Goal: Task Accomplishment & Management: Use online tool/utility

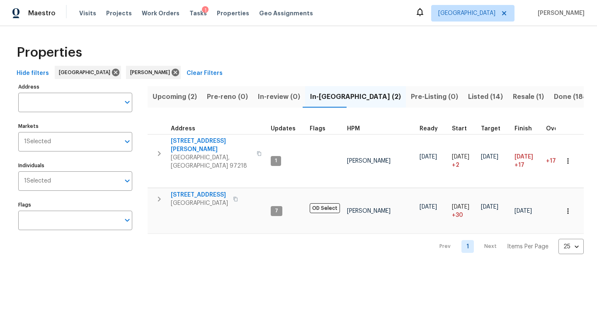
click at [189, 100] on span "Upcoming (2)" at bounding box center [175, 97] width 44 height 12
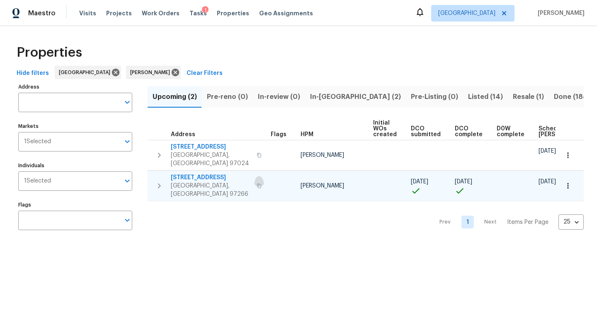
click at [257, 184] on icon "button" at bounding box center [259, 186] width 4 height 5
click at [571, 182] on icon "button" at bounding box center [568, 186] width 8 height 8
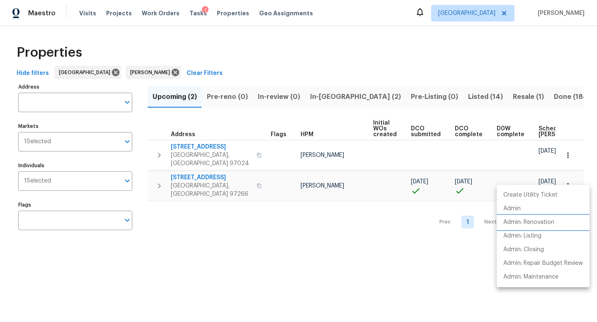
click at [550, 219] on p "Admin: Renovation" at bounding box center [528, 222] width 51 height 9
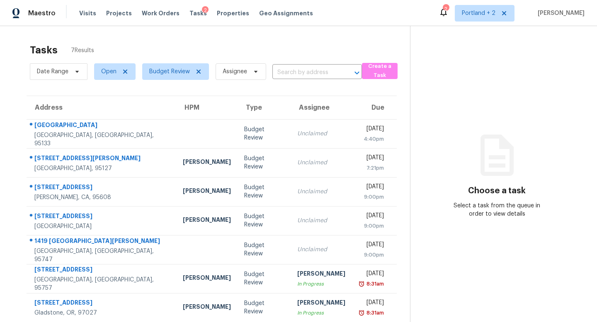
scroll to position [26, 0]
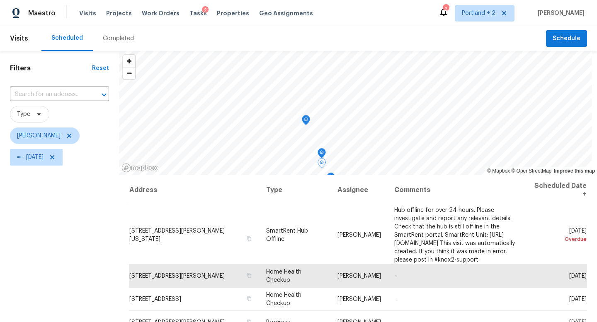
scroll to position [80, 0]
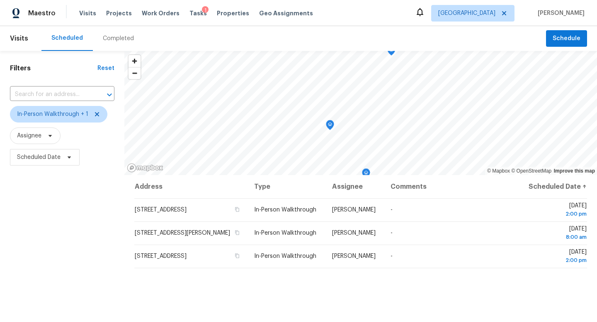
scroll to position [14, 0]
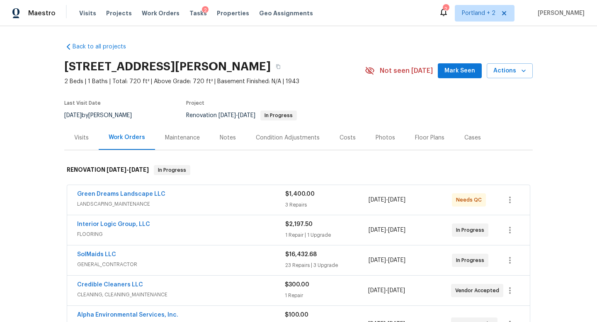
scroll to position [34, 0]
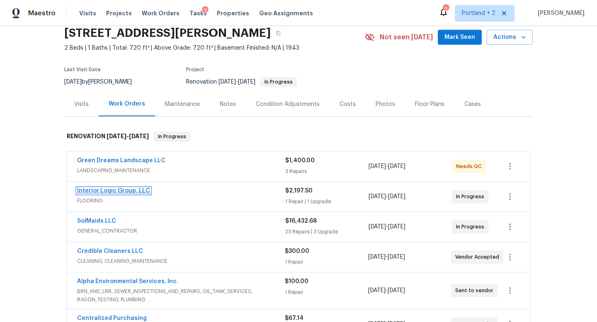
click at [142, 189] on link "Interior Logic Group, LLC" at bounding box center [113, 191] width 73 height 6
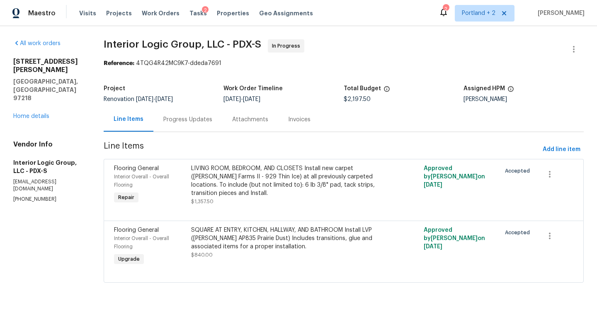
click at [268, 184] on div "LIVING ROOM, BEDROOM, AND CLOSETS Install new carpet (Abshire Farms II - 929 Th…" at bounding box center [285, 181] width 189 height 33
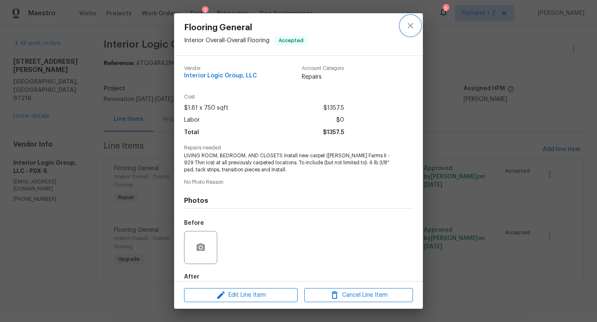
click at [411, 25] on icon "close" at bounding box center [410, 26] width 10 height 10
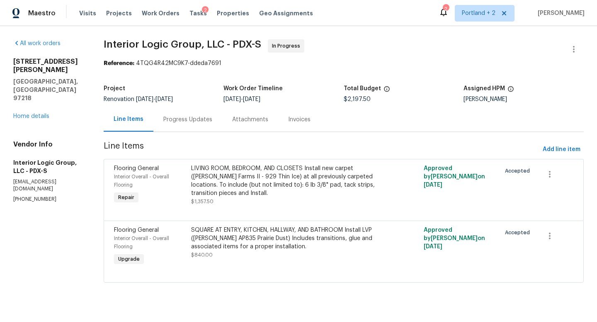
click at [281, 185] on div "LIVING ROOM, BEDROOM, AND CLOSETS Install new carpet (Abshire Farms II - 929 Th…" at bounding box center [285, 181] width 189 height 33
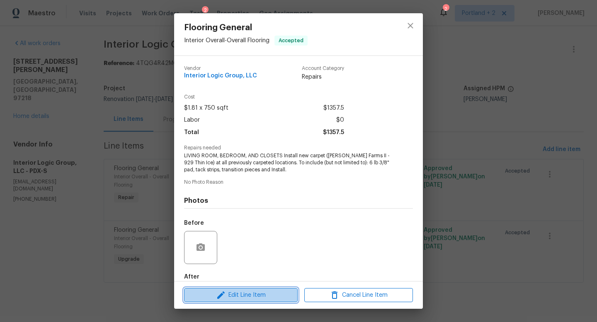
click at [229, 296] on span "Edit Line Item" at bounding box center [240, 296] width 109 height 10
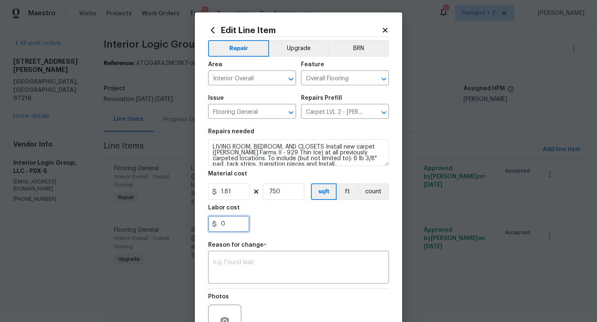
click at [239, 223] on input "0" at bounding box center [228, 224] width 41 height 17
type input "31.38"
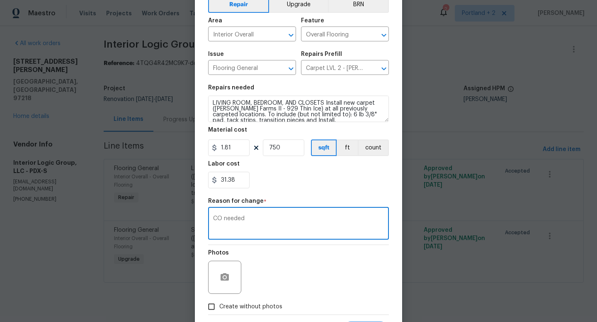
scroll to position [86, 0]
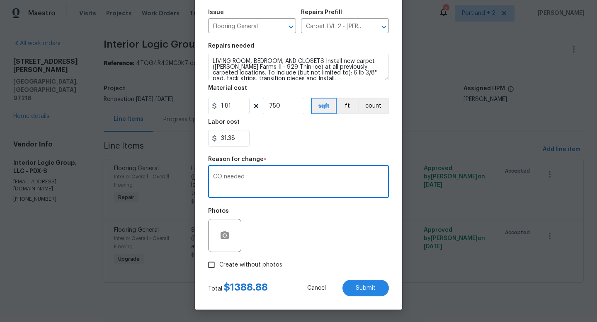
type textarea "CO needed"
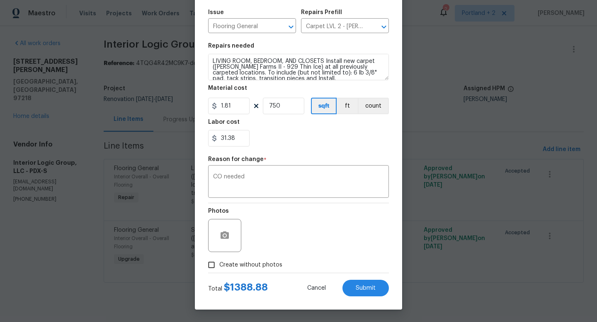
click at [234, 267] on span "Create without photos" at bounding box center [250, 265] width 63 height 9
click at [219, 267] on input "Create without photos" at bounding box center [211, 265] width 16 height 16
checkbox input "true"
click at [299, 252] on textarea at bounding box center [318, 235] width 141 height 33
click at [351, 281] on button "Submit" at bounding box center [365, 288] width 46 height 17
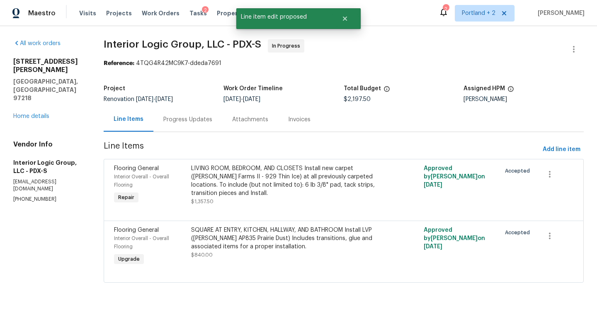
scroll to position [0, 0]
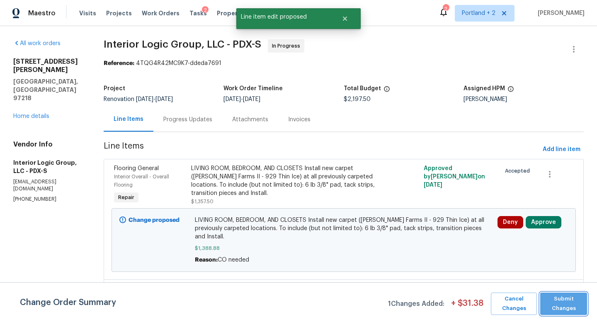
click at [565, 303] on span "Submit Changes" at bounding box center [563, 304] width 39 height 19
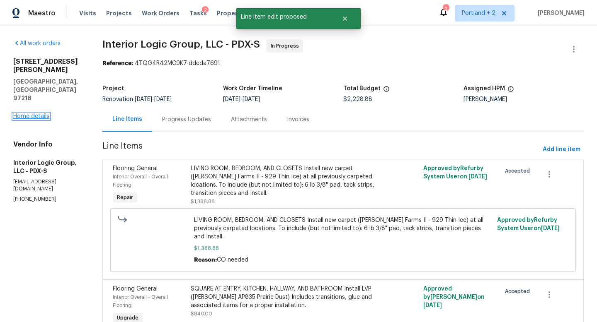
click at [40, 114] on link "Home details" at bounding box center [31, 117] width 36 height 6
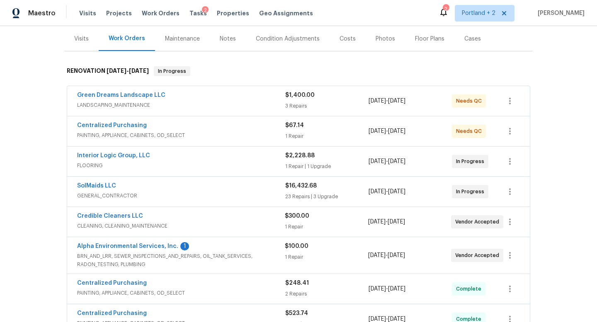
scroll to position [146, 0]
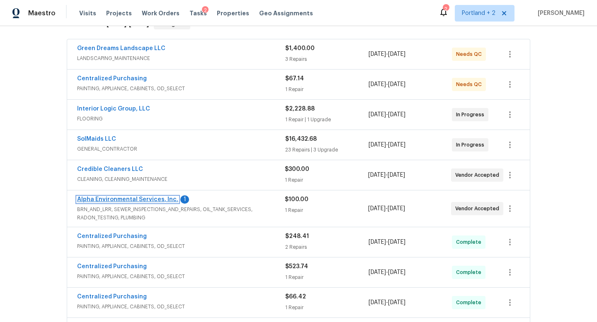
click at [157, 198] on link "Alpha Environmental Services, Inc." at bounding box center [127, 200] width 101 height 6
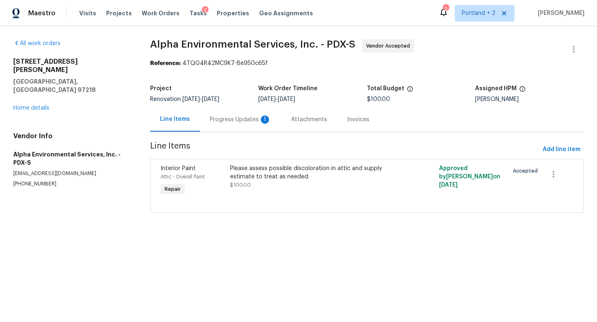
click at [221, 123] on div "Progress Updates 1" at bounding box center [240, 120] width 61 height 8
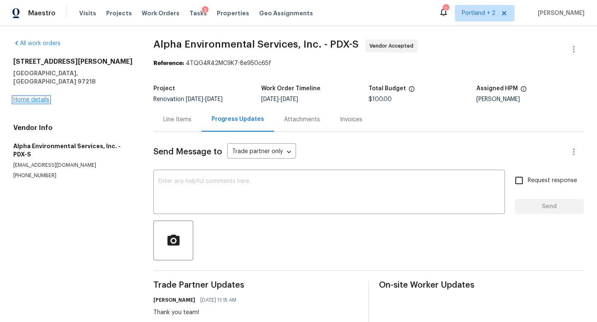
click at [39, 97] on link "Home details" at bounding box center [31, 100] width 36 height 6
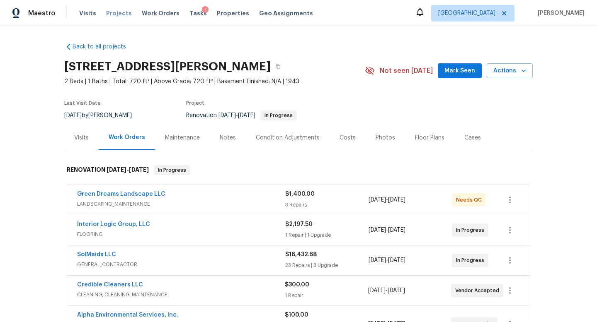
click at [110, 14] on span "Projects" at bounding box center [119, 13] width 26 height 8
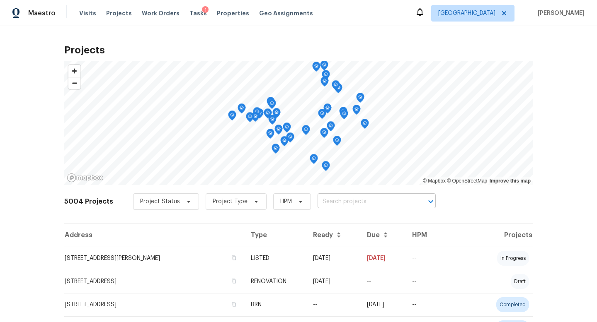
click at [346, 203] on input "text" at bounding box center [364, 202] width 95 height 13
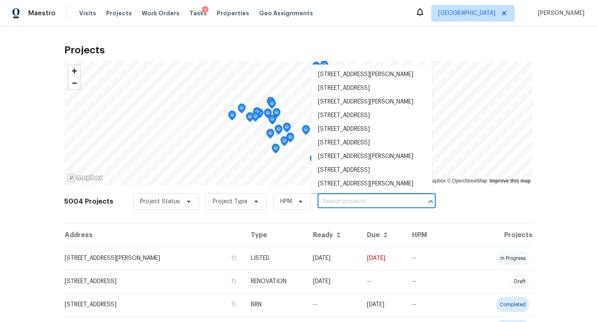
paste input "4736 SE 99th Ave Portland OR 97266"
type input "4736 SE 99th Ave Portland OR 97266"
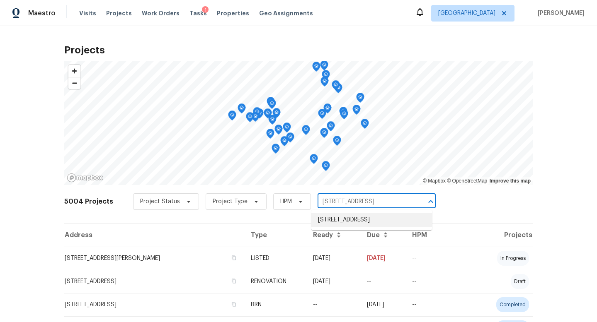
click at [354, 221] on li "4736 SE 99th Ave, Portland, OR 97266" at bounding box center [371, 220] width 121 height 14
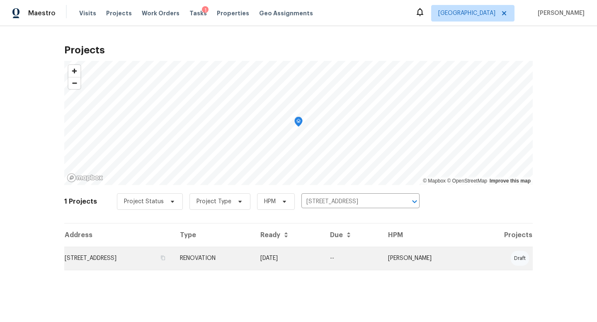
click at [126, 263] on td "4736 SE 99th Ave, Portland, OR 97266" at bounding box center [118, 258] width 109 height 23
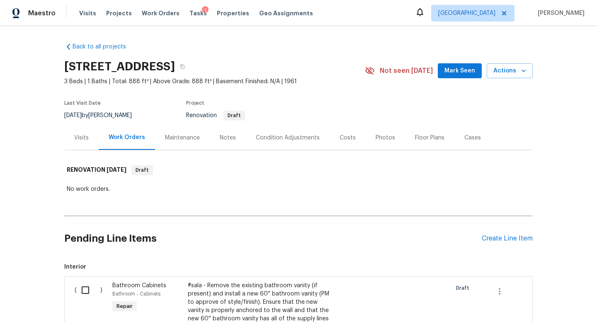
click at [263, 140] on div "Condition Adjustments" at bounding box center [288, 138] width 64 height 8
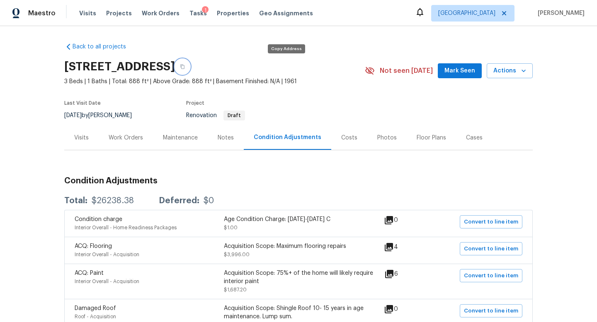
click at [184, 65] on icon "button" at bounding box center [182, 67] width 4 height 5
click at [135, 138] on div "Work Orders" at bounding box center [126, 138] width 34 height 8
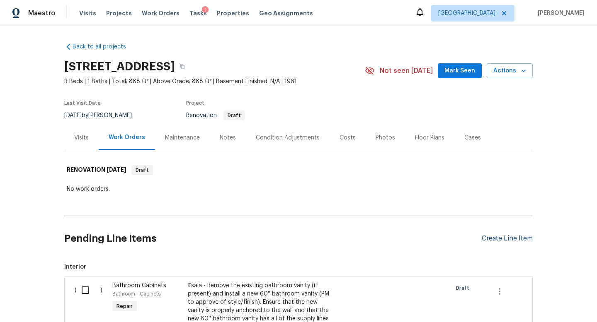
click at [510, 242] on div "Create Line Item" at bounding box center [507, 239] width 51 height 8
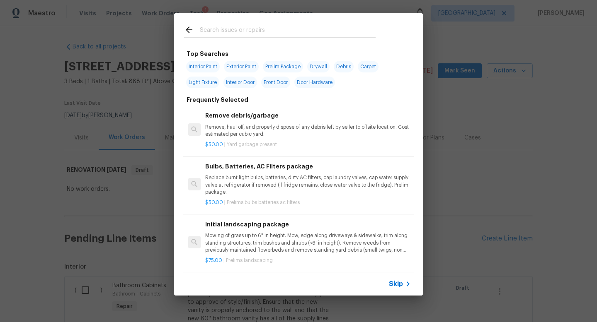
click at [217, 37] on input "text" at bounding box center [288, 31] width 176 height 12
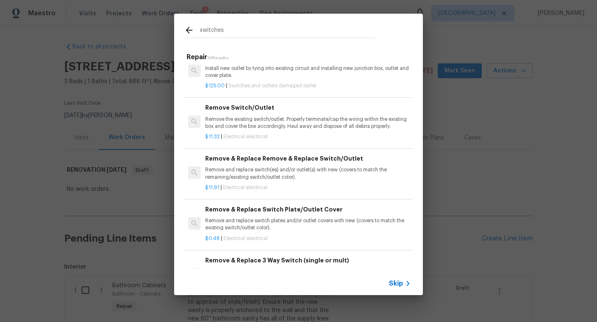
scroll to position [22, 0]
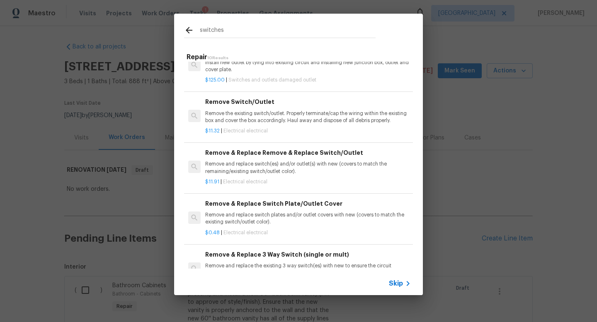
type input "switches"
click at [441, 167] on div "switches Repair 10 Results Add new electrical outlet and junction box. Install …" at bounding box center [298, 154] width 597 height 309
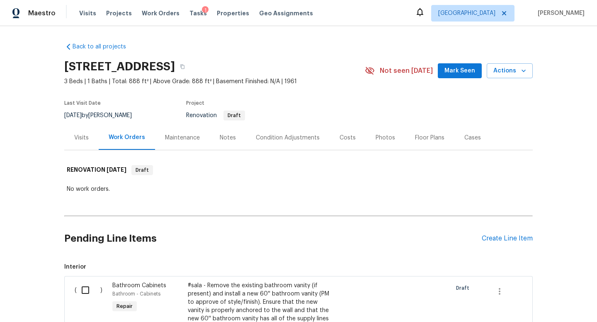
click at [227, 134] on div "Notes" at bounding box center [228, 138] width 16 height 8
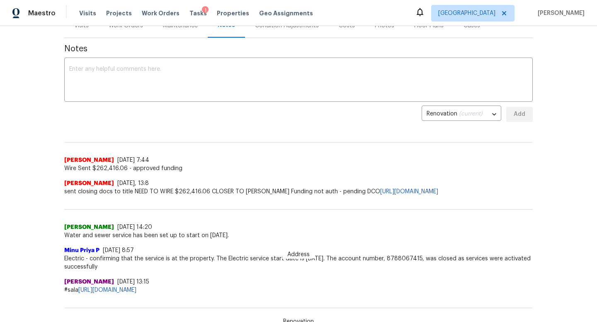
scroll to position [137, 0]
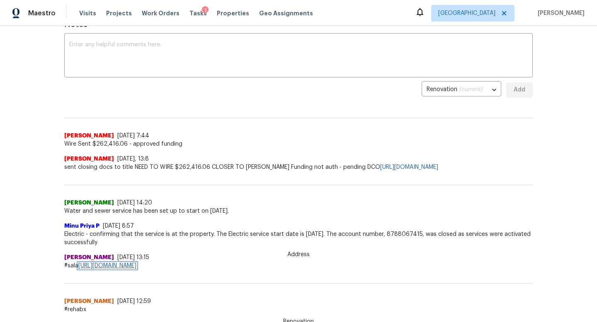
click at [136, 267] on link "https://docs.google.com/spreadsheets/d/1Da4rDjII7zi8nShk9EbBmIOj3thO3iqhoQahzPg…" at bounding box center [107, 266] width 58 height 6
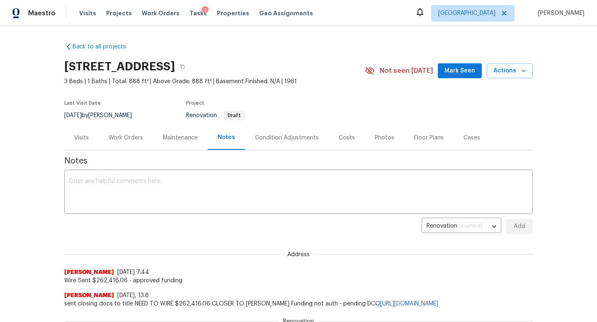
scroll to position [90, 0]
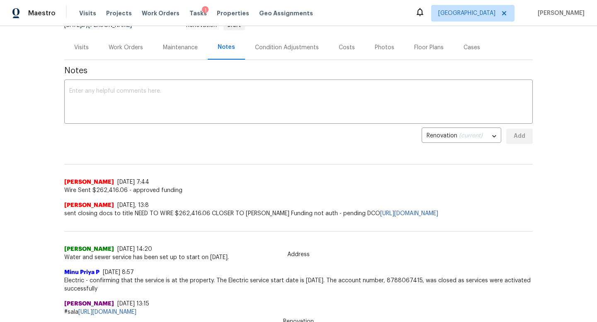
click at [131, 50] on div "Work Orders" at bounding box center [126, 48] width 34 height 8
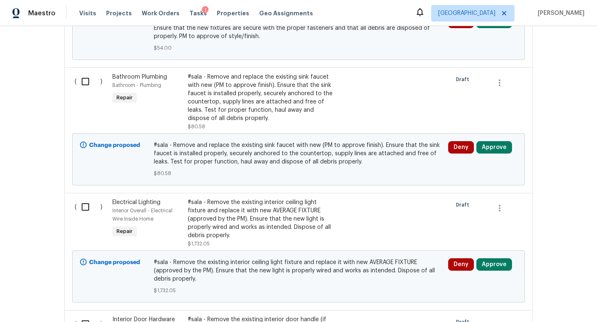
scroll to position [477, 0]
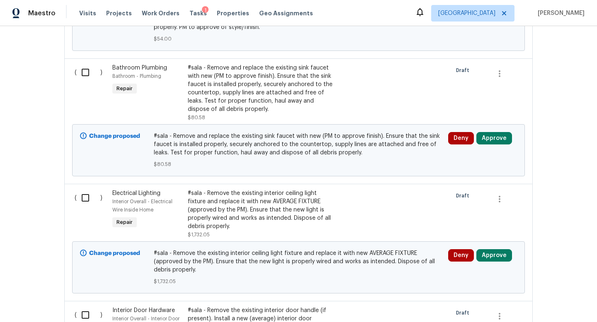
click at [220, 213] on div "#sala - Remove the existing interior ceiling light fixture and replace it with …" at bounding box center [261, 209] width 146 height 41
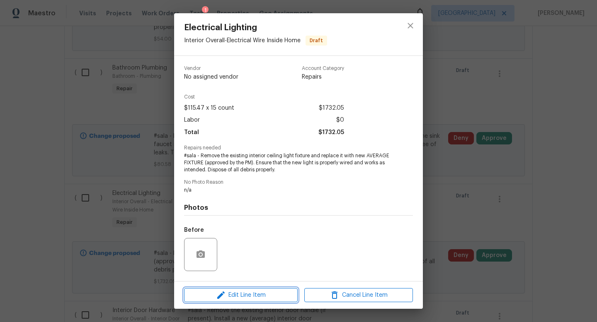
click at [242, 295] on span "Edit Line Item" at bounding box center [240, 296] width 109 height 10
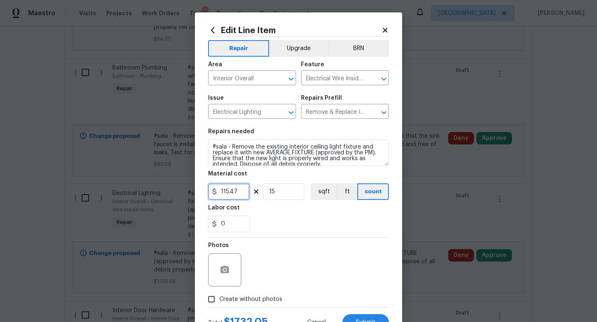
drag, startPoint x: 242, startPoint y: 191, endPoint x: 163, endPoint y: 187, distance: 79.3
click at [163, 187] on div "Edit Line Item Repair Upgrade BRN Area Interior Overall ​ Feature Electrical Wi…" at bounding box center [298, 161] width 597 height 322
type input "40"
type input "7"
click at [215, 301] on input "Create without photos" at bounding box center [211, 300] width 16 height 16
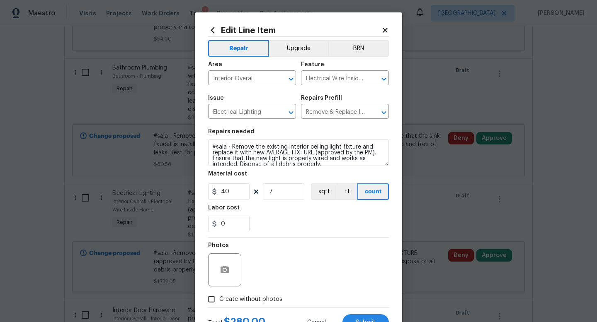
checkbox input "true"
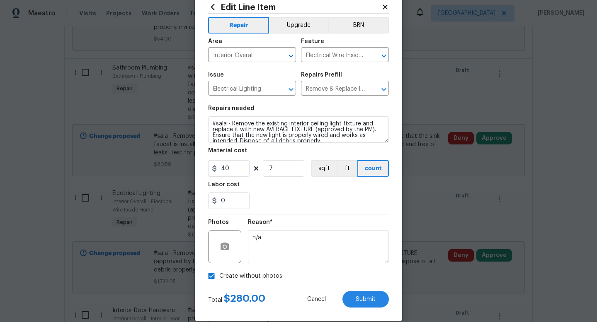
scroll to position [24, 0]
click at [297, 17] on button "Upgrade" at bounding box center [298, 25] width 59 height 17
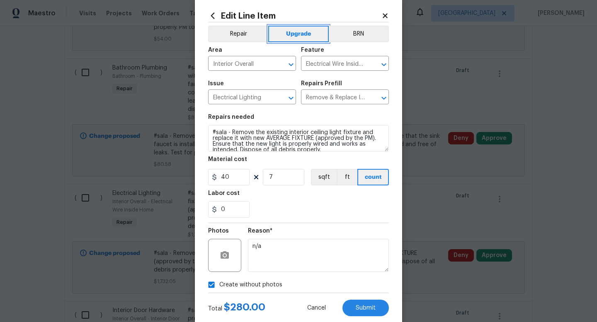
scroll to position [0, 0]
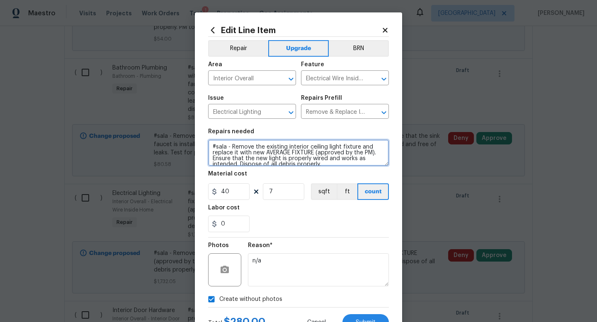
click at [232, 148] on textarea "#sala - Remove the existing interior ceiling light fixture and replace it with …" at bounding box center [298, 153] width 181 height 27
click at [237, 148] on textarea "#sala - 7 lights 1 vanity light Remove the existing interior ceiling light fixt…" at bounding box center [298, 153] width 181 height 27
click at [235, 148] on textarea "#sala - 7 lights 1 vanity light Remove the existing interior ceiling light fixt…" at bounding box center [298, 153] width 181 height 27
click at [250, 148] on textarea "#sala - 7 flushmount lights 1 vanity light Remove the existing interior ceiling…" at bounding box center [298, 153] width 181 height 27
click at [286, 149] on textarea "#sala - 7 flush mount lights 1 vanity light Remove the existing interior ceilin…" at bounding box center [298, 153] width 181 height 27
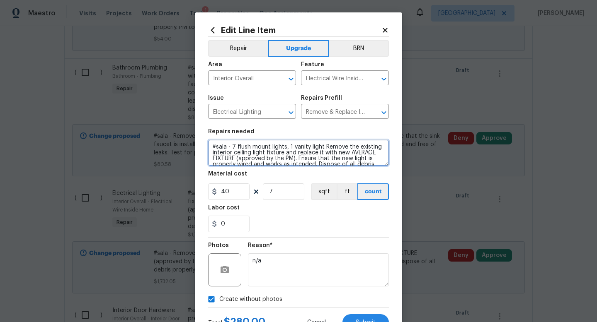
drag, startPoint x: 322, startPoint y: 147, endPoint x: 232, endPoint y: 147, distance: 90.3
click at [232, 147] on textarea "#sala - 7 flush mount lights, 1 vanity light Remove the existing interior ceili…" at bounding box center [298, 153] width 181 height 27
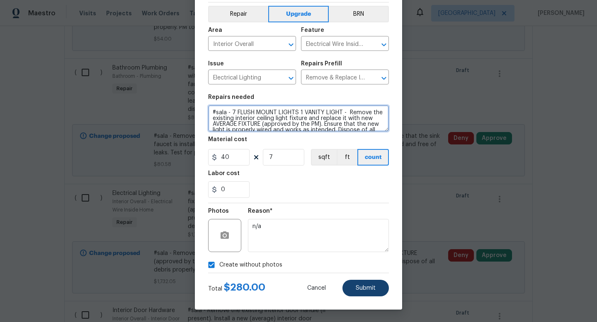
type textarea "#sala - 7 FLUSH MOUNT LIGHTS 1 VANITY LIGHT - Remove the existing interior ceil…"
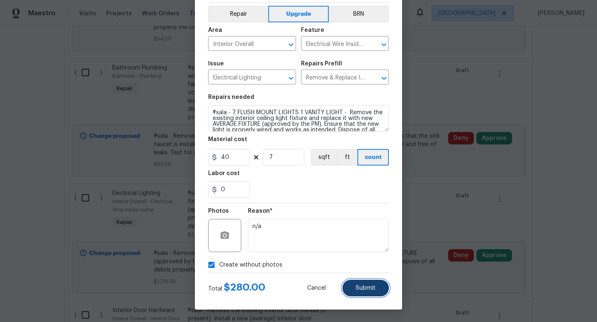
click at [368, 287] on span "Submit" at bounding box center [366, 289] width 20 height 6
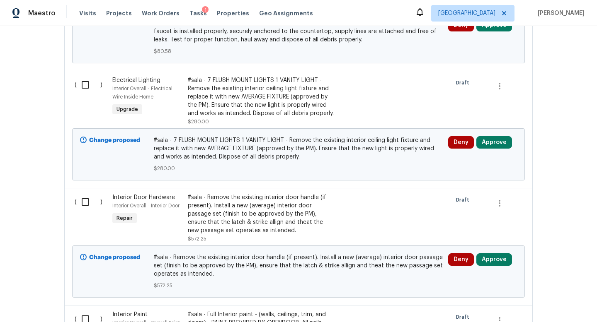
scroll to position [604, 0]
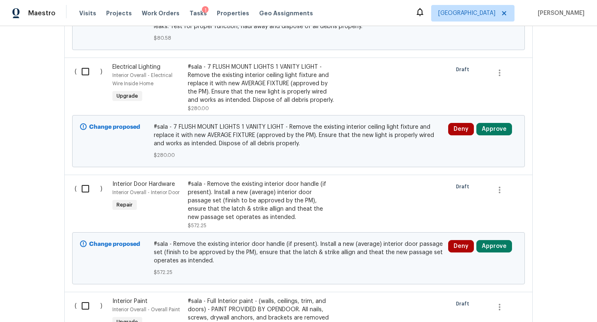
click at [291, 200] on div "#sala - Remove the existing interior door handle (if present). Install a new (a…" at bounding box center [261, 200] width 146 height 41
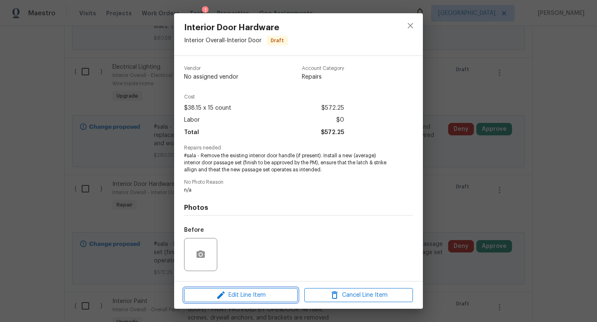
click at [249, 296] on span "Edit Line Item" at bounding box center [240, 296] width 109 height 10
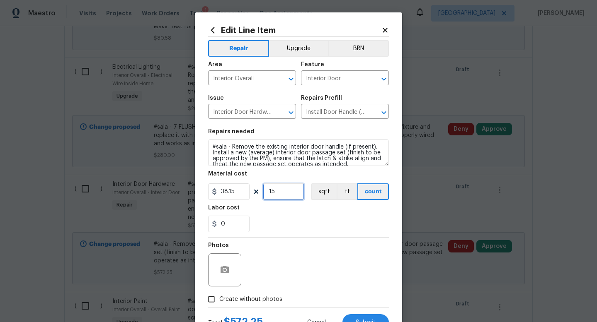
click at [285, 189] on input "15" at bounding box center [283, 192] width 41 height 17
type input "4"
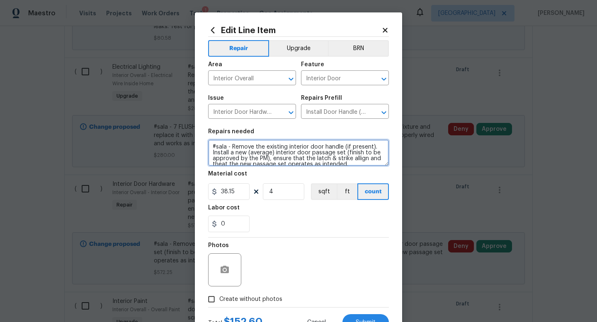
click at [232, 146] on textarea "#sala - Remove the existing interior door handle (if present). Install a new (a…" at bounding box center [298, 153] width 181 height 27
type textarea "#sala - 4 INTERIOR DOORS/ 2 EXTERIOR DOORS Remove the existing interior door ha…"
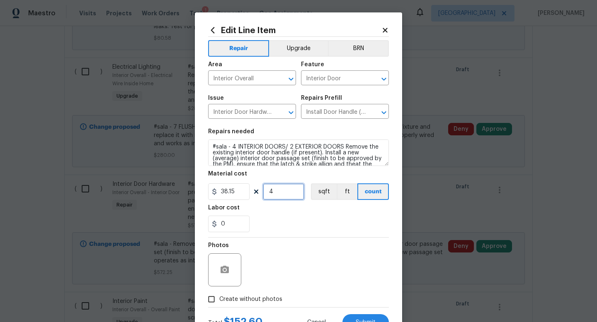
click at [283, 195] on input "4" at bounding box center [283, 192] width 41 height 17
click at [232, 224] on input "0" at bounding box center [228, 224] width 41 height 17
click at [279, 195] on input "4" at bounding box center [283, 192] width 41 height 17
type input "0"
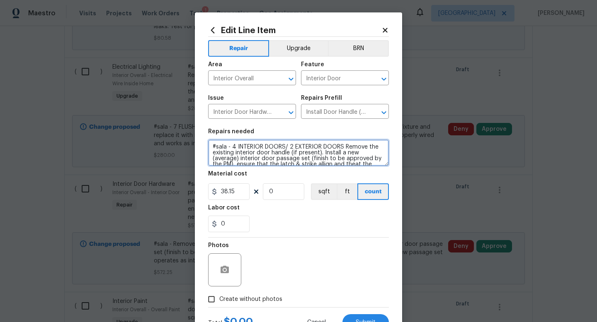
click at [288, 147] on textarea "#sala - 4 INTERIOR DOORS/ 2 EXTERIOR DOORS Remove the existing interior door ha…" at bounding box center [298, 153] width 181 height 27
click at [385, 150] on textarea "#sala - 4 INTERIOR DOORS/ (6PASSAGE KNOBS) 2 EXTERIOR DOORS Remove the existing…" at bounding box center [298, 153] width 181 height 27
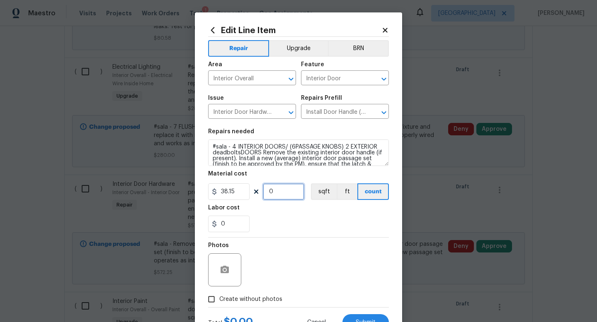
click at [281, 191] on input "0" at bounding box center [283, 192] width 41 height 17
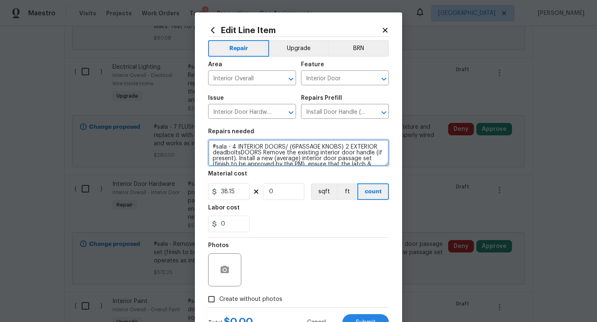
click at [240, 155] on textarea "#sala - 4 INTERIOR DOORS/ (6PASSAGE KNOBS) 2 EXTERIOR deadboltsDOORS Remove the…" at bounding box center [298, 153] width 181 height 27
type textarea "#sala - 4 INTERIOR DOORS/ (6PASSAGE KNOBS) 2 EXTERIOR deadbolts DOORS Remove th…"
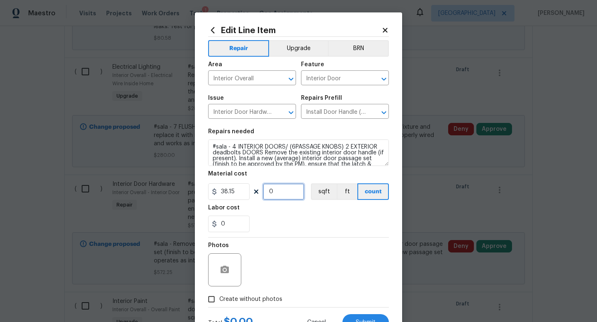
click at [295, 196] on input "0" at bounding box center [283, 192] width 41 height 17
type input "8"
click at [237, 231] on input "0" at bounding box center [228, 224] width 41 height 17
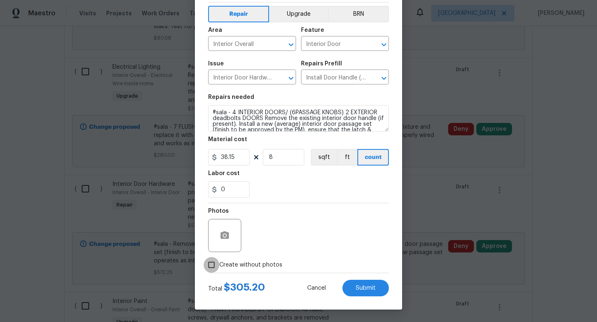
click at [217, 266] on input "Create without photos" at bounding box center [211, 265] width 16 height 16
checkbox input "true"
click at [283, 18] on button "Upgrade" at bounding box center [298, 14] width 59 height 17
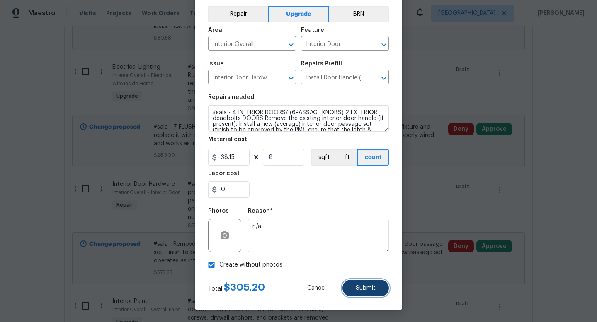
click at [368, 291] on span "Submit" at bounding box center [366, 289] width 20 height 6
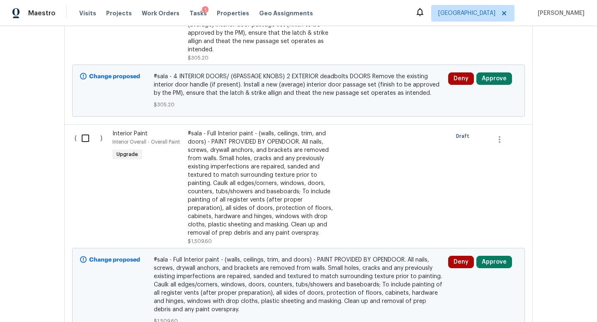
scroll to position [789, 0]
click at [267, 202] on div "#sala - Full Interior paint - (walls, ceilings, trim, and doors) - PAINT PROVID…" at bounding box center [261, 183] width 146 height 108
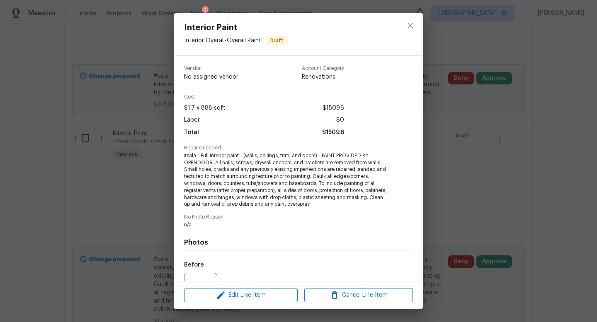
click at [446, 161] on div "Interior Paint Interior Overall - Overall Paint Draft Vendor No assigned vendor…" at bounding box center [298, 161] width 597 height 322
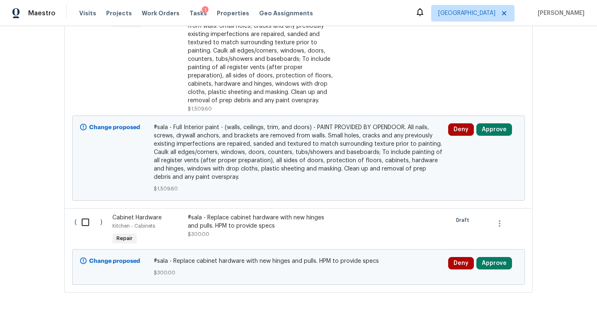
scroll to position [926, 0]
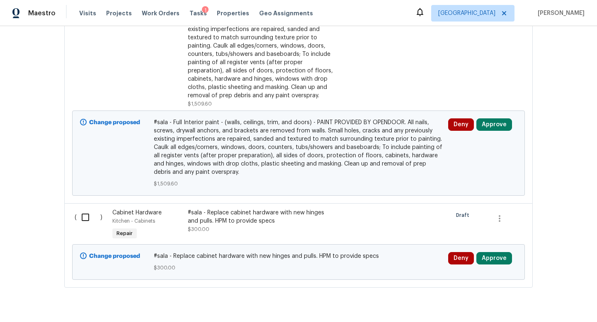
click at [245, 226] on div "#sala - Replace cabinet hardware with new hinges and pulls. HPM to provide spec…" at bounding box center [261, 221] width 146 height 25
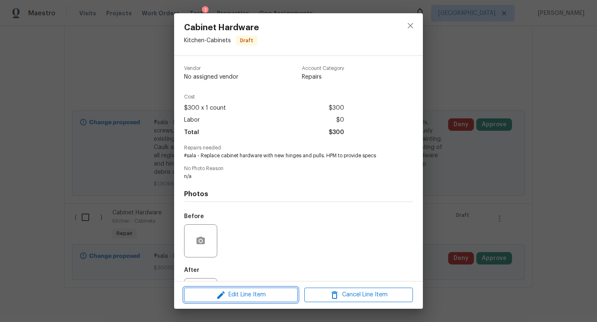
click at [262, 295] on span "Edit Line Item" at bounding box center [240, 295] width 109 height 10
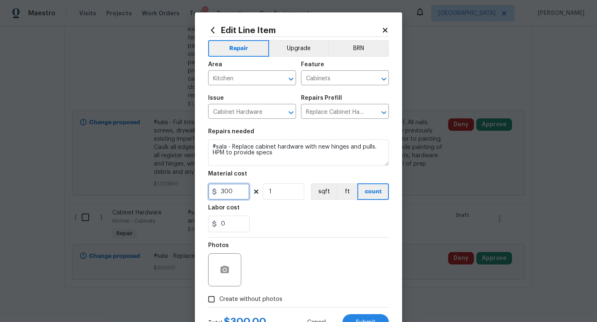
drag, startPoint x: 236, startPoint y: 193, endPoint x: 191, endPoint y: 179, distance: 47.2
click at [191, 179] on div "Edit Line Item Repair Upgrade BRN Area Kitchen ​ Feature Cabinets ​ Issue Cabin…" at bounding box center [298, 161] width 597 height 322
type input "10"
type input "14"
click at [298, 51] on button "Upgrade" at bounding box center [298, 48] width 59 height 17
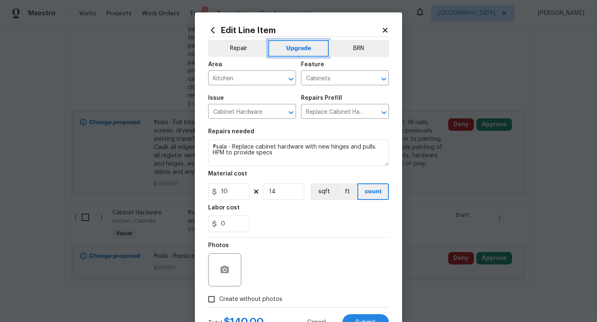
scroll to position [35, 0]
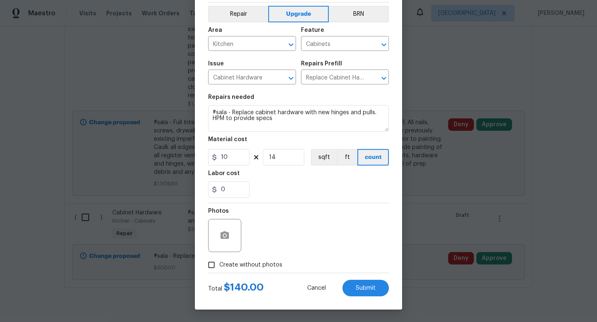
click at [209, 268] on input "Create without photos" at bounding box center [211, 265] width 16 height 16
checkbox input "true"
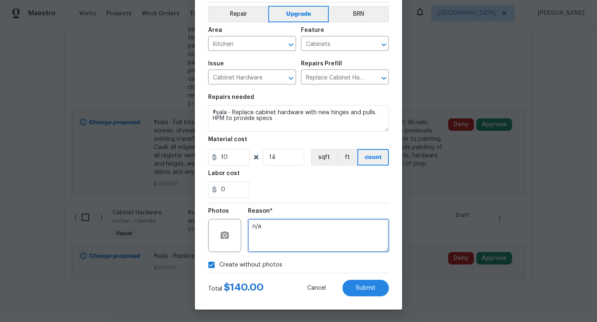
click at [290, 242] on textarea "n/a" at bounding box center [318, 235] width 141 height 33
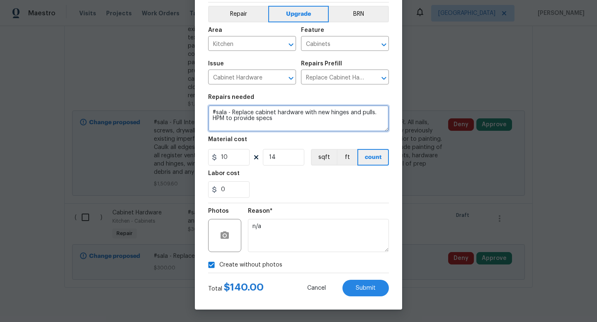
click at [231, 114] on textarea "#sala - Replace cabinet hardware with new hinges and pulls. HPM to provide specs" at bounding box center [298, 118] width 181 height 27
click at [350, 113] on textarea "#sala - KITCHEN ONLY - REMOVE AND PATCH FALS DRAWER FRONT KNOB HOLES Replace ca…" at bounding box center [298, 118] width 181 height 27
click at [271, 119] on textarea "#sala - KITCHEN ONLY - REMOVE AND PATCH FALSE DRAWER FRONT KNOB HOLES Replace c…" at bounding box center [298, 118] width 181 height 27
type textarea "#sala - KITCHEN ONLY - REMOVE AND PATCH FALSE DRAWER FRONT KNOB HOLES AT SINK. …"
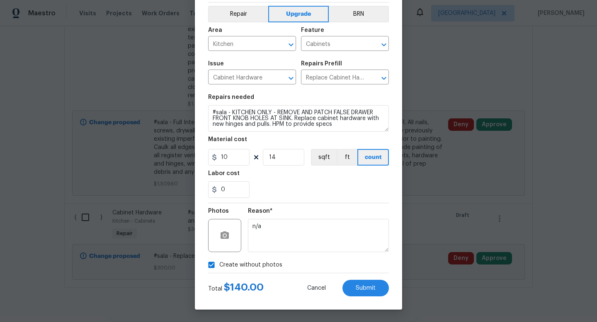
click at [376, 298] on div "Edit Line Item Repair Upgrade BRN Area Kitchen ​ Feature Cabinets ​ Issue Cabin…" at bounding box center [298, 144] width 207 height 332
click at [376, 297] on div "Edit Line Item Repair Upgrade BRN Area Kitchen ​ Feature Cabinets ​ Issue Cabin…" at bounding box center [298, 144] width 207 height 332
click at [374, 288] on span "Submit" at bounding box center [366, 289] width 20 height 6
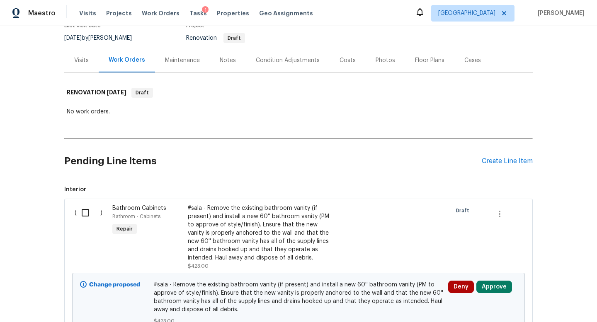
scroll to position [76, 0]
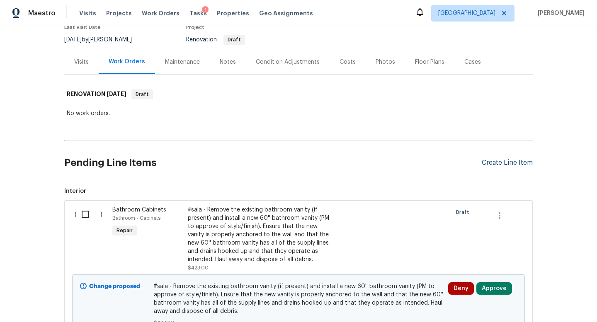
click at [507, 165] on div "Create Line Item" at bounding box center [507, 163] width 51 height 8
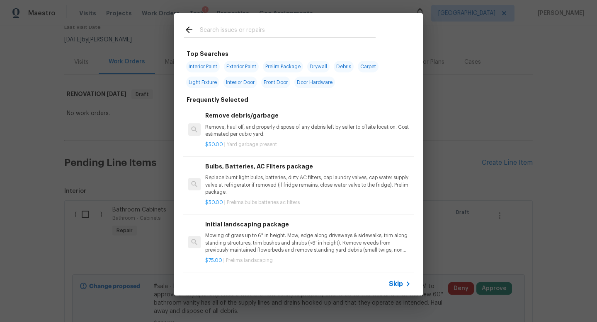
click at [208, 29] on input "text" at bounding box center [288, 31] width 176 height 12
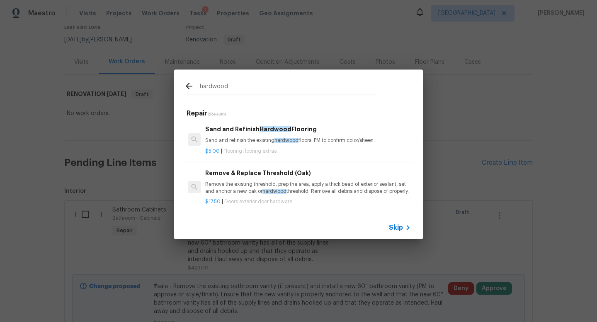
type input "hardwood"
click at [351, 140] on p "Sand and refinish the existing hardwood floors. PM to confirm color/sheen." at bounding box center [308, 140] width 206 height 7
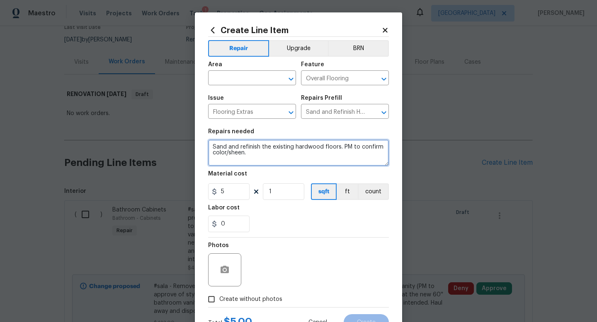
click at [212, 145] on textarea "Sand and refinish the existing hardwood floors. PM to confirm color/sheen." at bounding box center [298, 153] width 181 height 27
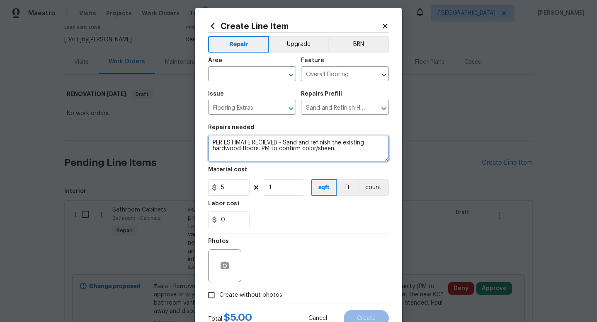
scroll to position [6, 0]
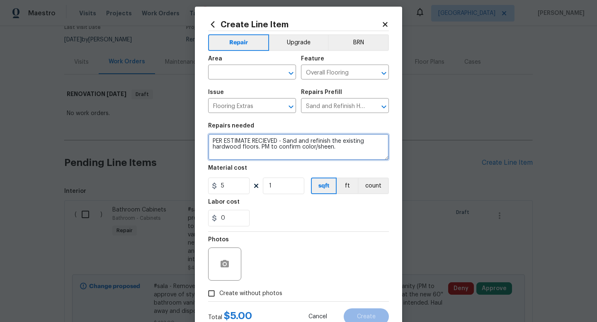
click at [269, 140] on textarea "PER ESTIMATE RECIEVED - Sand and refinish the existing hardwood floors. PM to c…" at bounding box center [298, 147] width 181 height 27
click at [363, 149] on textarea "PER ESTIMATE RECEIVED - Sand and refinish the existing hardwood floors. PM to c…" at bounding box center [298, 147] width 181 height 27
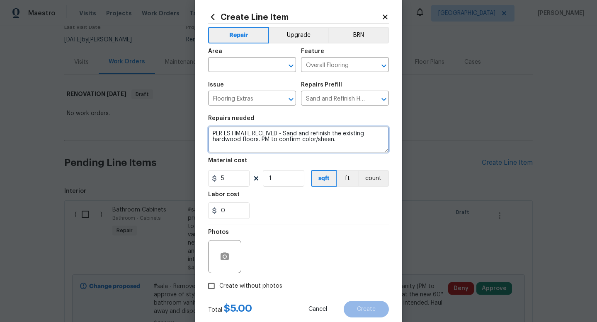
type textarea "PER ESTIMATE RECEIVED - Sand and refinish the existing hardwood floors. PM to c…"
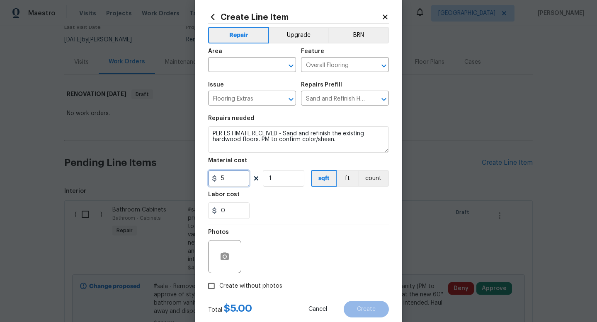
click at [229, 182] on input "5" at bounding box center [228, 178] width 41 height 17
type input "4050"
click at [221, 286] on span "Create without photos" at bounding box center [250, 286] width 63 height 9
click at [219, 286] on input "Create without photos" at bounding box center [211, 286] width 16 height 16
checkbox input "true"
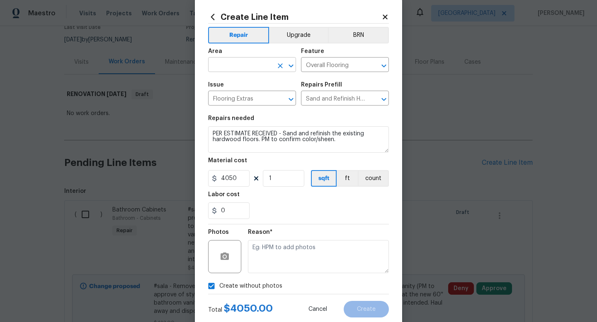
click at [249, 66] on input "text" at bounding box center [240, 65] width 65 height 13
click at [240, 95] on li "Interior Overall" at bounding box center [252, 98] width 88 height 14
type input "Interior Overall"
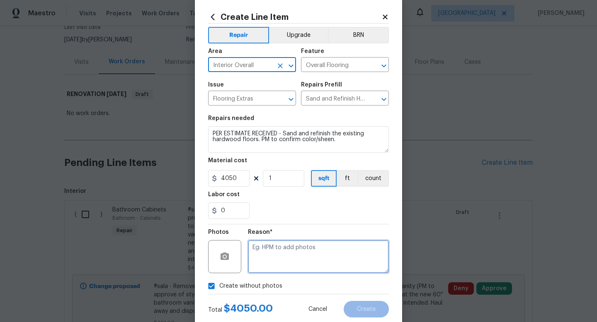
click at [305, 267] on textarea at bounding box center [318, 256] width 141 height 33
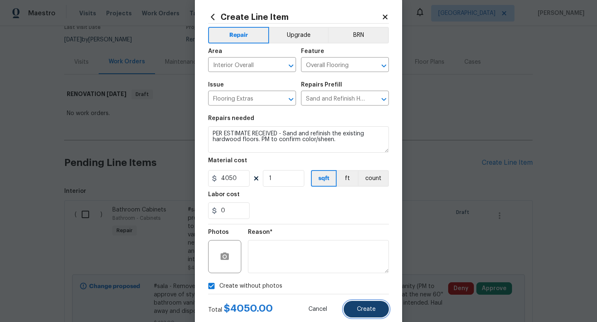
click at [357, 309] on button "Create" at bounding box center [366, 309] width 45 height 17
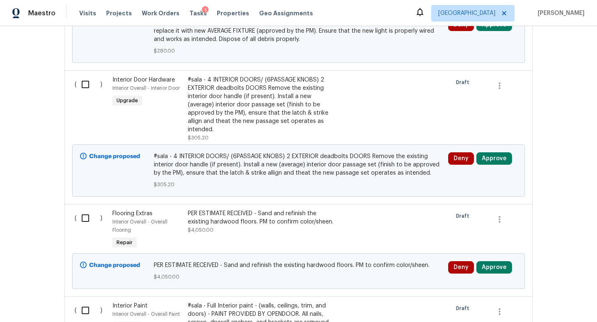
scroll to position [718, 0]
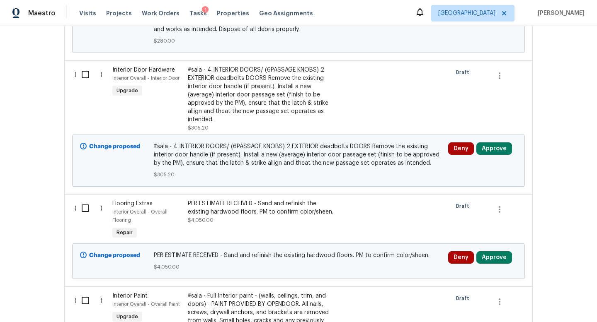
click at [84, 208] on input "checkbox" at bounding box center [89, 208] width 24 height 17
checkbox input "true"
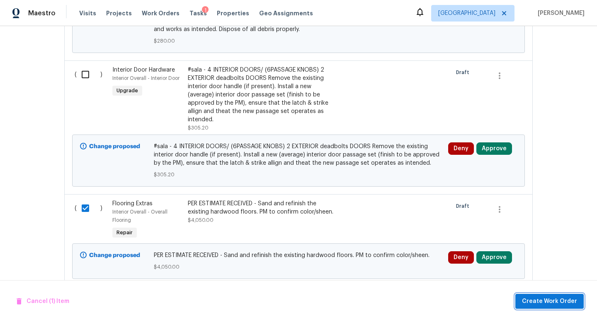
click at [563, 300] on span "Create Work Order" at bounding box center [549, 302] width 55 height 10
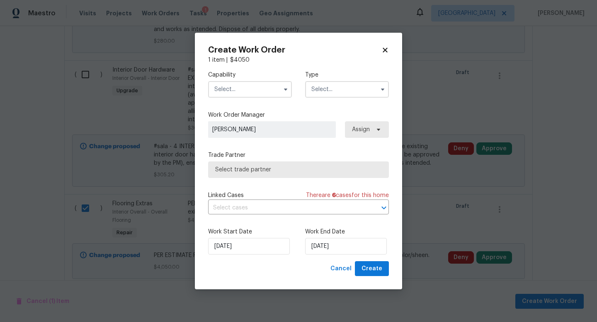
click at [250, 89] on input "text" at bounding box center [250, 89] width 84 height 17
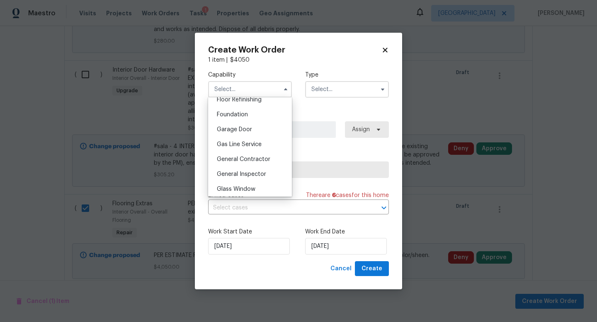
scroll to position [348, 0]
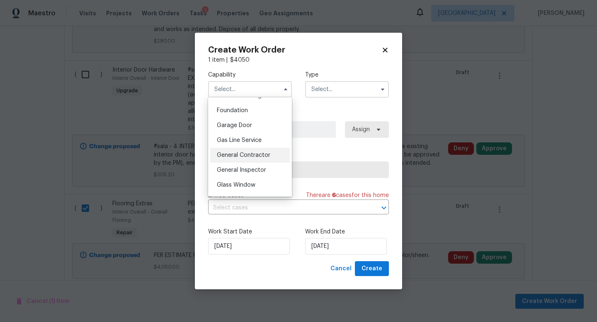
click at [253, 154] on span "General Contractor" at bounding box center [243, 156] width 53 height 6
type input "General Contractor"
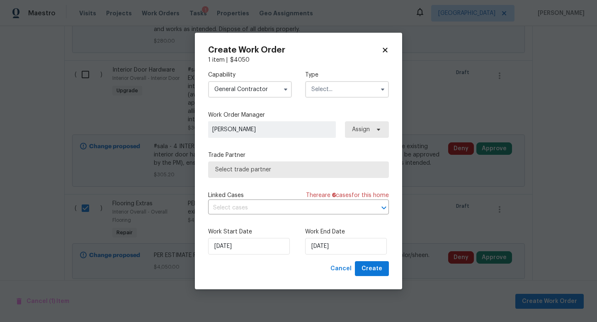
click at [328, 80] on div "Type" at bounding box center [347, 84] width 84 height 27
click at [328, 86] on input "text" at bounding box center [347, 89] width 84 height 17
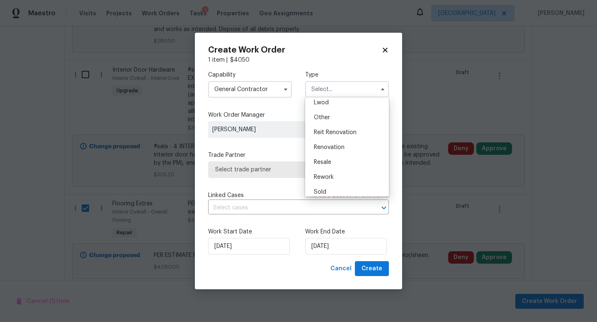
scroll to position [94, 0]
click at [329, 148] on span "Renovation" at bounding box center [329, 147] width 31 height 6
type input "Renovation"
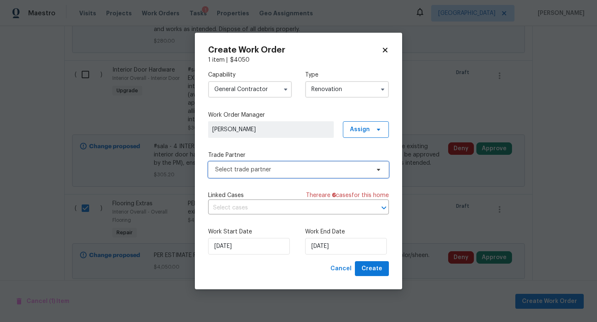
click at [265, 166] on span "Select trade partner" at bounding box center [292, 170] width 155 height 8
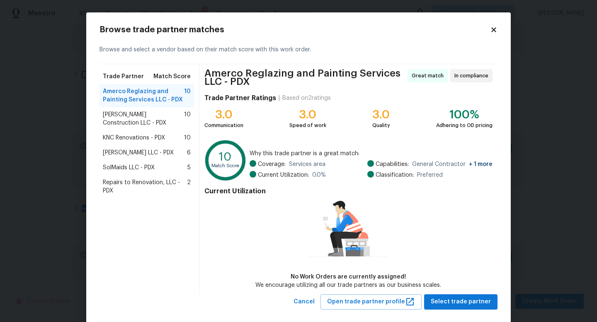
click at [141, 113] on span "Bowen Construction LLC - PDX" at bounding box center [143, 119] width 81 height 17
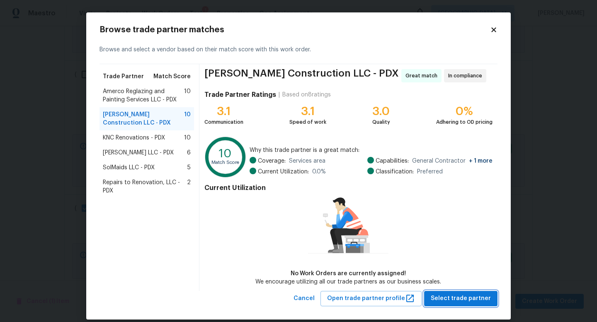
click at [465, 298] on span "Select trade partner" at bounding box center [461, 299] width 60 height 10
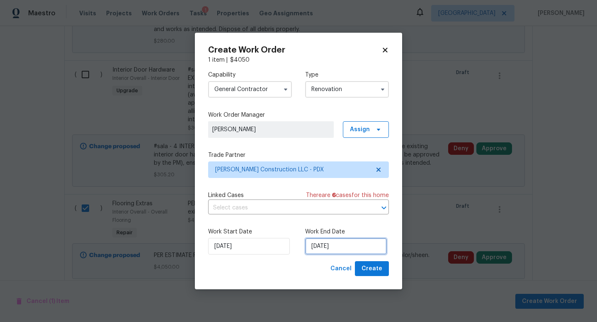
click at [331, 245] on input "9/23/2025" at bounding box center [346, 246] width 82 height 17
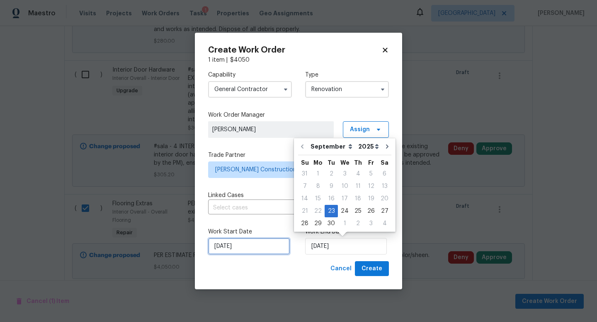
click at [268, 246] on input "9/23/2025" at bounding box center [249, 246] width 82 height 17
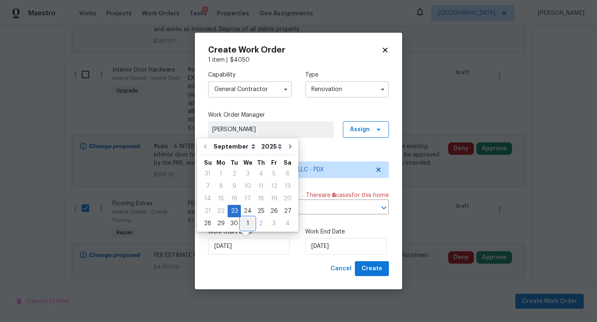
click at [241, 225] on div "1" at bounding box center [248, 224] width 14 height 12
type input "10/1/2025"
select select "9"
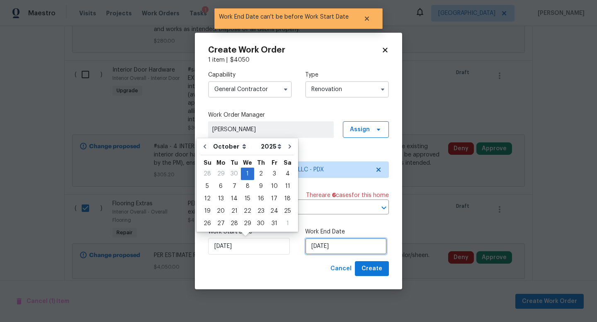
click at [347, 250] on input "10/1/2025" at bounding box center [346, 246] width 82 height 17
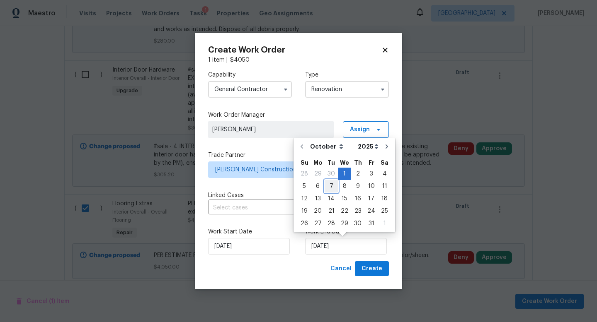
click at [327, 187] on div "7" at bounding box center [330, 187] width 13 height 12
type input "10/7/2025"
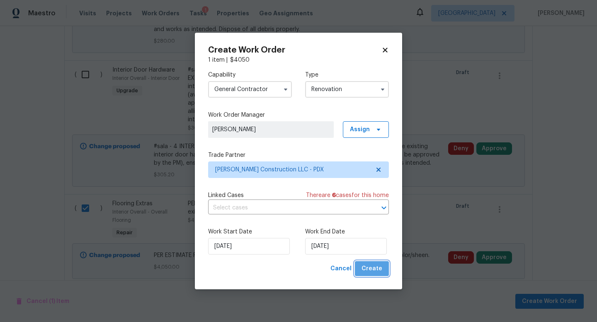
click at [380, 269] on span "Create" at bounding box center [371, 269] width 21 height 10
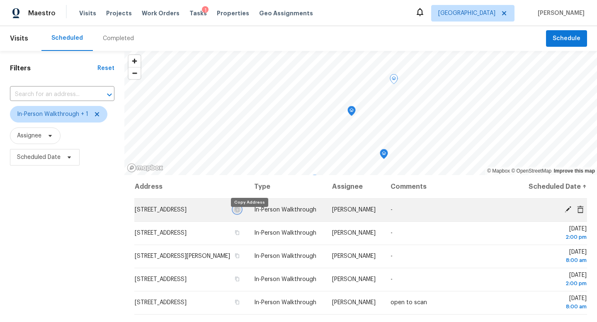
click at [240, 212] on icon "button" at bounding box center [237, 210] width 4 height 5
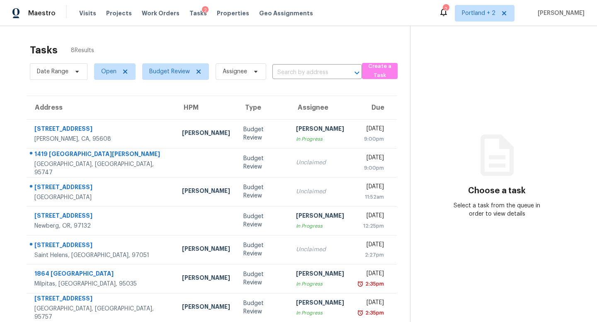
scroll to position [36, 0]
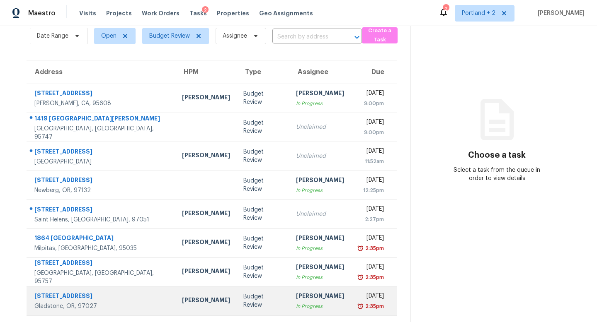
click at [182, 303] on div "[PERSON_NAME]" at bounding box center [206, 301] width 48 height 10
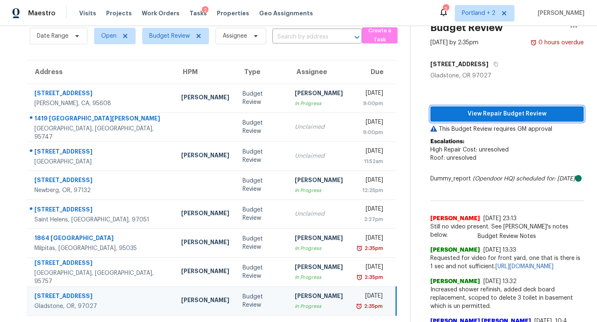
click at [517, 115] on span "View Repair Budget Review" at bounding box center [507, 114] width 140 height 10
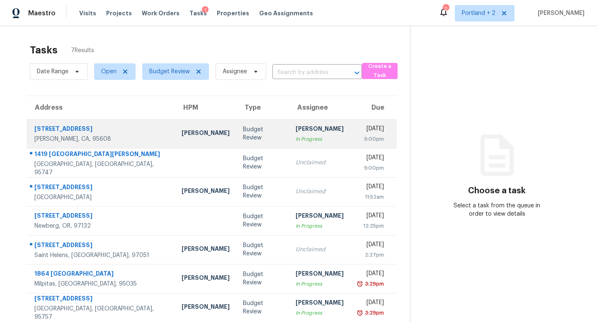
scroll to position [26, 0]
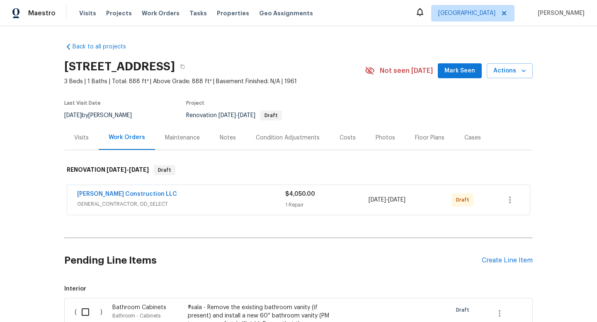
click at [286, 138] on div "Condition Adjustments" at bounding box center [288, 138] width 64 height 8
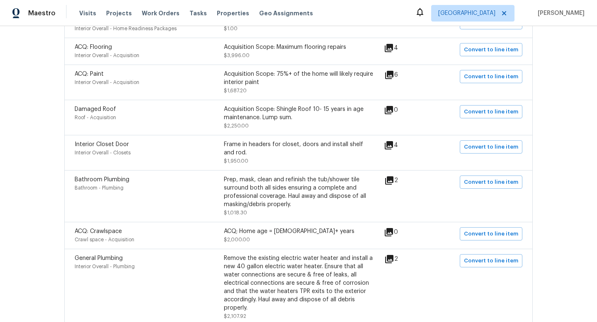
scroll to position [191, 0]
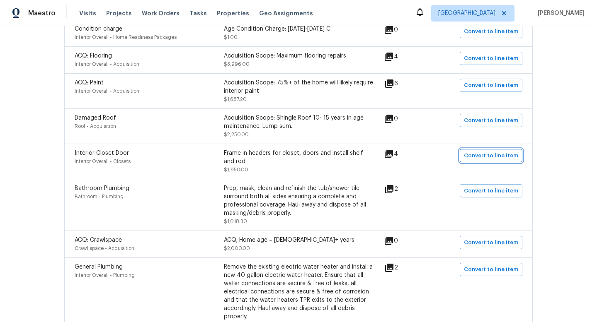
click at [499, 157] on span "Convert to line item" at bounding box center [491, 156] width 54 height 10
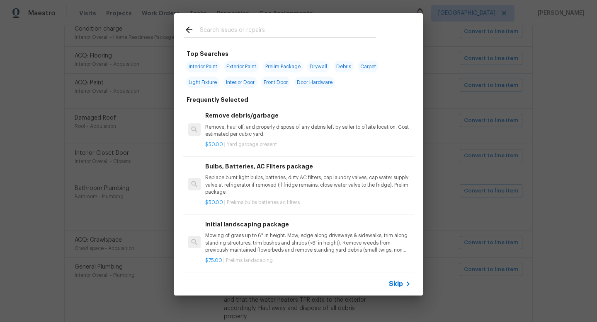
click at [247, 37] on div at bounding box center [279, 37] width 191 height 0
click at [249, 29] on input "text" at bounding box center [288, 31] width 176 height 12
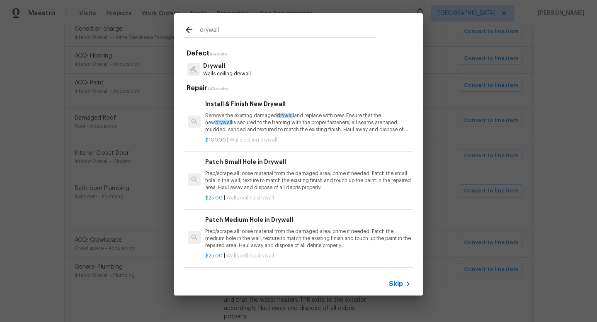
type input "drywall"
click at [217, 69] on p "Drywall" at bounding box center [227, 66] width 48 height 9
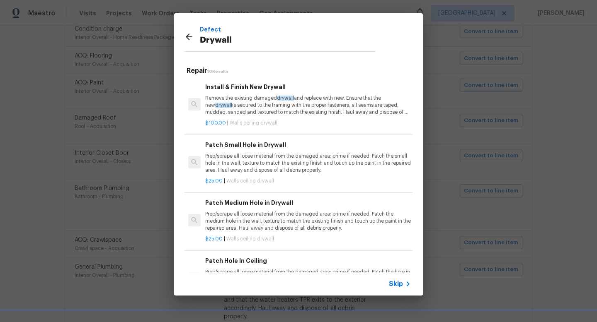
click at [247, 101] on p "Remove the existing damaged drywall and replace with new. Ensure that the new d…" at bounding box center [308, 105] width 206 height 21
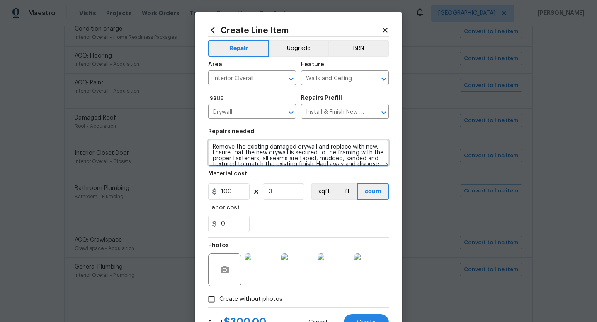
scroll to position [12, 0]
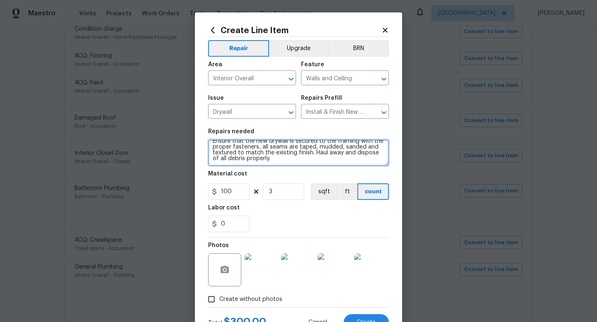
drag, startPoint x: 212, startPoint y: 146, endPoint x: 349, endPoint y: 184, distance: 141.8
click at [349, 184] on section "Repairs needed Remove the existing damaged drywall and replace with new. Ensure…" at bounding box center [298, 181] width 181 height 114
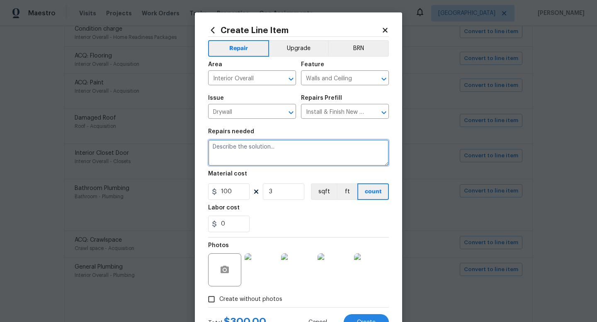
scroll to position [0, 0]
type textarea "3 bedrooms, frame, tape and textu"
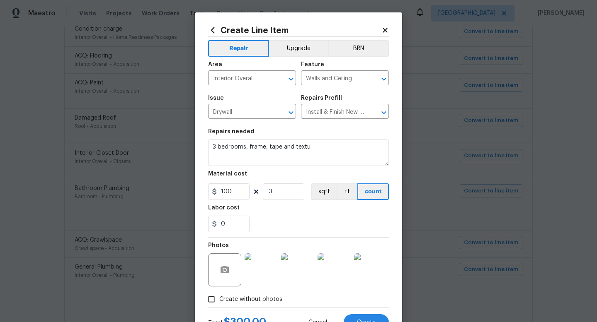
click at [385, 28] on icon at bounding box center [384, 30] width 7 height 7
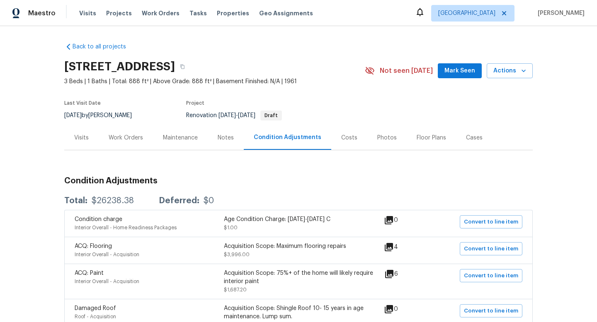
click at [115, 136] on div "Work Orders" at bounding box center [126, 138] width 34 height 8
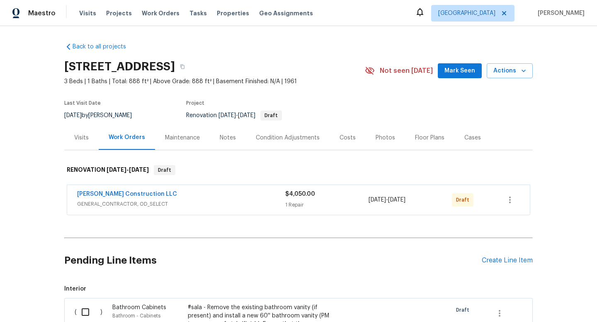
scroll to position [64, 0]
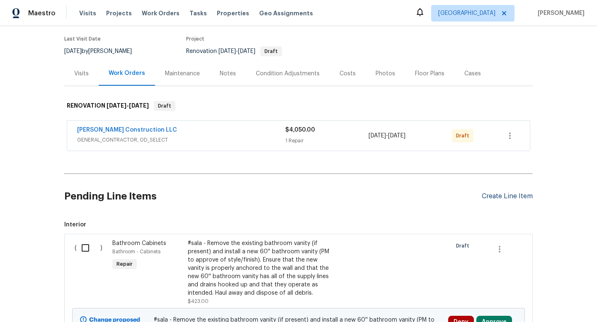
click at [510, 195] on div "Create Line Item" at bounding box center [507, 197] width 51 height 8
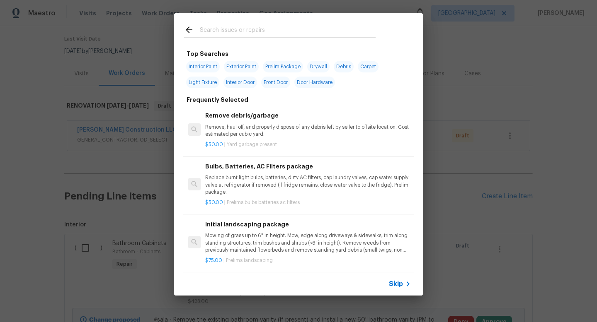
click at [212, 28] on input "text" at bounding box center [288, 31] width 176 height 12
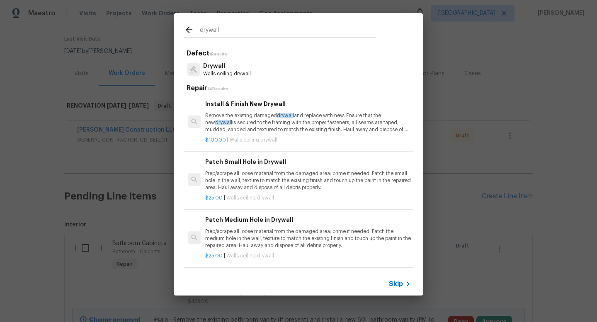
type input "drywall"
click at [251, 119] on p "Remove the existing damaged drywall and replace with new. Ensure that the new d…" at bounding box center [308, 122] width 206 height 21
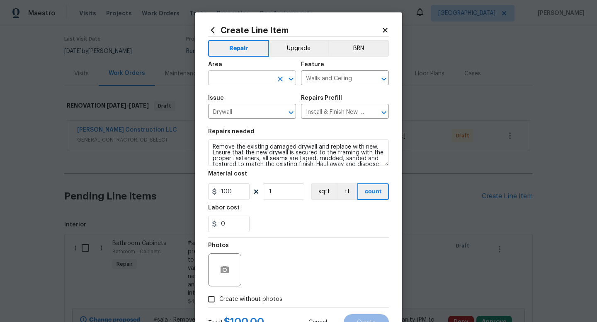
click at [220, 78] on input "text" at bounding box center [240, 79] width 65 height 13
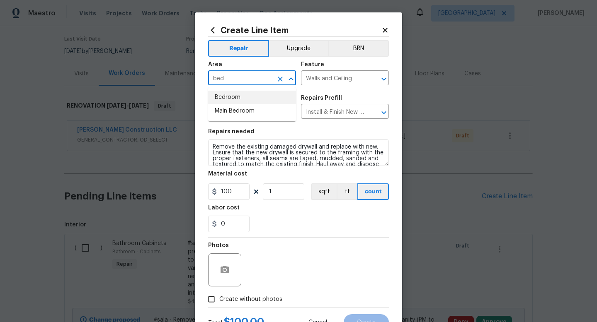
click at [230, 95] on li "Bedroom" at bounding box center [252, 98] width 88 height 14
type input "Bedroom"
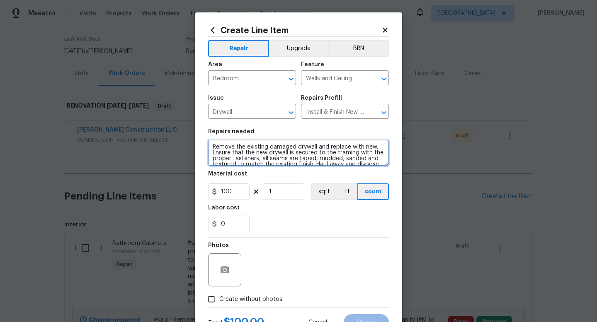
drag, startPoint x: 213, startPoint y: 147, endPoint x: 169, endPoint y: 150, distance: 43.7
click at [169, 150] on div "Create Line Item Repair Upgrade BRN Area Bedroom ​ Feature Walls and Ceiling ​ …" at bounding box center [298, 161] width 597 height 322
click at [214, 147] on textarea "Remove the existing damaged drywall and replace with new. Ensure that the new d…" at bounding box center [298, 153] width 181 height 27
type textarea "AT 3 BEDROOMS, FRAME, DRYWALL, TAPE AND TEXTURE DRYWALL TO MATCH EXISTING FINIS…"
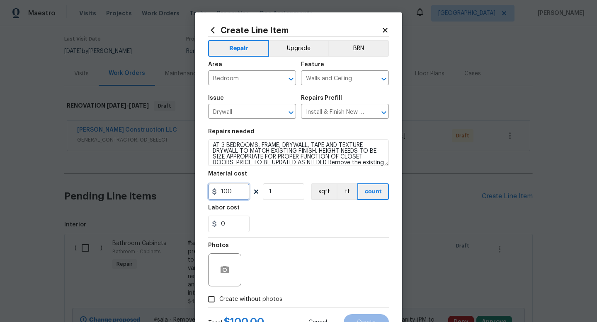
drag, startPoint x: 235, startPoint y: 195, endPoint x: 151, endPoint y: 193, distance: 84.2
click at [154, 193] on div "Create Line Item Repair Upgrade BRN Area Bedroom ​ Feature Walls and Ceiling ​ …" at bounding box center [298, 161] width 597 height 322
type input "350"
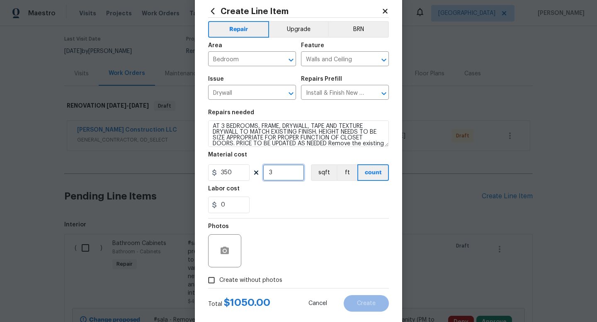
scroll to position [35, 0]
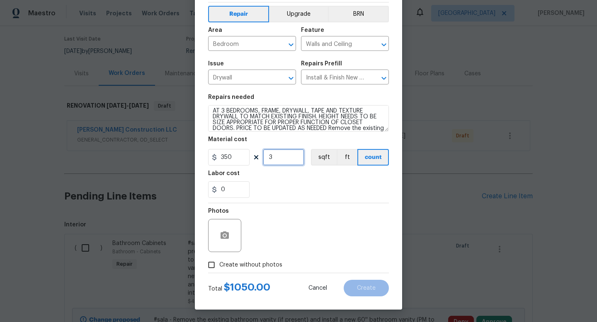
type input "3"
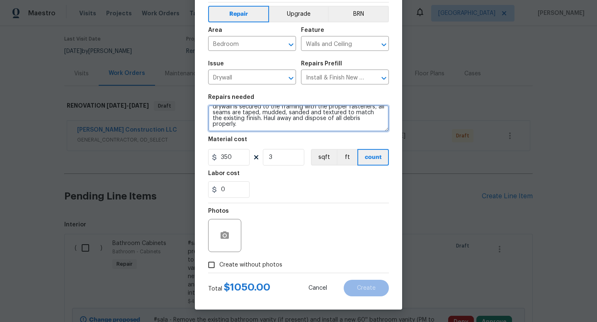
drag, startPoint x: 237, startPoint y: 127, endPoint x: 328, endPoint y: 111, distance: 93.0
click at [328, 111] on textarea "AT 3 BEDROOMS, FRAME, DRYWALL, TAPE AND TEXTURE DRYWALL TO MATCH EXISTING FINIS…" at bounding box center [298, 118] width 181 height 27
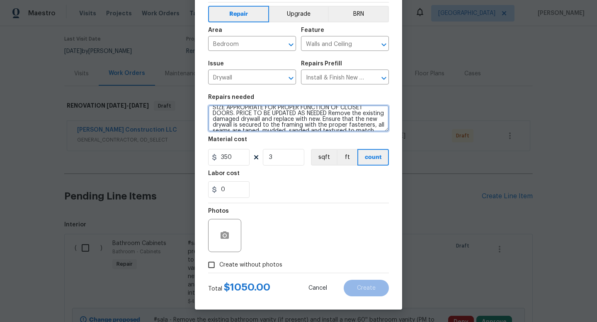
scroll to position [13, 0]
click at [328, 111] on textarea "AT 3 BEDROOMS, FRAME, DRYWALL, TAPE AND TEXTURE DRYWALL TO MATCH EXISTING FINIS…" at bounding box center [298, 118] width 181 height 27
drag, startPoint x: 330, startPoint y: 116, endPoint x: 237, endPoint y: 115, distance: 93.2
click at [237, 115] on textarea "AT 3 BEDROOMS, FRAME, DRYWALL, TAPE AND TEXTURE DRYWALL TO MATCH EXISTING FINIS…" at bounding box center [298, 118] width 181 height 27
type textarea "AT 3 BEDROOMS, FRAME, DRYWALL, TAPE AND TEXTURE DRYWALL TO MATCH EXISTING FINIS…"
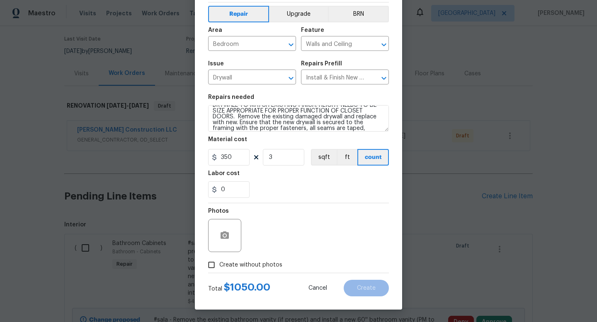
click at [219, 259] on label "Create without photos" at bounding box center [242, 265] width 79 height 16
click at [219, 259] on input "Create without photos" at bounding box center [211, 265] width 16 height 16
checkbox input "true"
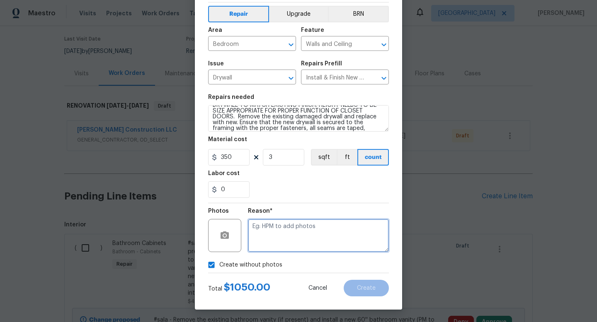
click at [276, 245] on textarea at bounding box center [318, 235] width 141 height 33
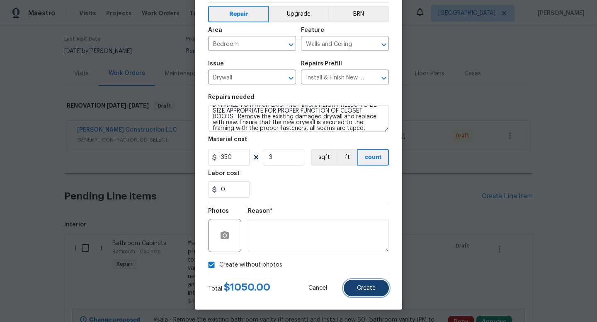
click at [383, 292] on button "Create" at bounding box center [366, 288] width 45 height 17
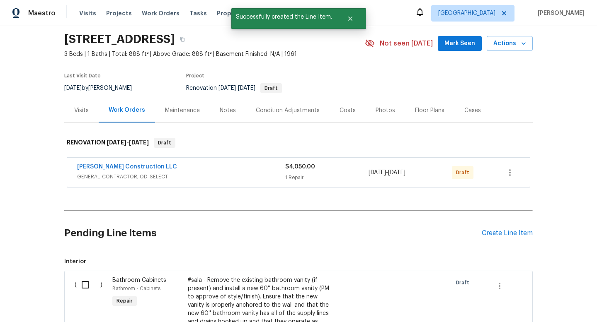
scroll to position [64, 0]
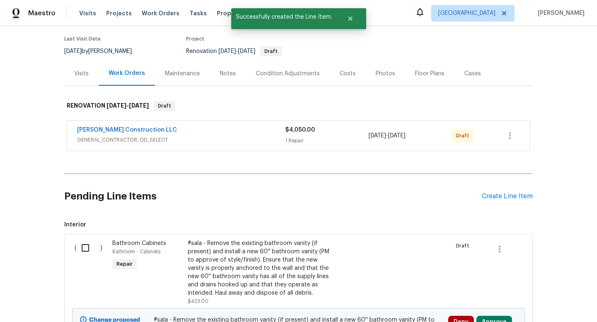
click at [297, 73] on div "Condition Adjustments" at bounding box center [288, 74] width 64 height 8
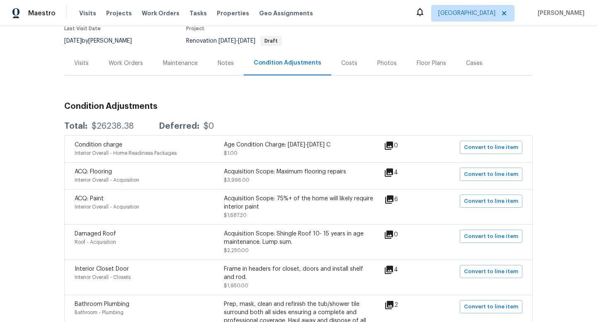
scroll to position [61, 0]
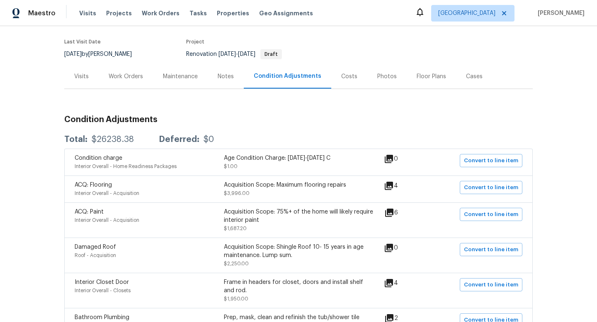
click at [133, 79] on div "Work Orders" at bounding box center [126, 77] width 34 height 8
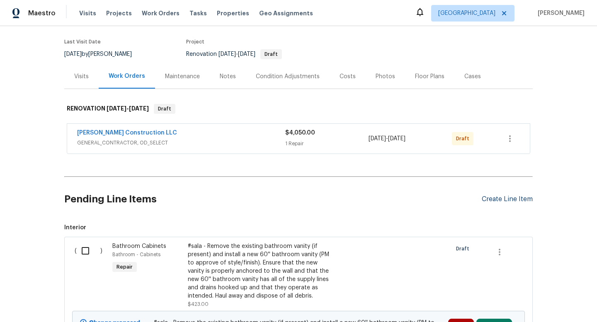
click at [498, 199] on div "Create Line Item" at bounding box center [507, 200] width 51 height 8
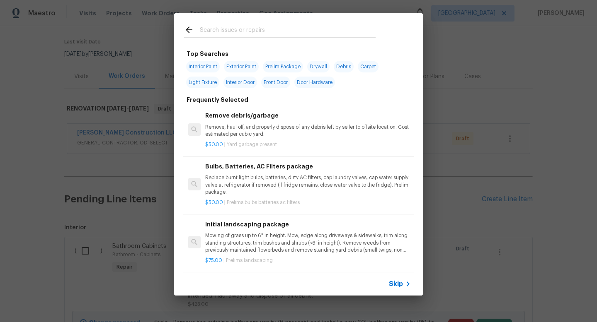
click at [259, 31] on input "text" at bounding box center [288, 31] width 176 height 12
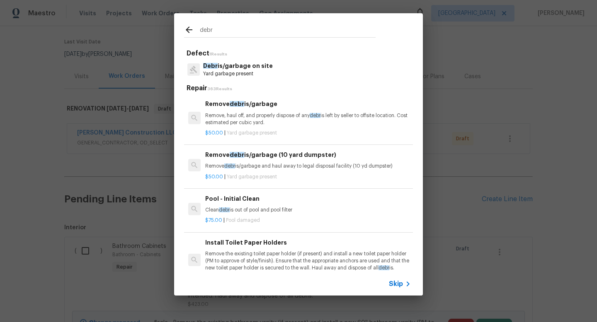
type input "debr"
click at [252, 75] on p "Yard garbage present" at bounding box center [238, 73] width 70 height 7
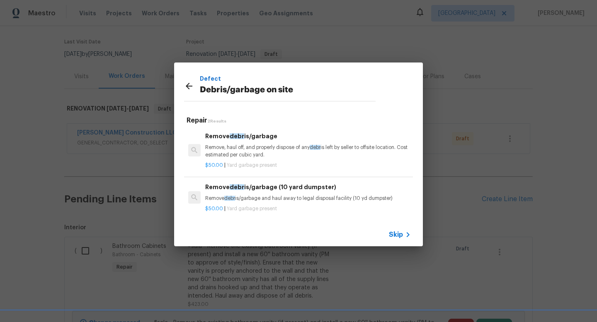
click at [256, 155] on p "Remove, haul off, and properly dispose of any debr is left by seller to offsite…" at bounding box center [308, 151] width 206 height 14
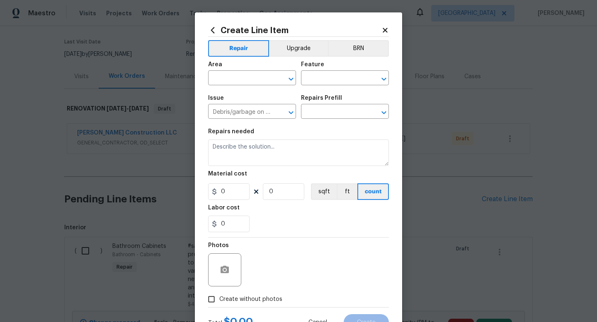
type input "Remove debris/garbage $50.00"
type textarea "Remove, haul off, and properly dispose of any debris left by seller to offsite …"
type input "50"
type input "1"
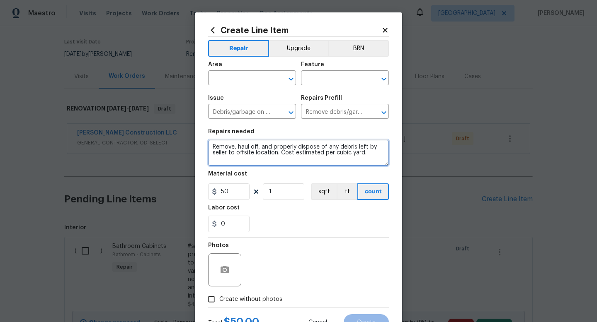
drag, startPoint x: 366, startPoint y: 155, endPoint x: 192, endPoint y: 133, distance: 174.5
click at [192, 133] on div "Create Line Item Repair Upgrade BRN Area ​ Feature ​ Issue Debris/garbage on si…" at bounding box center [298, 161] width 597 height 322
type textarea "Remove washer and dryer"
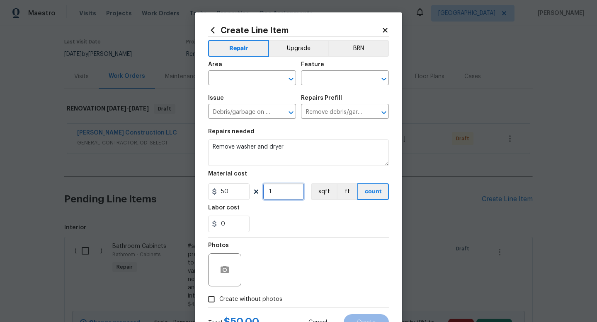
click at [295, 190] on input "1" at bounding box center [283, 192] width 41 height 17
type input "2"
click at [226, 281] on div at bounding box center [224, 270] width 33 height 33
click at [224, 295] on span "Create without photos" at bounding box center [250, 299] width 63 height 9
click at [219, 295] on input "Create without photos" at bounding box center [211, 300] width 16 height 16
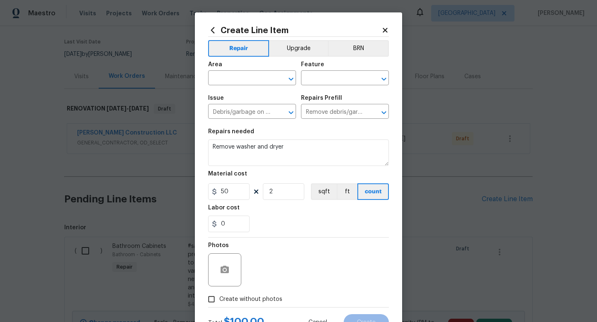
checkbox input "true"
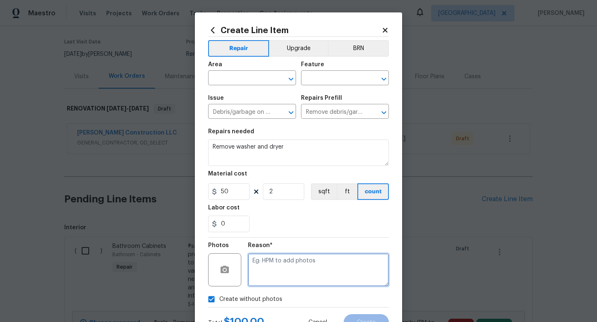
click at [285, 264] on textarea at bounding box center [318, 270] width 141 height 33
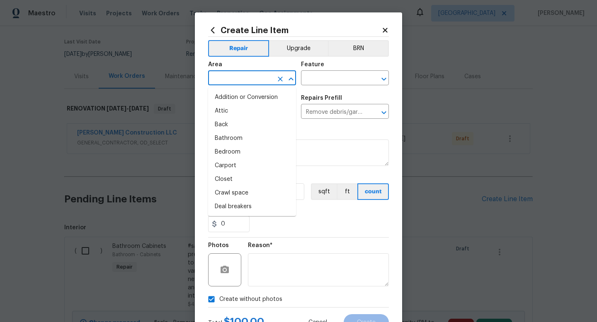
click at [261, 73] on input "text" at bounding box center [240, 79] width 65 height 13
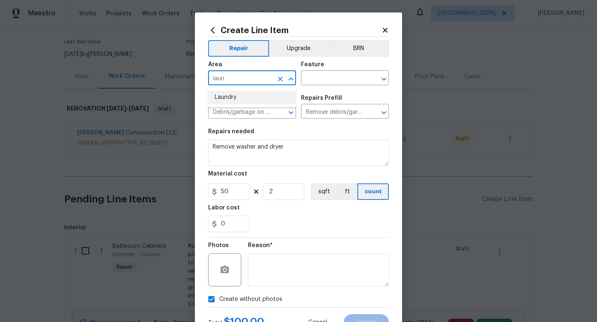
click at [256, 102] on li "Laundry" at bounding box center [252, 98] width 88 height 14
type input "Laundry"
click at [321, 72] on div "Feature" at bounding box center [345, 67] width 88 height 11
click at [315, 87] on div "Area Laundry ​ Feature ​" at bounding box center [298, 74] width 181 height 34
click at [324, 78] on input "text" at bounding box center [333, 79] width 65 height 13
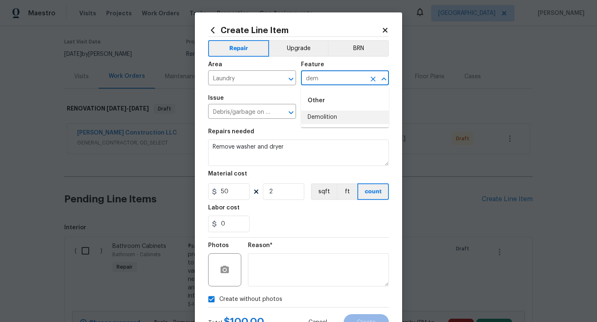
click at [328, 119] on li "Demolition" at bounding box center [345, 118] width 88 height 14
type input "Demolition"
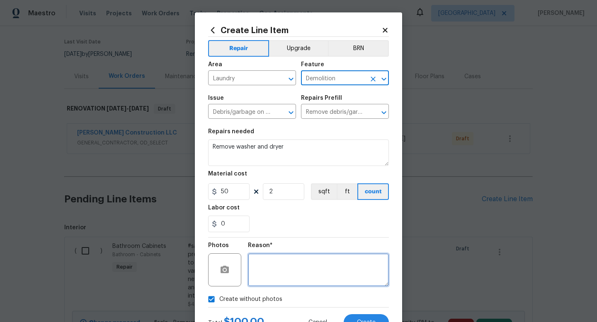
click at [278, 284] on textarea at bounding box center [318, 270] width 141 height 33
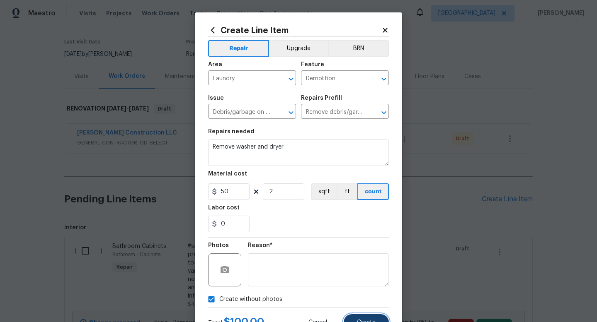
click at [363, 317] on button "Create" at bounding box center [366, 323] width 45 height 17
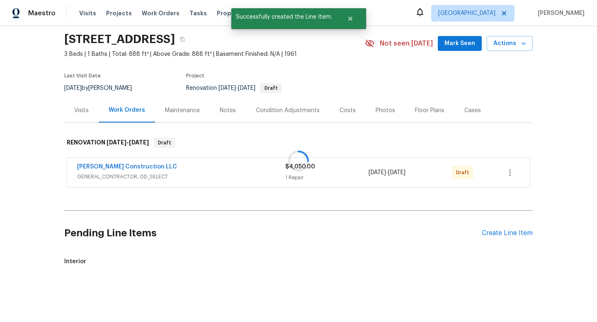
scroll to position [61, 0]
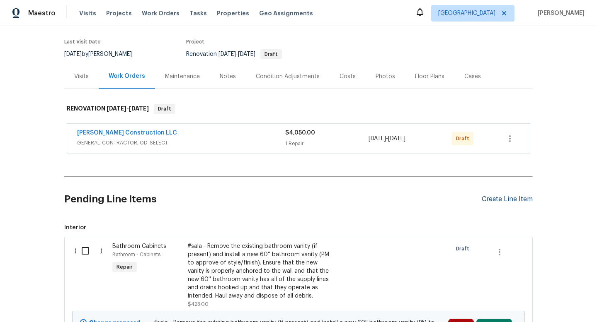
click at [501, 201] on div "Create Line Item" at bounding box center [507, 200] width 51 height 8
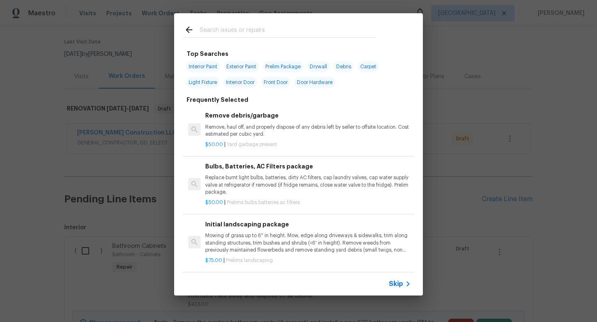
click at [243, 31] on input "text" at bounding box center [288, 31] width 176 height 12
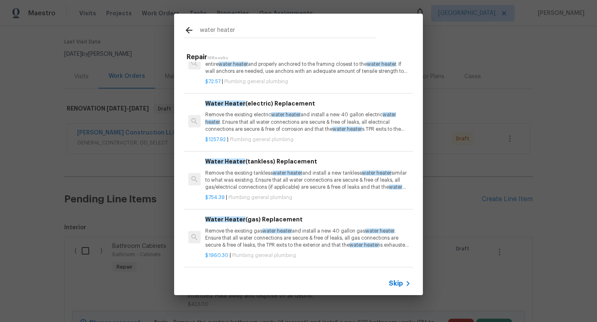
scroll to position [113, 0]
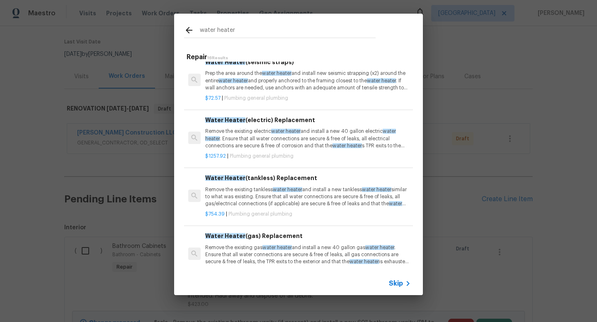
type input "water heater"
click at [248, 146] on p "Remove the existing electric water heater and install a new 40 gallon electric …" at bounding box center [308, 138] width 206 height 21
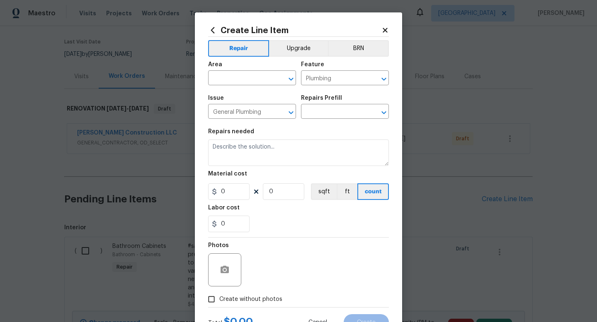
type input "Water Heater (electric) Replacement $1,257.92"
type textarea "Remove the existing electric water heater and install a new 40 gallon electric …"
type input "1257.92"
type input "1"
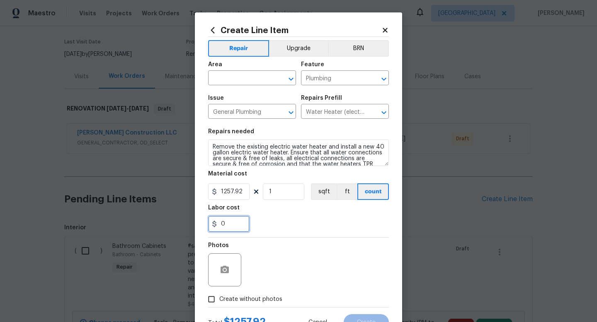
click at [230, 226] on input "0" at bounding box center [228, 224] width 41 height 17
type input "500"
click at [282, 253] on div "Photos" at bounding box center [298, 265] width 181 height 54
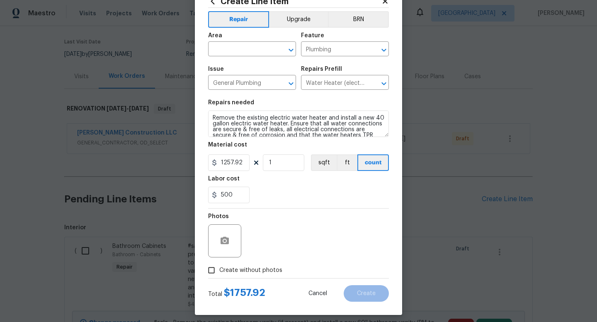
scroll to position [35, 0]
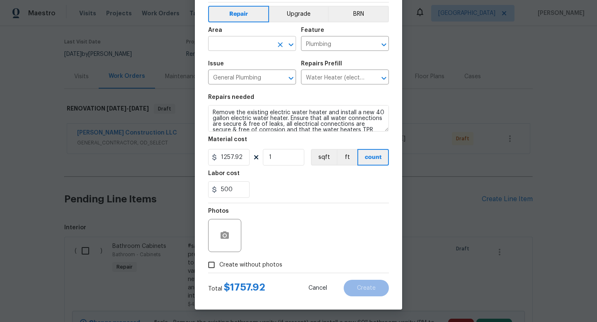
click at [255, 49] on input "text" at bounding box center [240, 44] width 65 height 13
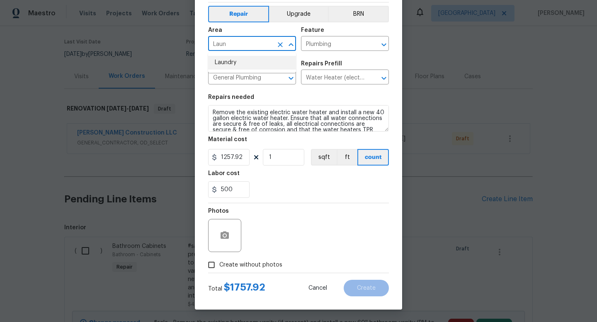
click at [229, 67] on li "Laundry" at bounding box center [252, 63] width 88 height 14
type input "Laundry"
click at [254, 272] on label "Create without photos" at bounding box center [242, 265] width 79 height 16
click at [219, 272] on input "Create without photos" at bounding box center [211, 265] width 16 height 16
checkbox input "true"
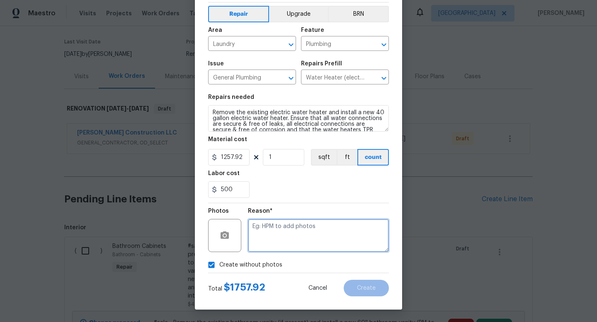
click at [305, 238] on textarea at bounding box center [318, 235] width 141 height 33
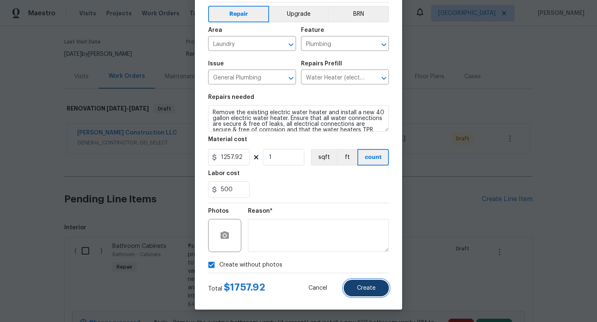
click at [371, 286] on span "Create" at bounding box center [366, 289] width 19 height 6
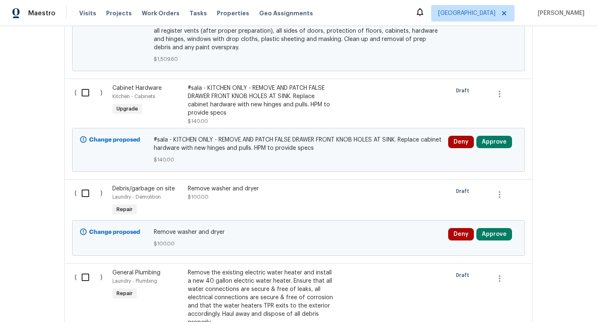
scroll to position [1242, 0]
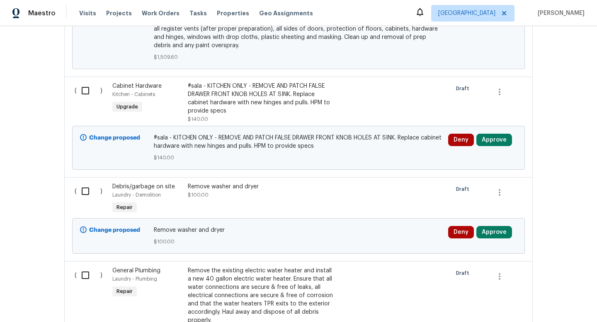
click at [265, 193] on div "Remove washer and dryer $100.00" at bounding box center [261, 191] width 146 height 17
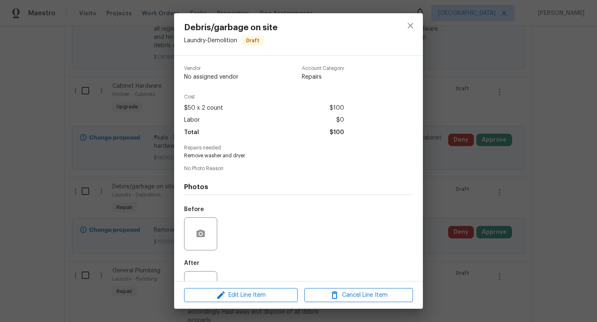
click at [244, 304] on div "Edit Line Item Cancel Line Item" at bounding box center [298, 296] width 249 height 28
click at [251, 295] on span "Edit Line Item" at bounding box center [240, 296] width 109 height 10
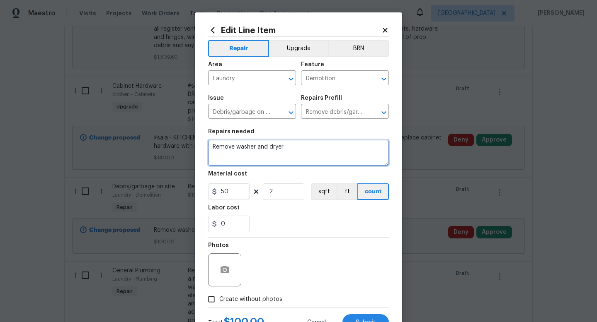
click at [302, 156] on textarea "Remove washer and dryer" at bounding box center [298, 153] width 181 height 27
type textarea "Remove washer and dryer and demo cabinet above water heater."
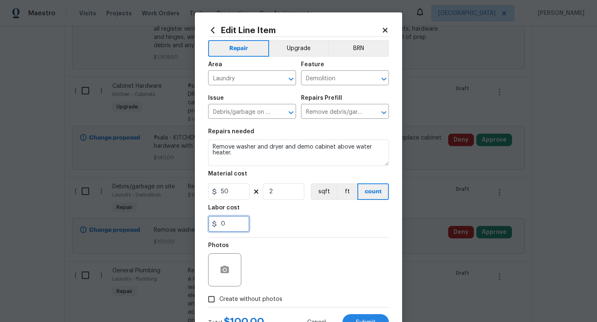
click at [245, 224] on input "0" at bounding box center [228, 224] width 41 height 17
type input "25"
click at [230, 301] on span "Create without photos" at bounding box center [250, 299] width 63 height 9
click at [219, 301] on input "Create without photos" at bounding box center [211, 300] width 16 height 16
checkbox input "true"
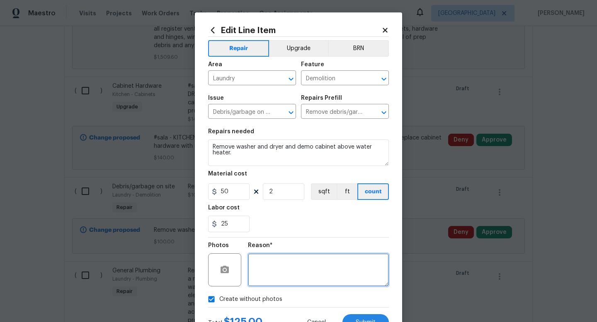
click at [282, 261] on textarea at bounding box center [318, 270] width 141 height 33
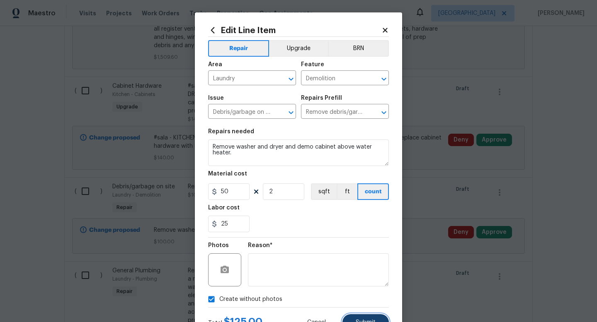
click at [353, 315] on button "Submit" at bounding box center [365, 323] width 46 height 17
type textarea "Remove washer and dryer and demo cabinet above water heater."
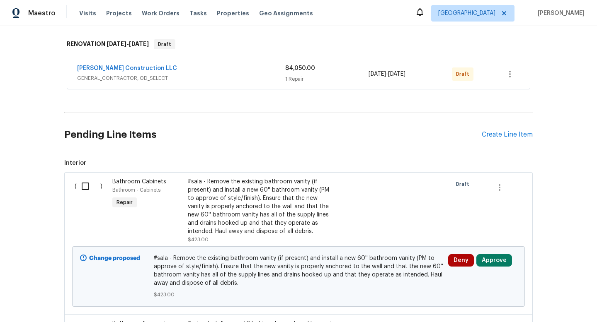
scroll to position [85, 0]
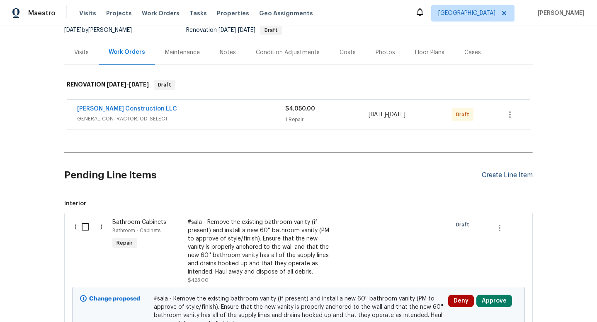
click at [496, 177] on div "Create Line Item" at bounding box center [507, 176] width 51 height 8
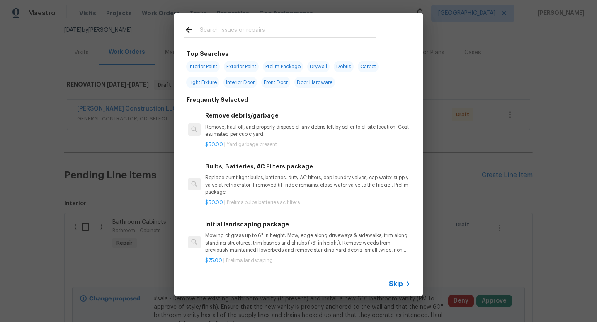
click at [243, 25] on input "text" at bounding box center [288, 31] width 176 height 12
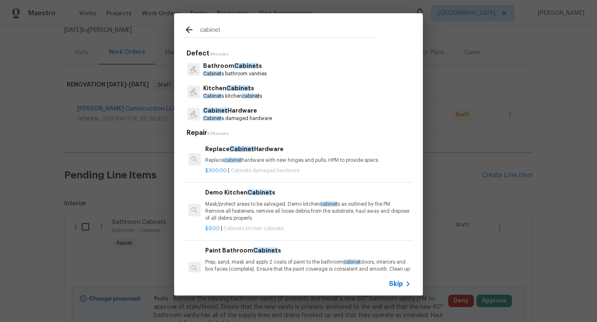
type input "cabinet"
click at [244, 93] on p "Cabinet s kitchen cabinet s" at bounding box center [232, 96] width 59 height 7
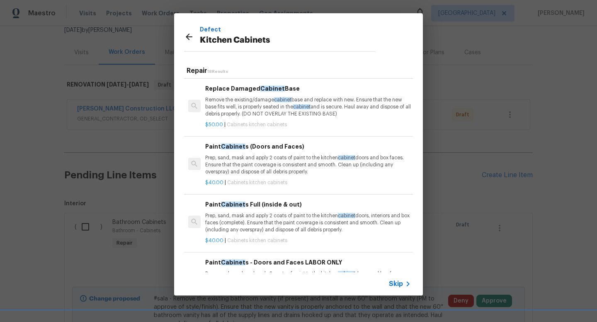
scroll to position [511, 0]
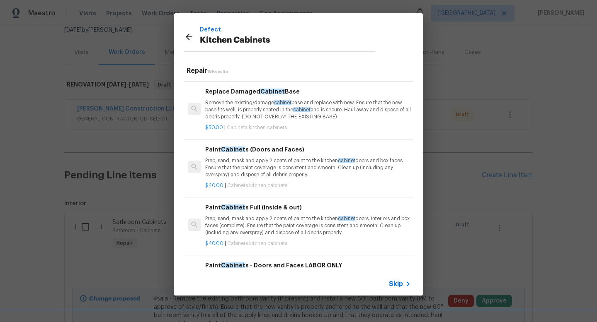
click at [266, 113] on p "Remove the existing/damage cabinet base and replace with new. Ensure that the n…" at bounding box center [308, 109] width 206 height 21
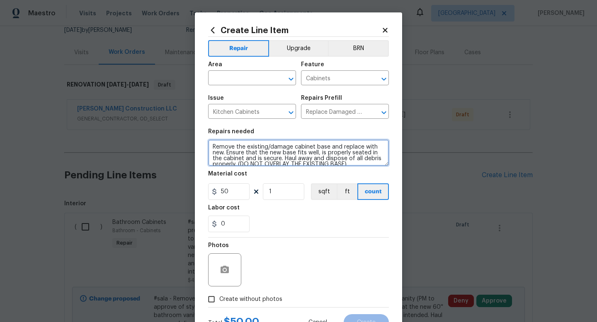
click at [211, 146] on textarea "Remove the existing/damage cabinet base and replace with new. Ensure that the n…" at bounding box center [298, 153] width 181 height 27
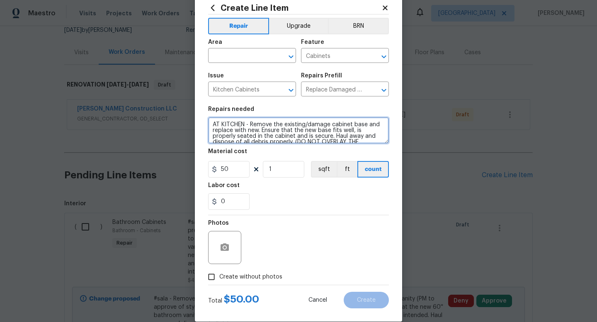
scroll to position [35, 0]
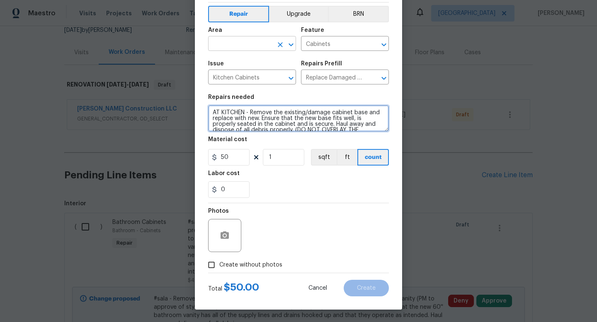
type textarea "AT KITCHEN - Remove the existing/damage cabinet base and replace with new. Ensu…"
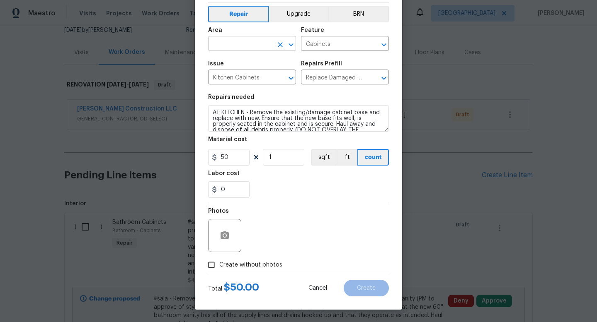
click at [241, 43] on input "text" at bounding box center [240, 44] width 65 height 13
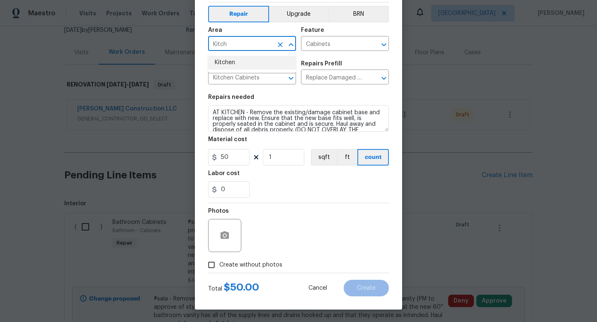
click at [235, 62] on li "Kitchen" at bounding box center [252, 63] width 88 height 14
type input "Kitchen"
click at [209, 269] on input "Create without photos" at bounding box center [211, 265] width 16 height 16
checkbox input "true"
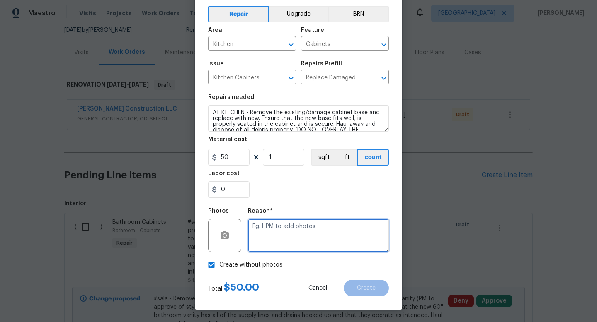
click at [280, 241] on textarea at bounding box center [318, 235] width 141 height 33
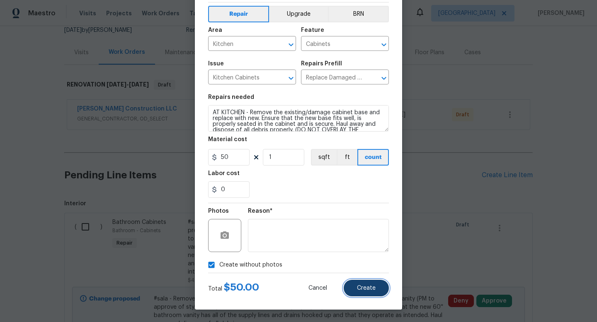
click at [370, 291] on span "Create" at bounding box center [366, 289] width 19 height 6
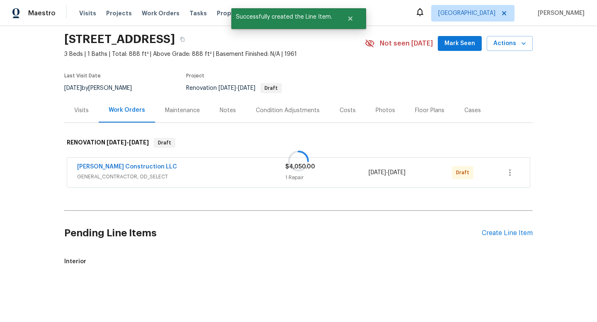
scroll to position [85, 0]
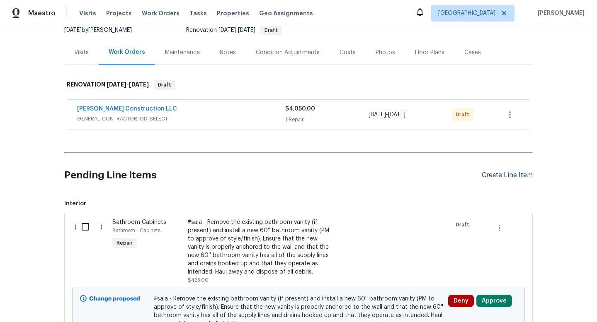
click at [500, 175] on div "Create Line Item" at bounding box center [507, 176] width 51 height 8
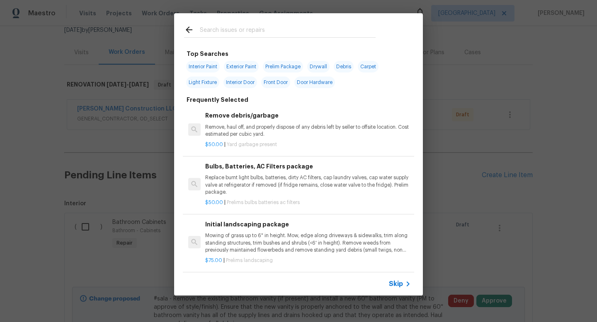
click at [225, 34] on input "text" at bounding box center [288, 31] width 176 height 12
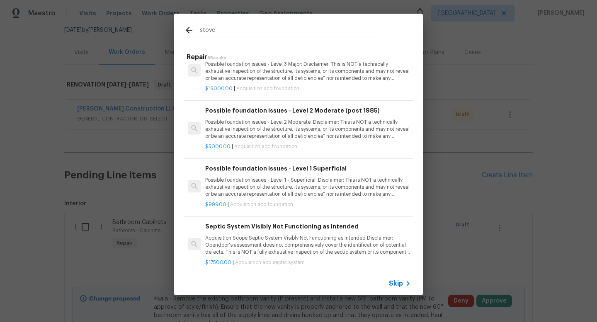
scroll to position [0, 0]
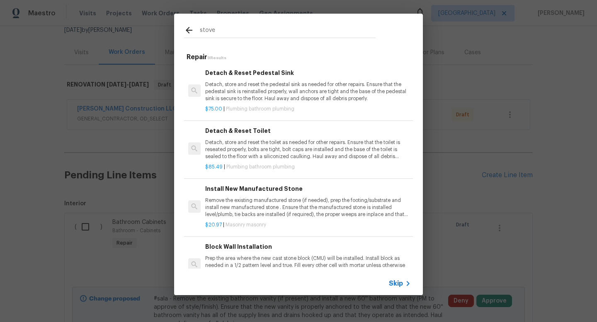
drag, startPoint x: 222, startPoint y: 30, endPoint x: 173, endPoint y: 30, distance: 48.9
click at [173, 30] on div "stove Repair 9 Results Detach & Reset Pedestal Sink Detach, store and reset the…" at bounding box center [298, 154] width 597 height 309
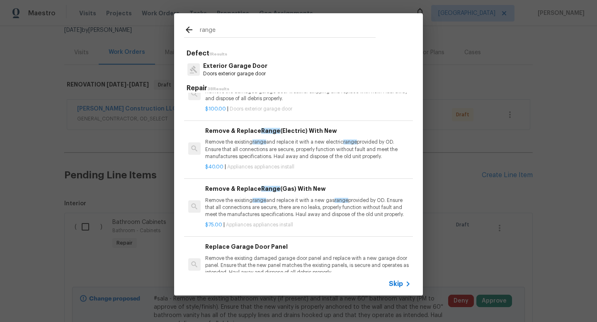
scroll to position [25, 0]
type input "range"
click at [317, 150] on p "Remove the existing range and replace it with a new electric range provided by …" at bounding box center [308, 148] width 206 height 21
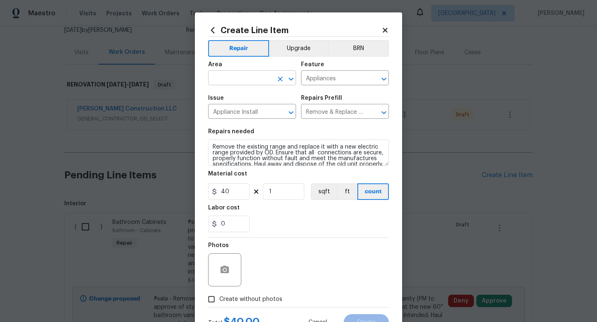
click at [241, 79] on input "text" at bounding box center [240, 79] width 65 height 13
click at [239, 97] on li "Kitchen" at bounding box center [252, 98] width 88 height 14
type input "Kitchen"
click at [233, 310] on div "Total $ 40.00 Cancel Create" at bounding box center [298, 319] width 181 height 23
click at [241, 298] on span "Create without photos" at bounding box center [250, 299] width 63 height 9
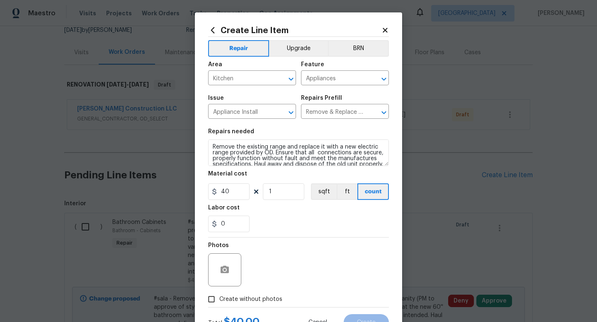
click at [219, 298] on input "Create without photos" at bounding box center [211, 300] width 16 height 16
checkbox input "true"
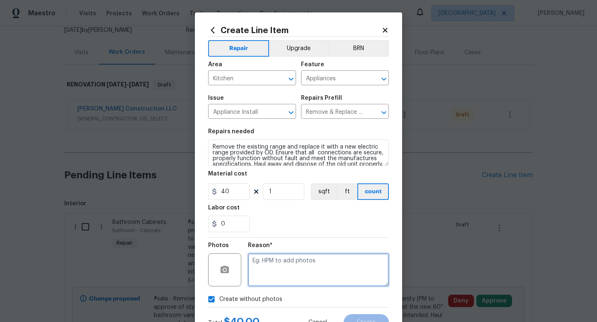
click at [274, 278] on textarea at bounding box center [318, 270] width 141 height 33
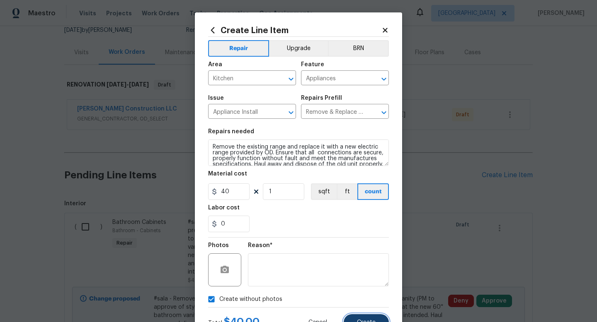
click at [360, 316] on button "Create" at bounding box center [366, 323] width 45 height 17
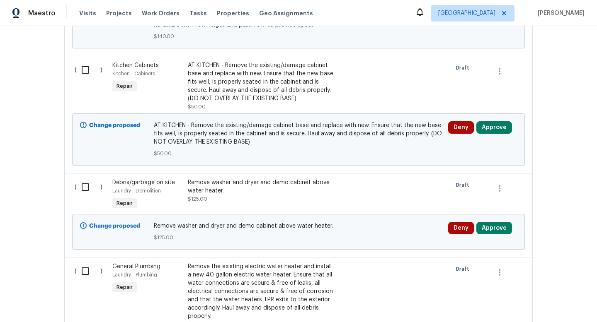
scroll to position [1506, 0]
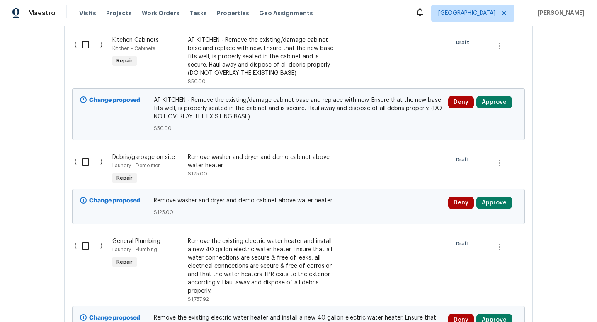
click at [285, 170] on div "Remove washer and dryer and demo cabinet above water heater." at bounding box center [261, 161] width 146 height 17
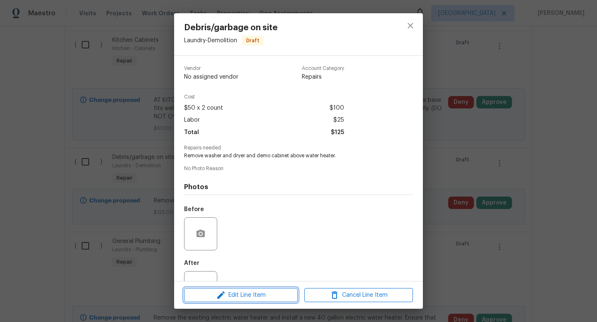
click at [230, 298] on span "Edit Line Item" at bounding box center [240, 296] width 109 height 10
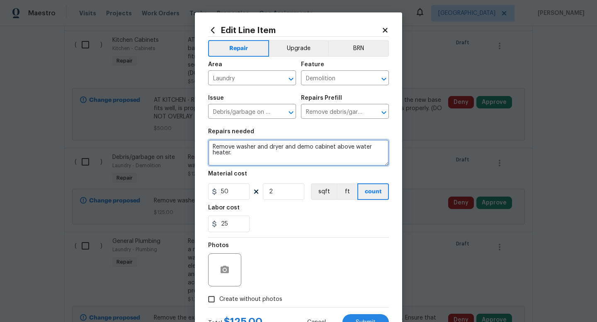
click at [295, 148] on textarea "Remove washer and dryer and demo cabinet above water heater." at bounding box center [298, 153] width 181 height 27
click at [379, 150] on textarea "Remove washer and dryer, demo cabinet above water heater." at bounding box center [298, 153] width 181 height 27
type textarea "Remove washer and dryer, demo cabinet above water heater, remove refrigerator."
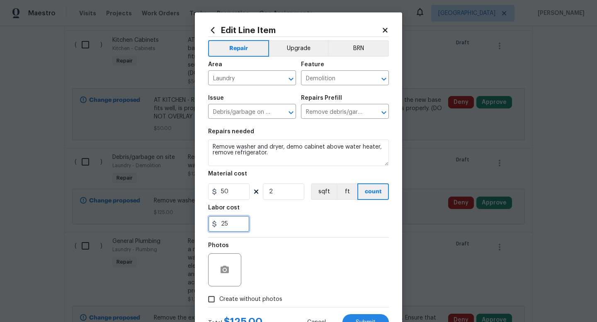
click at [238, 220] on input "25" at bounding box center [228, 224] width 41 height 17
type input "2"
type input "0"
click at [268, 201] on section "Repairs needed Remove washer and dryer, demo cabinet above water heater, remove…" at bounding box center [298, 181] width 181 height 114
click at [271, 197] on input "2" at bounding box center [283, 192] width 41 height 17
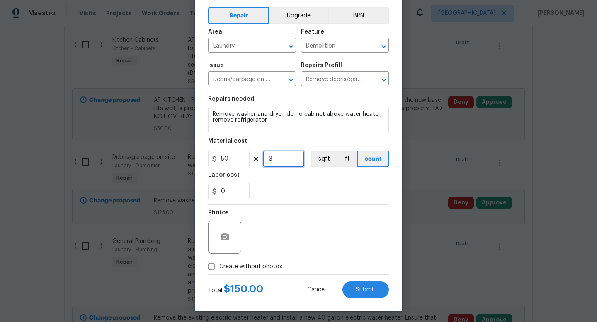
scroll to position [35, 0]
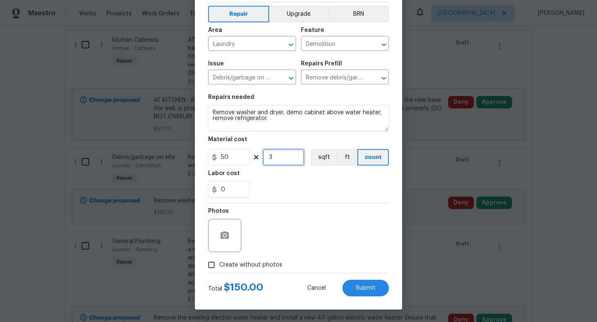
type input "3"
click at [211, 264] on input "Create without photos" at bounding box center [211, 265] width 16 height 16
checkbox input "true"
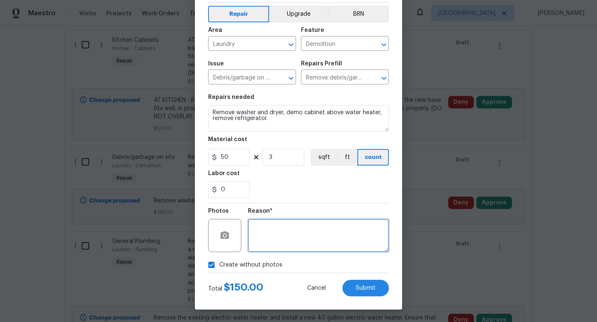
click at [289, 244] on textarea at bounding box center [318, 235] width 141 height 33
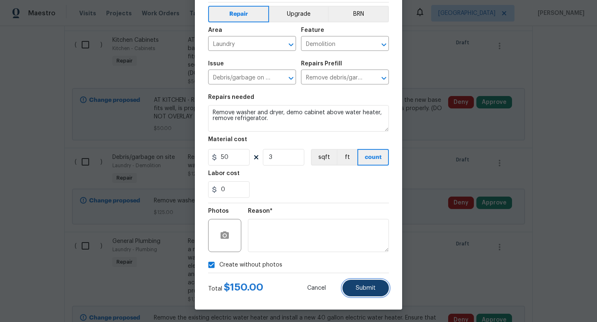
click at [361, 288] on span "Submit" at bounding box center [366, 289] width 20 height 6
type textarea "Remove washer and dryer, demo cabinet above water heater, remove refrigerator."
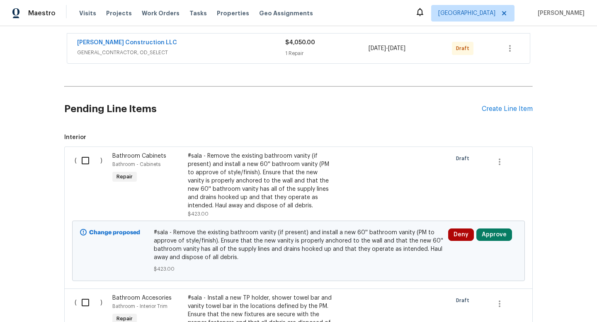
scroll to position [148, 0]
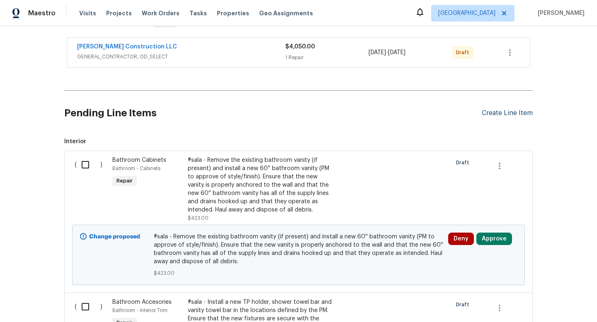
click at [504, 111] on div "Create Line Item" at bounding box center [507, 113] width 51 height 8
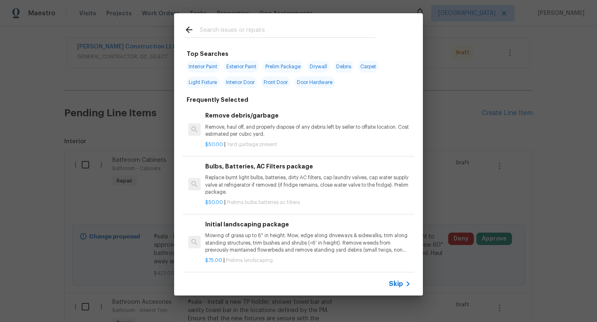
click at [230, 30] on input "text" at bounding box center [288, 31] width 176 height 12
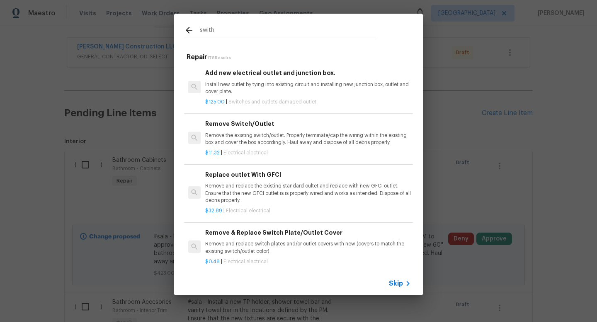
type input "swith"
click at [309, 143] on p "Remove the existing switch/outlet. Properly terminate/cap the wiring within the…" at bounding box center [308, 139] width 206 height 14
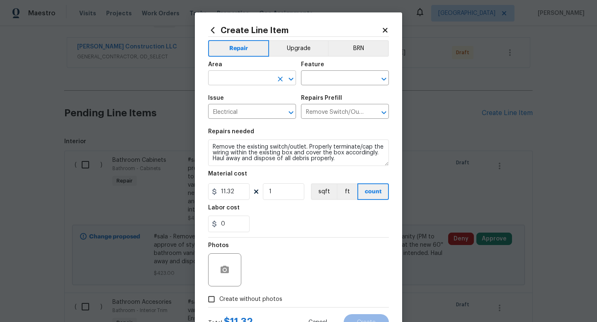
click at [245, 80] on input "text" at bounding box center [240, 79] width 65 height 13
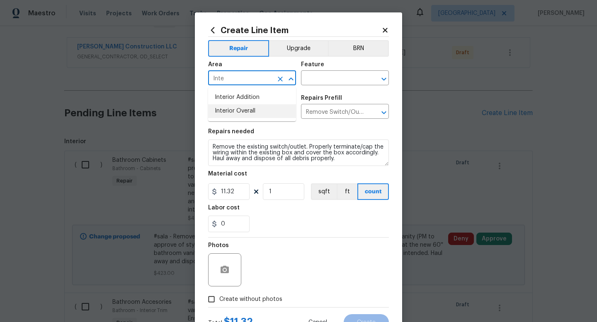
click at [257, 115] on li "Interior Overall" at bounding box center [252, 111] width 88 height 14
type input "Interior Overall"
click at [332, 82] on input "text" at bounding box center [333, 79] width 65 height 13
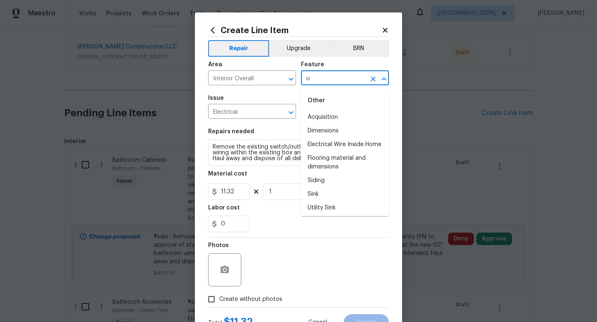
type input "s"
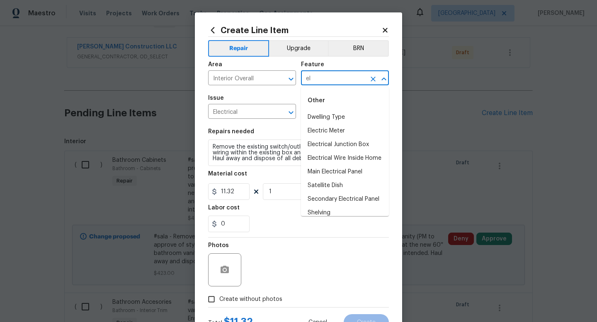
type input "e"
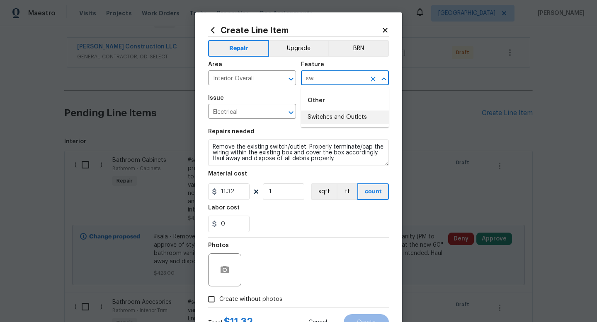
click at [338, 116] on li "Switches and Outlets" at bounding box center [345, 118] width 88 height 14
type input "Switches and Outlets"
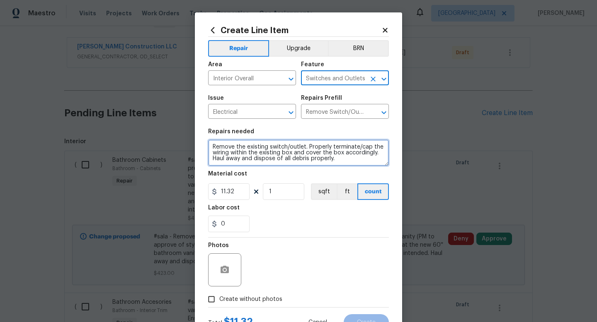
click at [210, 144] on textarea "Remove the existing switch/outlet. Properly terminate/cap the wiring within the…" at bounding box center [298, 153] width 181 height 27
click at [229, 148] on textarea "#sala ALL SWITCHES AND OUTLETS IN HOME TO WHITE Remove the existing switch/outl…" at bounding box center [298, 153] width 181 height 27
click at [228, 148] on textarea "#sala ALL SWITCHES AND OUTLETS IN HOME TO WHITE Remove the existing switch/outl…" at bounding box center [298, 153] width 181 height 27
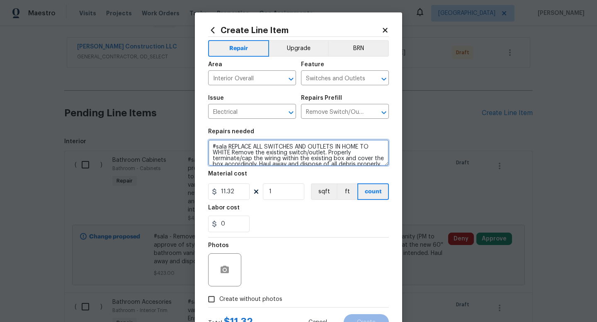
type textarea "#sala REPLACE ALL SWITCHES AND OUTLETS IN HOME TO WHITE Remove the existing swi…"
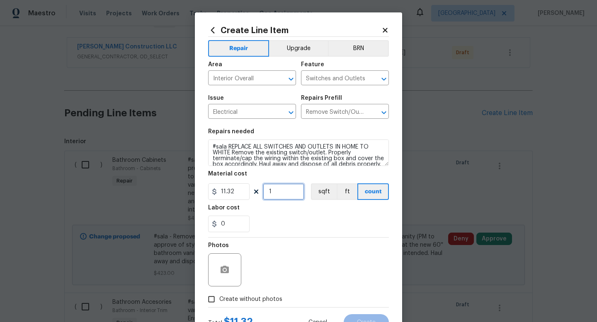
click at [287, 199] on input "1" at bounding box center [283, 192] width 41 height 17
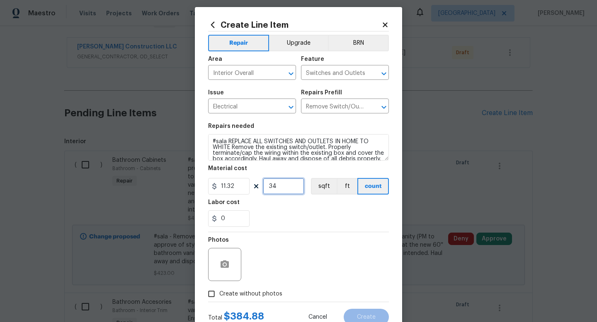
type input "34"
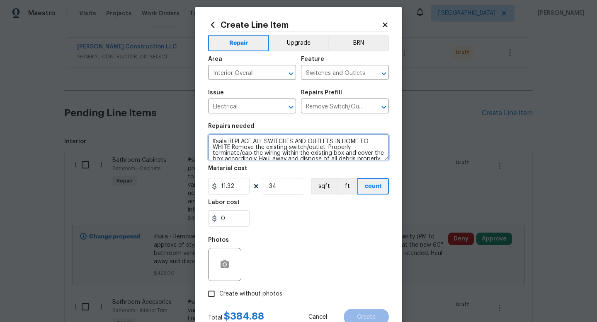
click at [226, 142] on textarea "#sala REPLACE ALL SWITCHES AND OUTLETS IN HOME TO WHITE Remove the existing swi…" at bounding box center [298, 147] width 181 height 27
click at [226, 142] on textarea "#sala34 REPLACE ALL SWITCHES AND OUTLETS IN HOME TO WHITE Remove the existing s…" at bounding box center [298, 147] width 181 height 27
click at [239, 142] on textarea "#sala 34 REPLACE ALL SWITCHES AND OUTLETS IN HOME TO WHITE Remove the existing …" at bounding box center [298, 147] width 181 height 27
click at [264, 143] on textarea "#sala REPLACE ALL SWITCHES AND OUTLETS IN HOME TO WHITE Remove the existing swi…" at bounding box center [298, 147] width 181 height 27
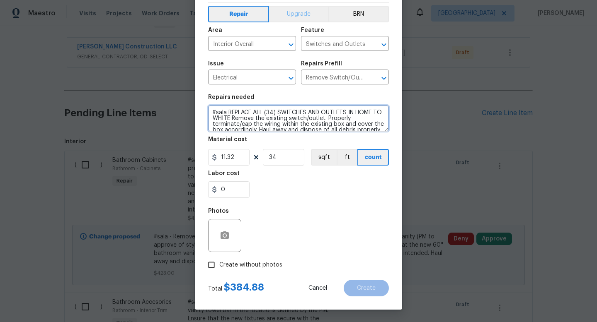
type textarea "#sala REPLACE ALL (34) SWITCHES AND OUTLETS IN HOME TO WHITE Remove the existin…"
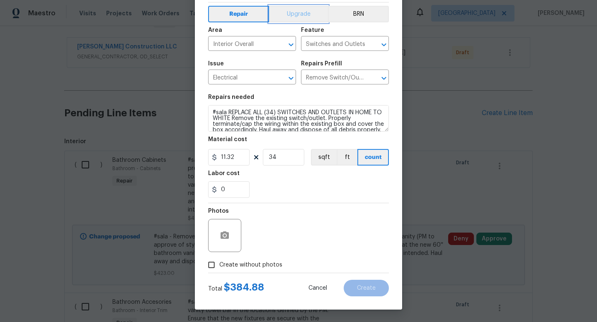
click at [297, 13] on button "Upgrade" at bounding box center [298, 14] width 59 height 17
click at [210, 266] on input "Create without photos" at bounding box center [211, 265] width 16 height 16
checkbox input "true"
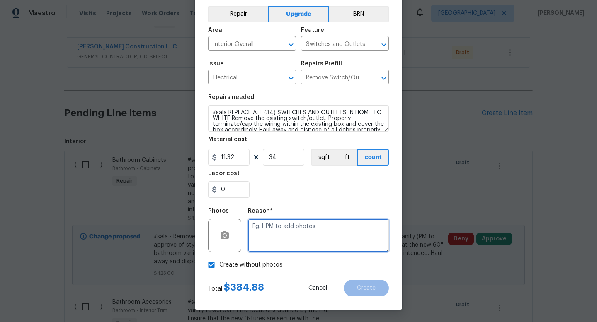
click at [305, 238] on textarea at bounding box center [318, 235] width 141 height 33
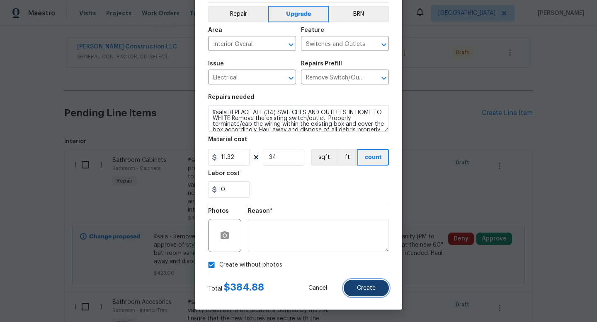
click at [378, 290] on button "Create" at bounding box center [366, 288] width 45 height 17
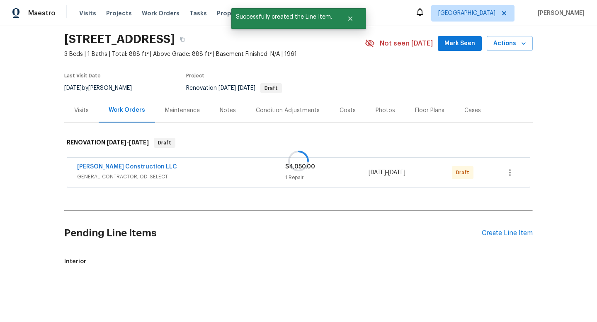
scroll to position [148, 0]
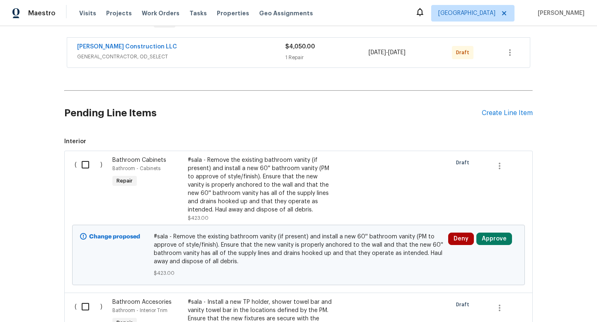
click at [505, 118] on div "Pending Line Items Create Line Item" at bounding box center [298, 113] width 468 height 39
click at [497, 112] on div "Create Line Item" at bounding box center [507, 113] width 51 height 8
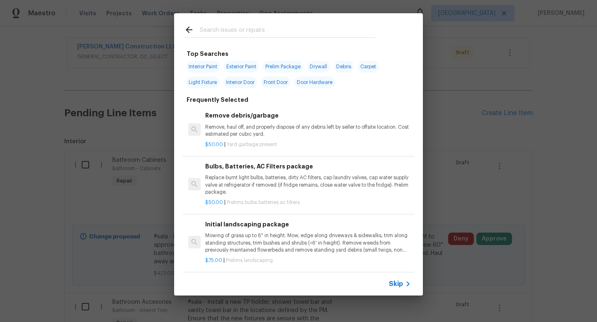
click at [270, 34] on input "text" at bounding box center [288, 31] width 176 height 12
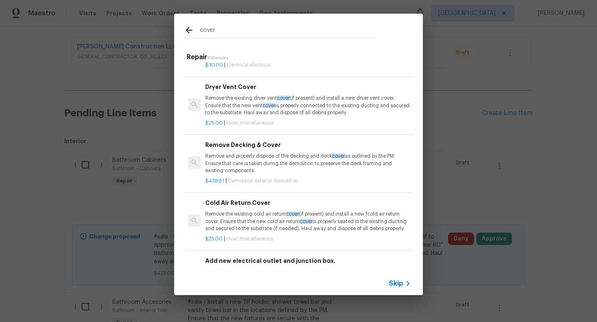
scroll to position [0, 0]
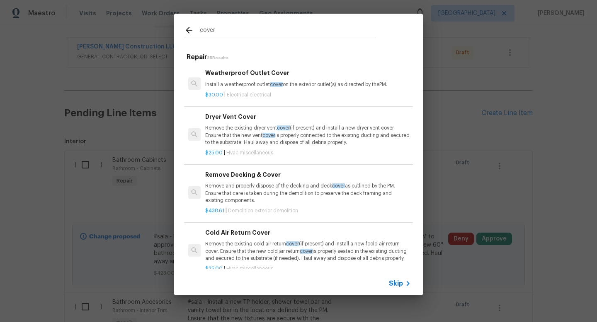
drag, startPoint x: 220, startPoint y: 29, endPoint x: 163, endPoint y: 27, distance: 56.4
click at [163, 27] on div "cover Repair 55 Results Weatherproof Outlet Cover Install a weatherproof outlet…" at bounding box center [298, 154] width 597 height 309
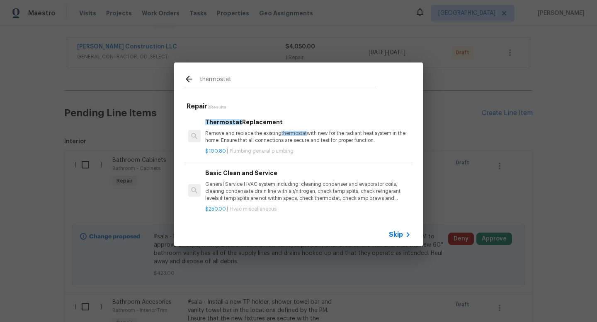
type input "thermostat"
click at [242, 141] on p "Remove and replace the existing thermostat with new for the radiant heat system…" at bounding box center [308, 137] width 206 height 14
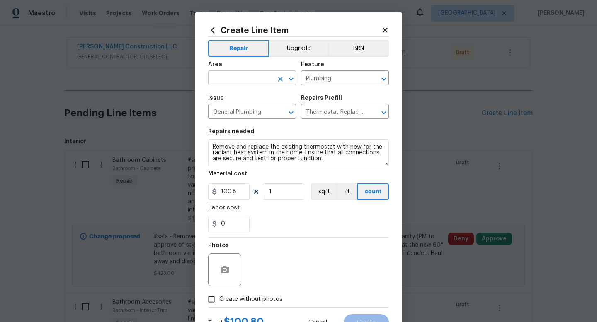
click at [254, 85] on input "text" at bounding box center [240, 79] width 65 height 13
click at [243, 111] on li "Interior Overall" at bounding box center [252, 111] width 88 height 14
type input "Interior Overall"
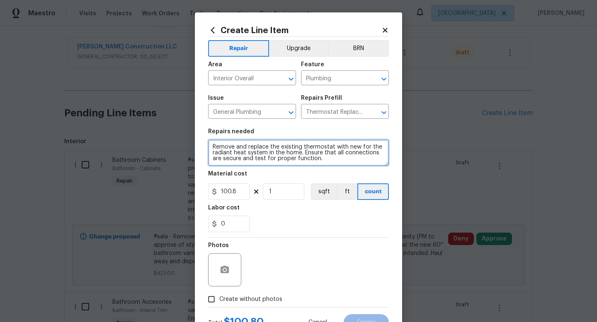
drag, startPoint x: 330, startPoint y: 166, endPoint x: 168, endPoint y: 124, distance: 167.5
click at [168, 124] on div "Create Line Item Repair Upgrade BRN Area Interior Overall ​ Feature Plumbing ​ …" at bounding box center [298, 161] width 597 height 322
type textarea "At living area please fund new cover for thermostat"
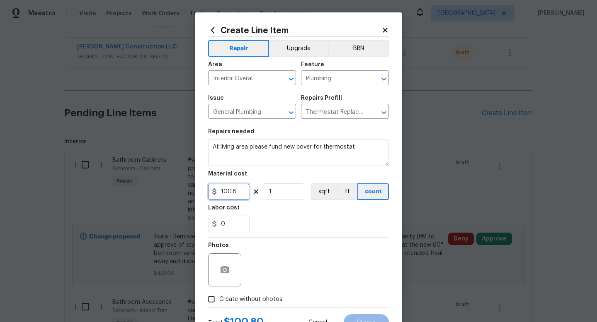
drag, startPoint x: 237, startPoint y: 195, endPoint x: 190, endPoint y: 195, distance: 47.2
click at [190, 195] on div "Create Line Item Repair Upgrade BRN Area Interior Overall ​ Feature Plumbing ​ …" at bounding box center [298, 161] width 597 height 322
type input "25"
type input "0"
click at [233, 195] on input "25" at bounding box center [228, 192] width 41 height 17
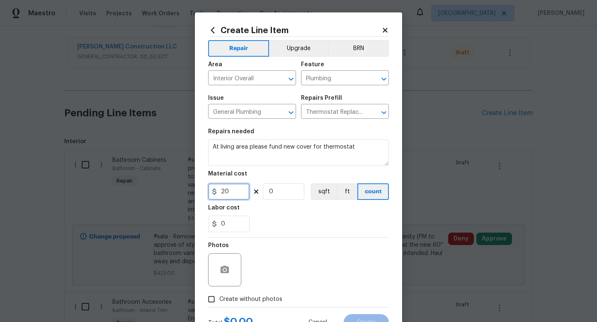
type input "20"
click at [234, 217] on input "0" at bounding box center [228, 224] width 41 height 17
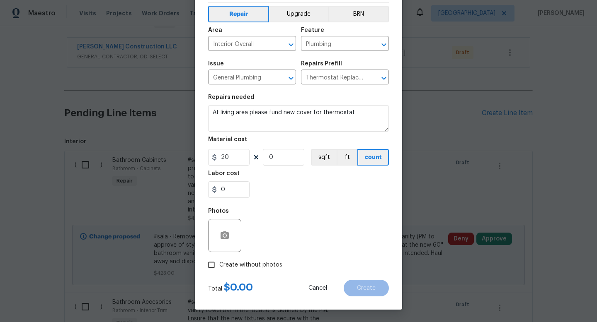
click at [230, 267] on span "Create without photos" at bounding box center [250, 265] width 63 height 9
click at [219, 267] on input "Create without photos" at bounding box center [211, 265] width 16 height 16
checkbox input "true"
click at [272, 152] on input "0" at bounding box center [283, 157] width 41 height 17
click at [249, 159] on div "20 0 sqft ft count" at bounding box center [298, 157] width 181 height 17
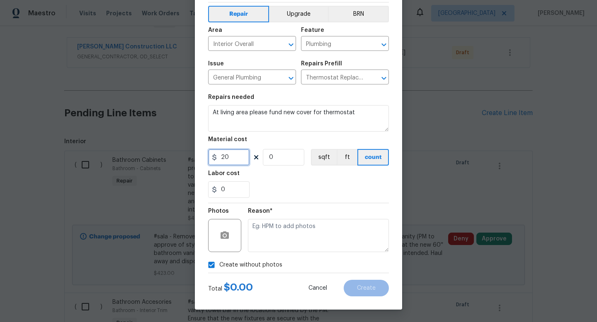
click at [246, 158] on input "20" at bounding box center [228, 157] width 41 height 17
type input "15"
type input "1"
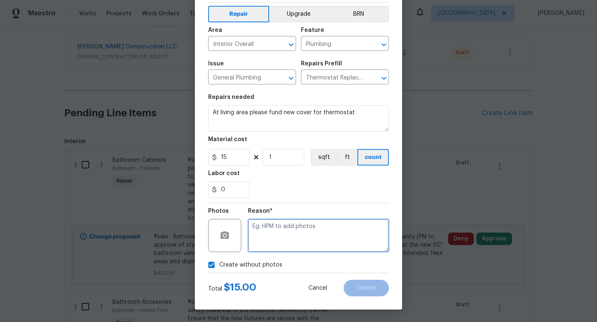
click at [295, 235] on textarea at bounding box center [318, 235] width 141 height 33
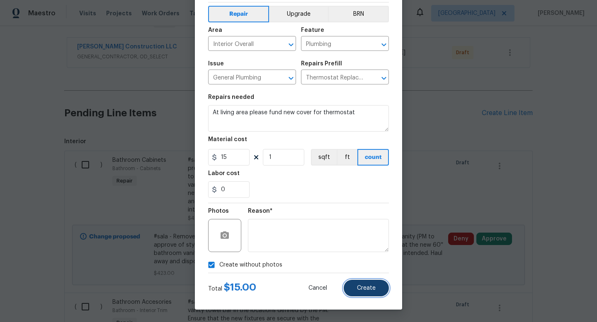
click at [363, 288] on span "Create" at bounding box center [366, 289] width 19 height 6
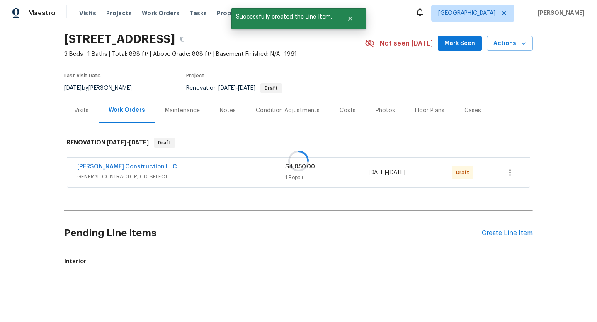
scroll to position [148, 0]
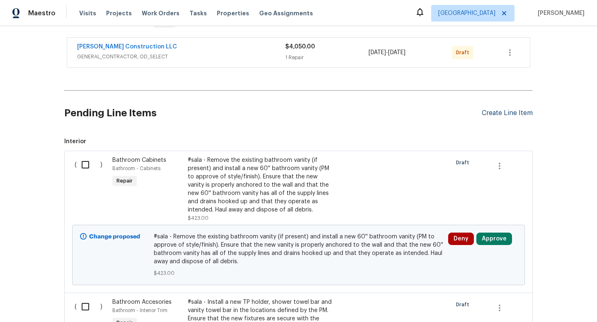
click at [506, 114] on div "Create Line Item" at bounding box center [507, 113] width 51 height 8
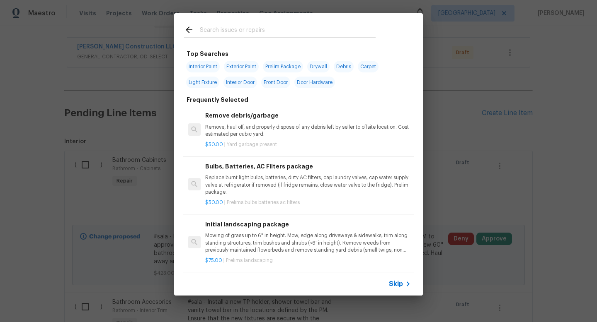
click at [218, 34] on input "text" at bounding box center [288, 31] width 176 height 12
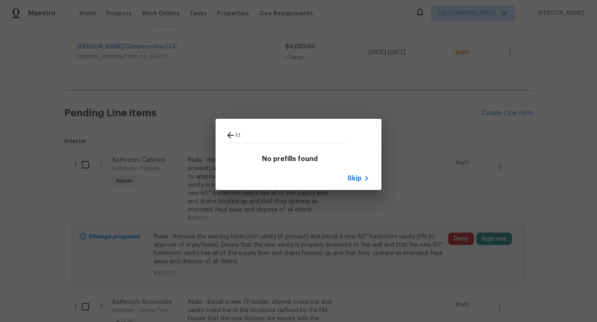
type input "k"
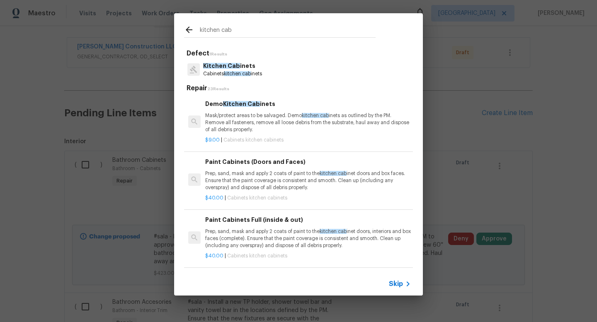
type input "kitchen cab"
click at [254, 70] on p "Kitchen Cab inets" at bounding box center [232, 66] width 59 height 9
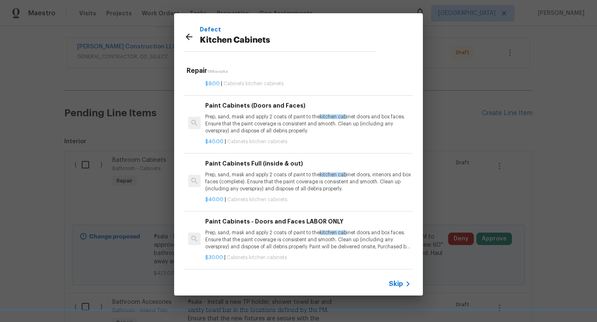
scroll to position [40, 0]
click at [269, 123] on p "Prep, sand, mask and apply 2 coats of paint to the kitchen cab inet doors and b…" at bounding box center [308, 123] width 206 height 21
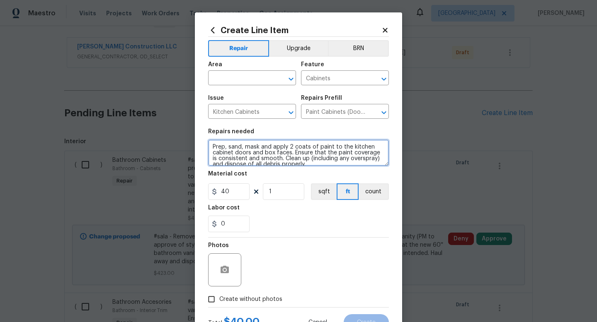
click at [212, 147] on textarea "Prep, sand, mask and apply 2 coats of paint to the kitchen cabinet doors and bo…" at bounding box center [298, 153] width 181 height 27
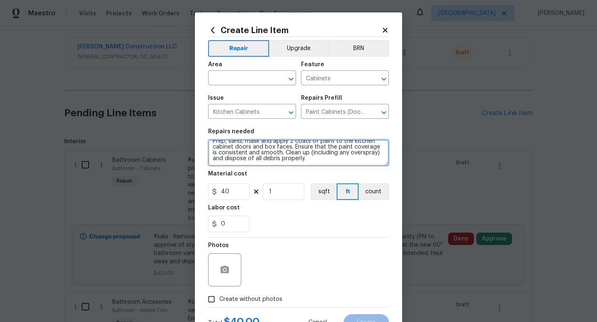
scroll to position [0, 0]
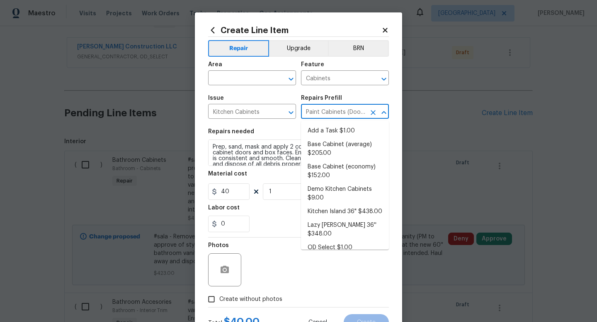
click at [319, 111] on input "Paint Cabinets (Doors and Faces) $40.00" at bounding box center [333, 112] width 65 height 13
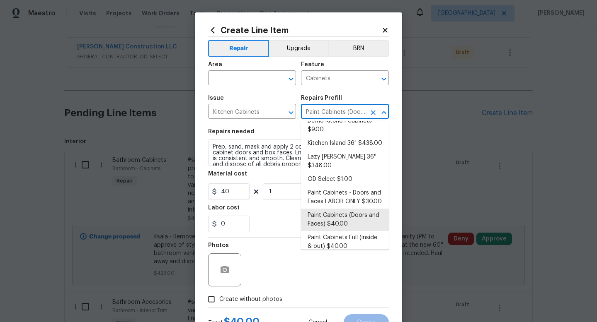
scroll to position [70, 0]
click at [367, 192] on li "Paint Cabinets - Doors and Faces LABOR ONLY $30.00" at bounding box center [345, 196] width 88 height 22
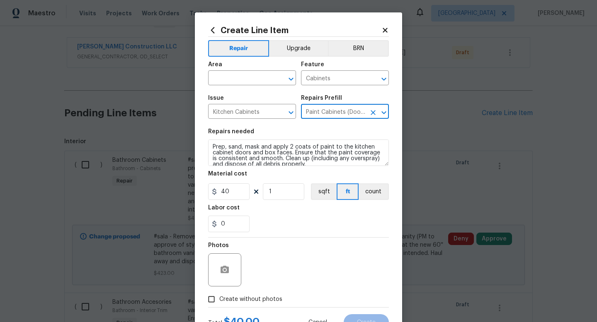
type input "Paint Cabinets - Doors and Faces LABOR ONLY $30.00"
type textarea "Prep, sand, mask and apply 2 coats of paint to the kitchen cabinet doors and bo…"
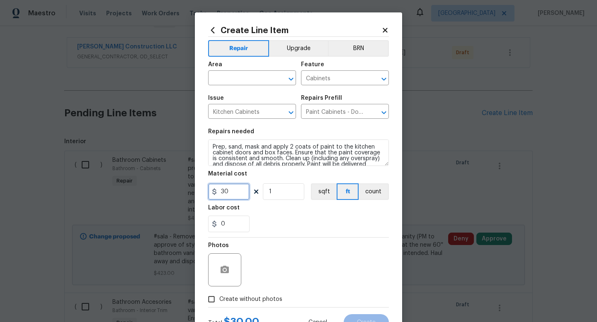
click at [234, 193] on input "30" at bounding box center [228, 192] width 41 height 17
type input "35"
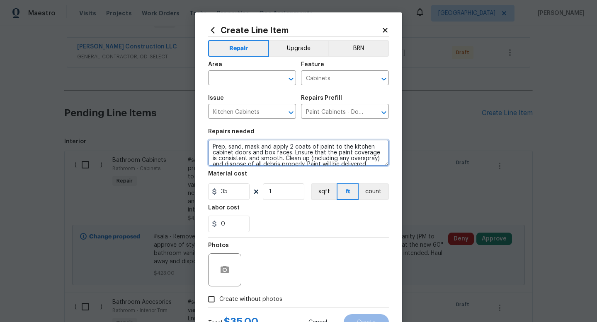
click at [213, 150] on textarea "Prep, sand, mask and apply 2 coats of paint to the kitchen cabinet doors and bo…" at bounding box center [298, 153] width 181 height 27
click at [234, 80] on input "text" at bounding box center [240, 79] width 65 height 13
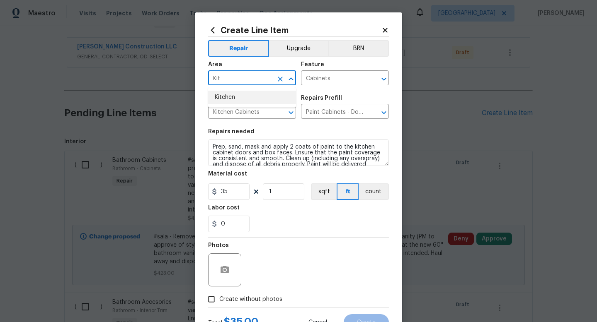
click at [233, 97] on li "Kitchen" at bounding box center [252, 98] width 88 height 14
type input "Kitchen"
click at [289, 198] on input "1" at bounding box center [283, 192] width 41 height 17
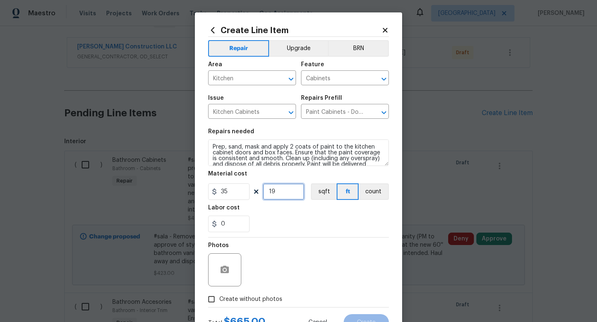
scroll to position [35, 0]
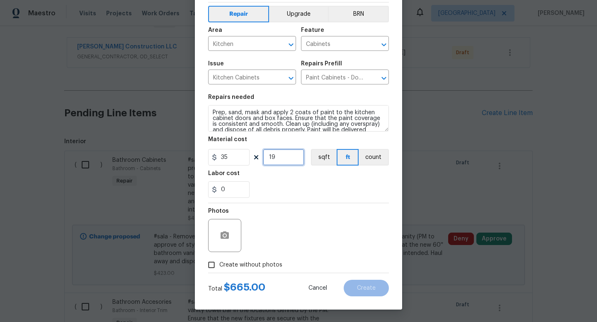
type input "19"
click at [204, 267] on input "Create without photos" at bounding box center [211, 265] width 16 height 16
checkbox input "true"
click at [238, 160] on input "35" at bounding box center [228, 157] width 41 height 17
type input "40"
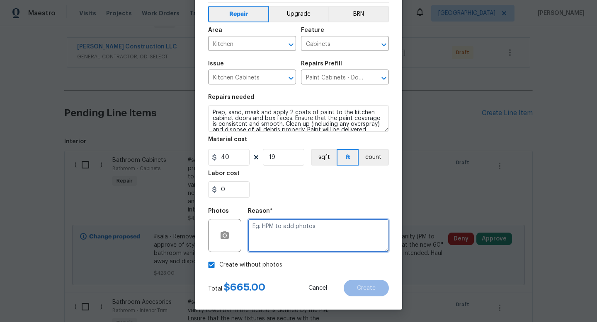
click at [275, 234] on textarea at bounding box center [318, 235] width 141 height 33
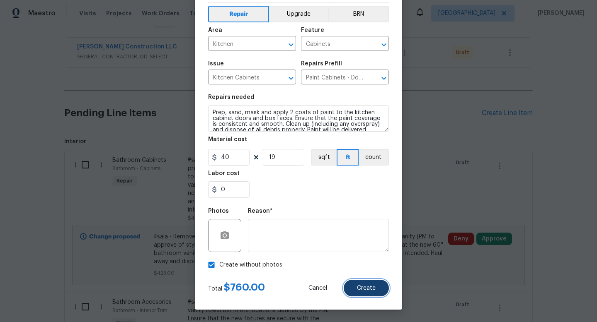
click at [384, 293] on button "Create" at bounding box center [366, 288] width 45 height 17
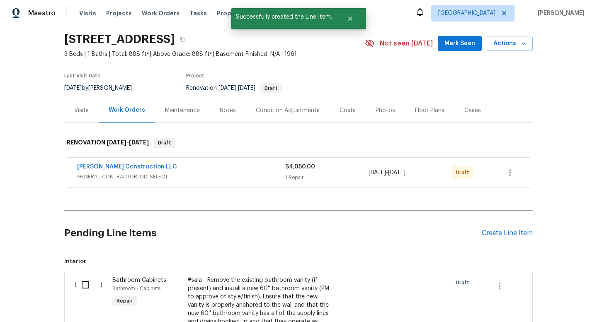
scroll to position [148, 0]
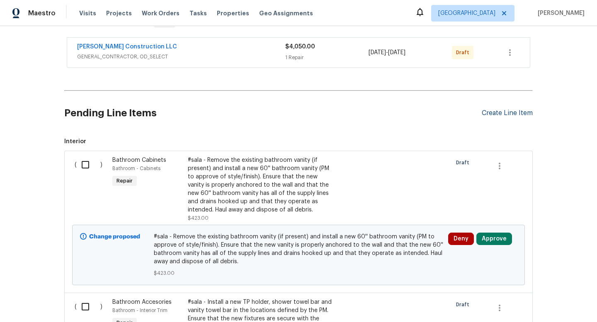
click at [512, 116] on div "Create Line Item" at bounding box center [507, 113] width 51 height 8
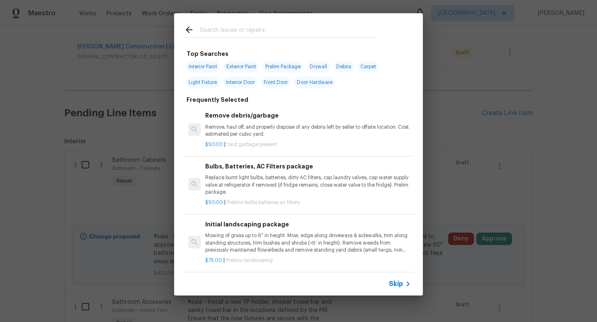
click at [240, 29] on input "text" at bounding box center [288, 31] width 176 height 12
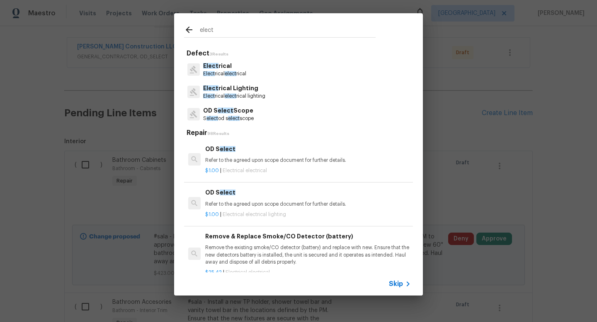
type input "elect"
click at [244, 66] on p "Elect rical" at bounding box center [224, 66] width 43 height 9
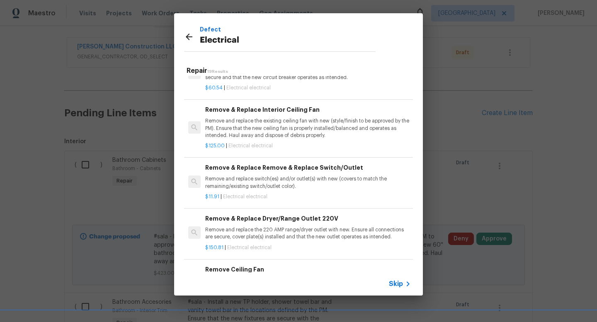
scroll to position [349, 0]
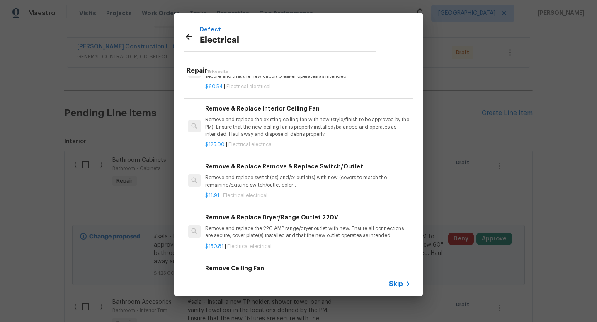
click at [341, 232] on p "Remove and replace the 220 AMP range/dryer outlet with new. Ensure all connecti…" at bounding box center [308, 232] width 206 height 14
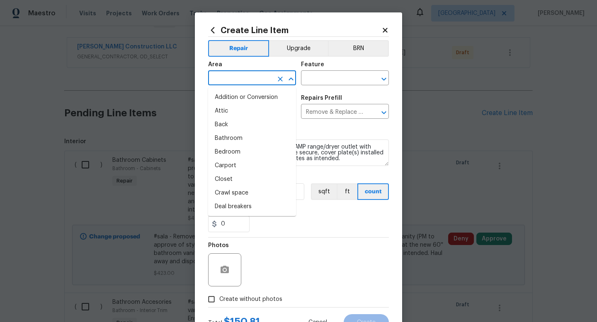
click at [233, 76] on input "text" at bounding box center [240, 79] width 65 height 13
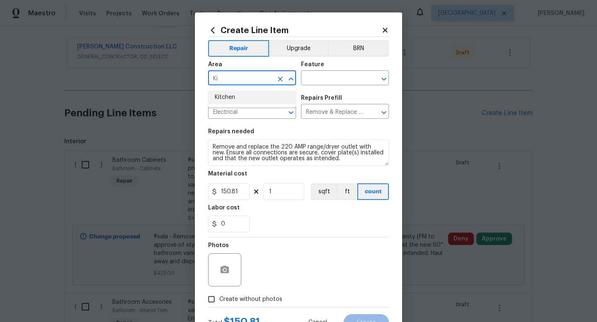
click at [229, 101] on li "Kitchen" at bounding box center [252, 98] width 88 height 14
type input "Kitchen"
click at [332, 80] on input "text" at bounding box center [333, 79] width 65 height 13
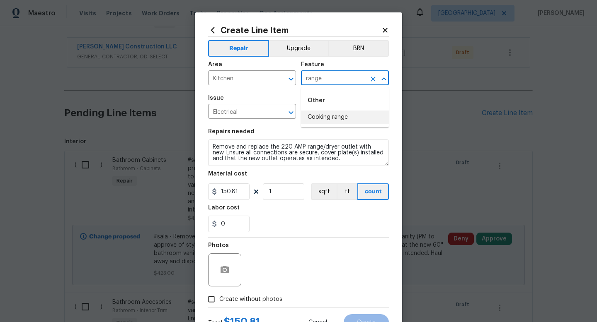
click at [329, 117] on li "Cooking range" at bounding box center [345, 118] width 88 height 14
type input "Cooking range"
click at [223, 298] on span "Create without photos" at bounding box center [250, 299] width 63 height 9
click at [219, 298] on input "Create without photos" at bounding box center [211, 300] width 16 height 16
checkbox input "true"
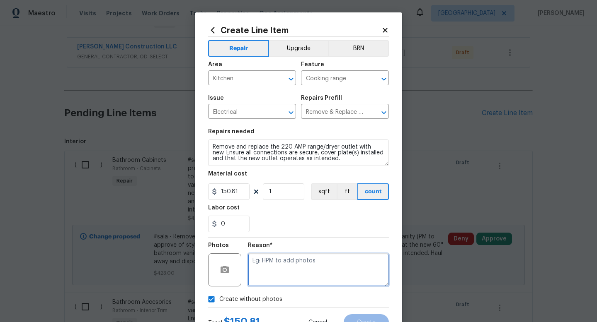
click at [310, 267] on textarea at bounding box center [318, 270] width 141 height 33
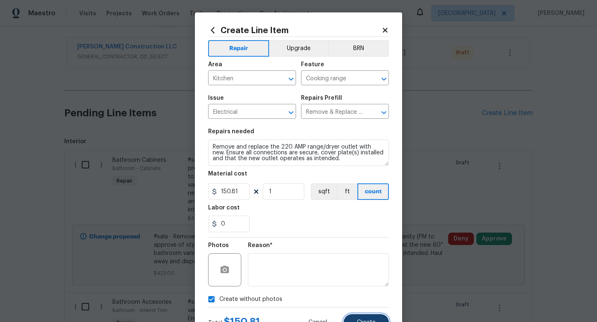
click at [373, 321] on span "Create" at bounding box center [366, 323] width 19 height 6
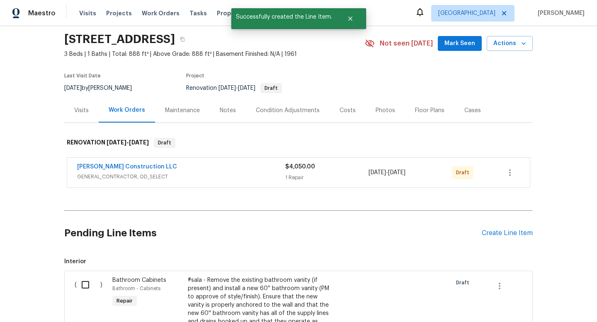
scroll to position [148, 0]
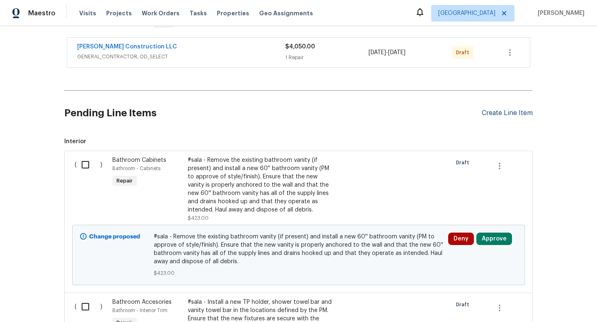
click at [487, 114] on div "Create Line Item" at bounding box center [507, 113] width 51 height 8
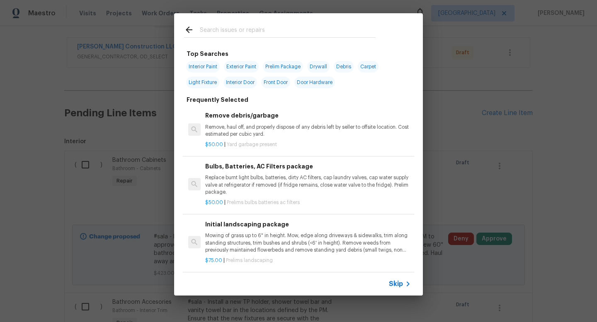
click at [225, 28] on input "text" at bounding box center [288, 31] width 176 height 12
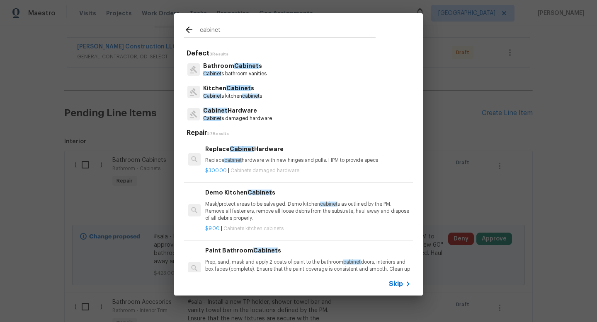
type input "cabinet"
click at [252, 98] on span "cabinet" at bounding box center [250, 96] width 17 height 5
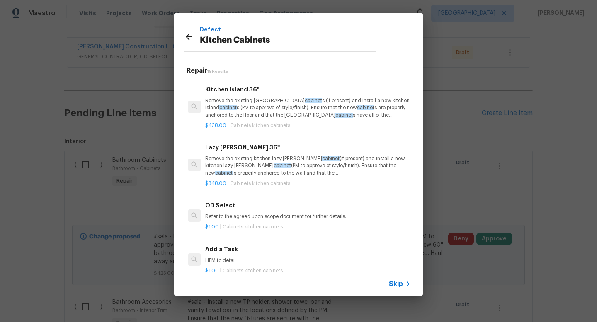
scroll to position [13, 0]
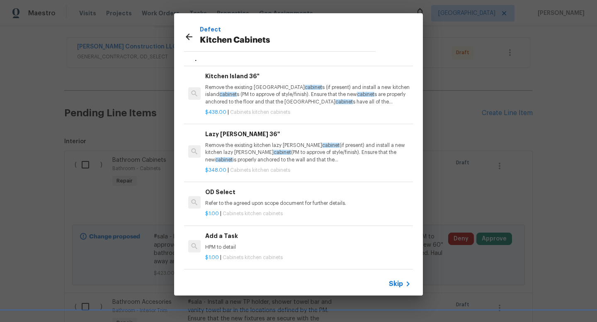
click at [264, 240] on h6 "Add a Task" at bounding box center [308, 236] width 206 height 9
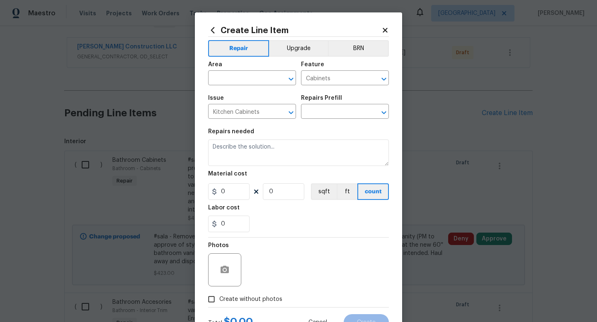
type input "Add a Task $1.00"
type textarea "HPM to detail"
type input "1"
click at [228, 79] on input "text" at bounding box center [240, 79] width 65 height 13
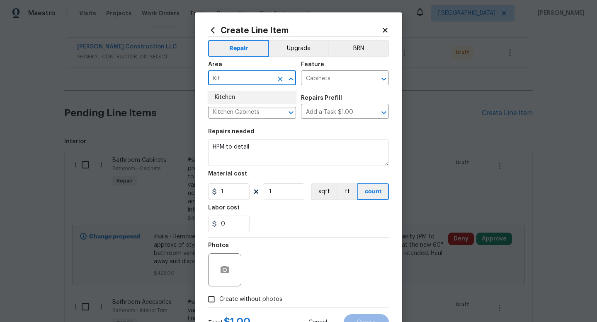
click at [222, 99] on li "Kitchen" at bounding box center [252, 98] width 88 height 14
type input "Kitchen"
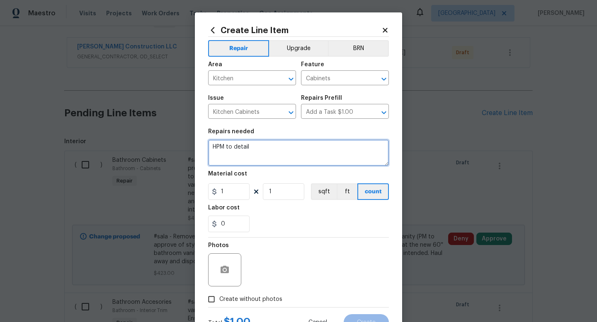
drag, startPoint x: 260, startPoint y: 145, endPoint x: 119, endPoint y: 138, distance: 141.5
click at [120, 138] on div "Create Line Item Repair Upgrade BRN Area Kitchen ​ Feature Cabinets ​ Issue Kit…" at bounding box center [298, 161] width 597 height 322
type textarea "Cabinet above range, remove and replace with size appropriate for range hood in…"
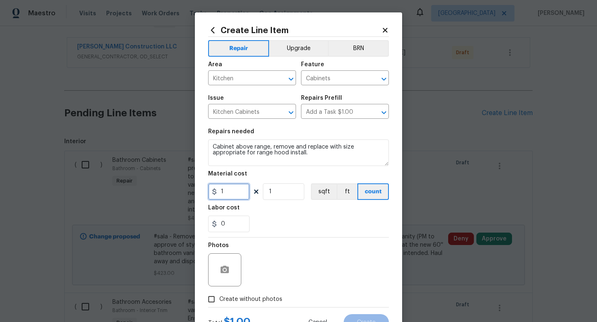
click at [225, 190] on input "1" at bounding box center [228, 192] width 41 height 17
type input "200"
click at [219, 298] on span "Create without photos" at bounding box center [250, 299] width 63 height 9
click at [219, 298] on input "Create without photos" at bounding box center [211, 300] width 16 height 16
checkbox input "true"
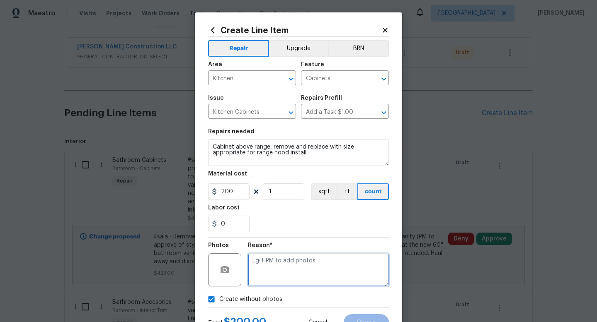
click at [304, 259] on textarea at bounding box center [318, 270] width 141 height 33
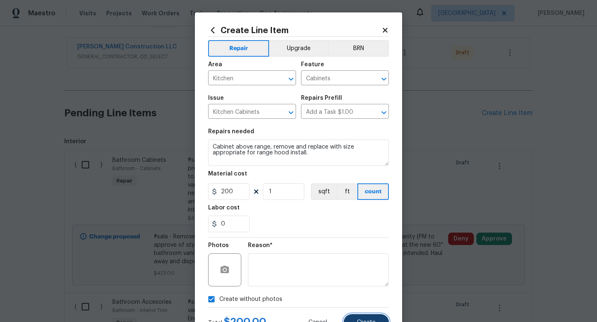
click at [375, 316] on button "Create" at bounding box center [366, 323] width 45 height 17
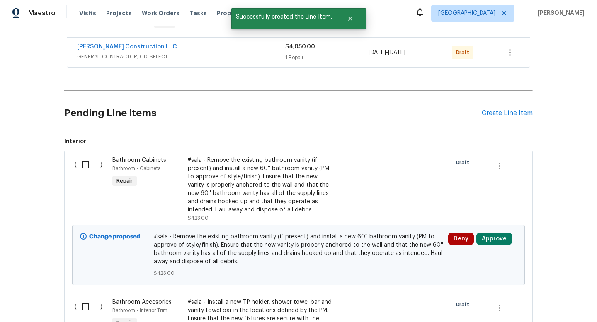
scroll to position [148, 0]
click at [508, 112] on div "Create Line Item" at bounding box center [507, 113] width 51 height 8
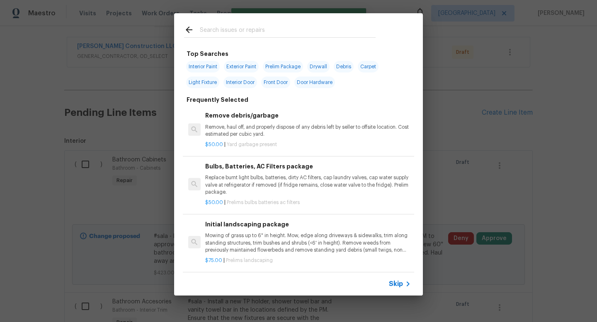
click at [216, 35] on input "text" at bounding box center [288, 31] width 176 height 12
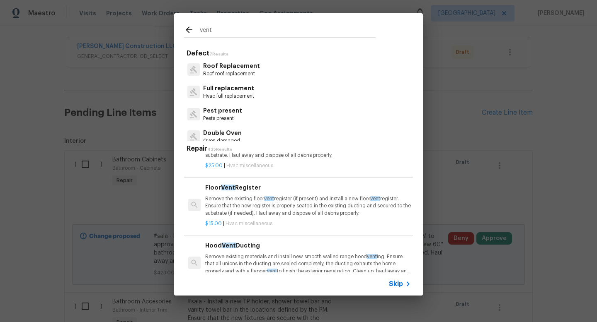
scroll to position [0, 0]
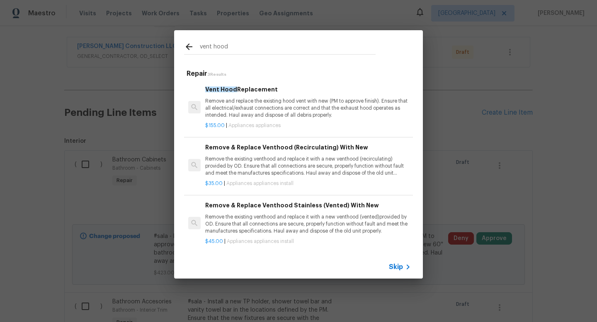
type input "vent hood"
click at [293, 172] on p "Remove the existing venthood and replace it with a new venthood (recirculating)…" at bounding box center [308, 166] width 206 height 21
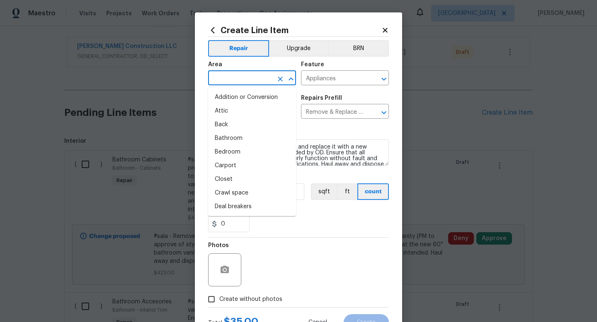
click at [235, 79] on input "text" at bounding box center [240, 79] width 65 height 13
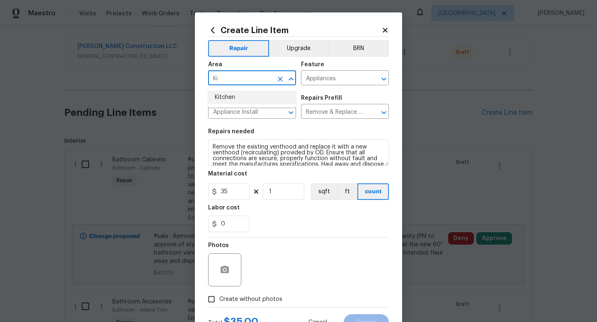
click at [231, 102] on li "Kitchen" at bounding box center [252, 98] width 88 height 14
type input "Kitchen"
click at [297, 50] on button "Upgrade" at bounding box center [298, 48] width 59 height 17
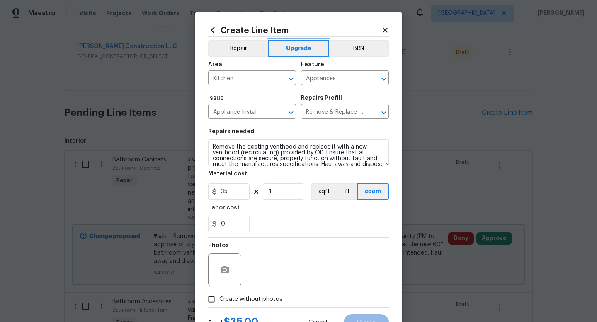
scroll to position [35, 0]
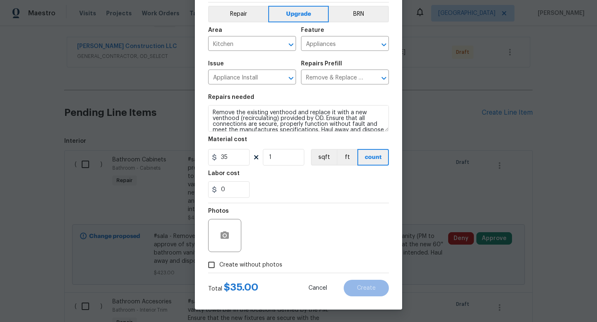
click at [215, 269] on input "Create without photos" at bounding box center [211, 265] width 16 height 16
checkbox input "true"
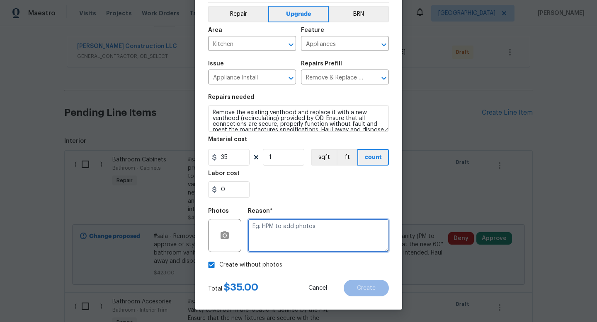
click at [329, 239] on textarea at bounding box center [318, 235] width 141 height 33
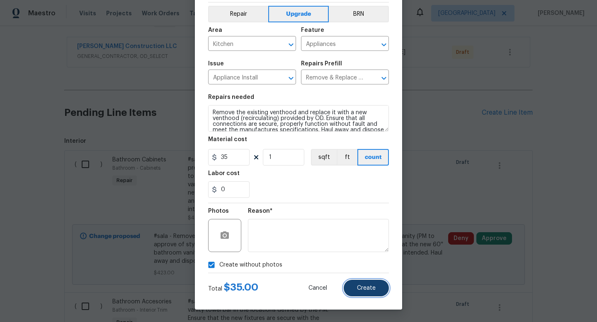
click at [360, 283] on button "Create" at bounding box center [366, 288] width 45 height 17
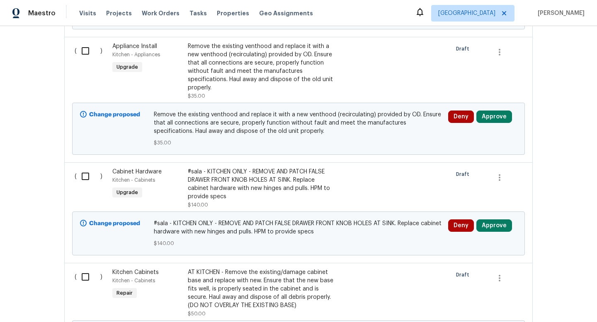
scroll to position [1761, 0]
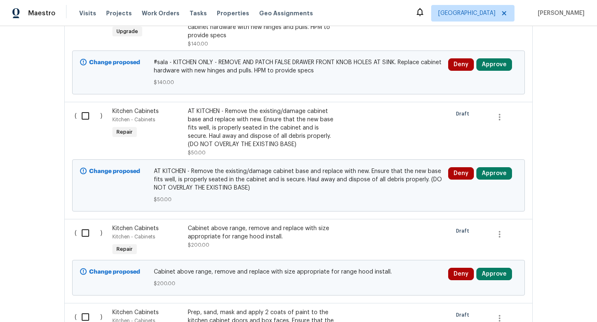
click at [247, 237] on div "Cabinet above range, remove and replace with size appropriate for range hood in…" at bounding box center [261, 233] width 146 height 17
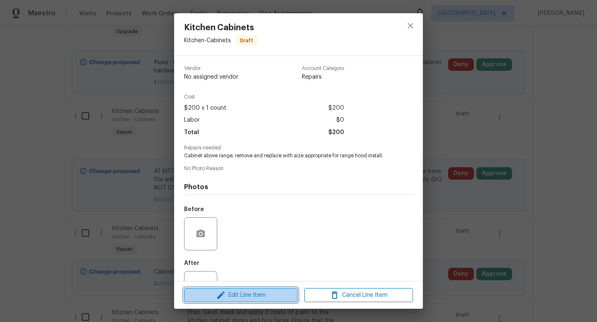
click at [247, 293] on span "Edit Line Item" at bounding box center [240, 296] width 109 height 10
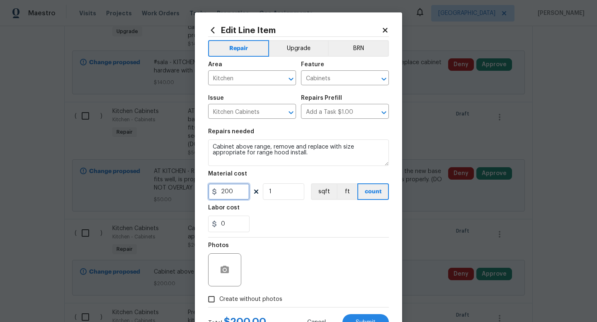
drag, startPoint x: 238, startPoint y: 195, endPoint x: 194, endPoint y: 195, distance: 44.3
click at [194, 195] on div "Edit Line Item Repair Upgrade BRN Area Kitchen ​ Feature Cabinets ​ Issue Kitch…" at bounding box center [298, 161] width 597 height 322
type input "150"
click at [307, 46] on button "Upgrade" at bounding box center [298, 48] width 59 height 17
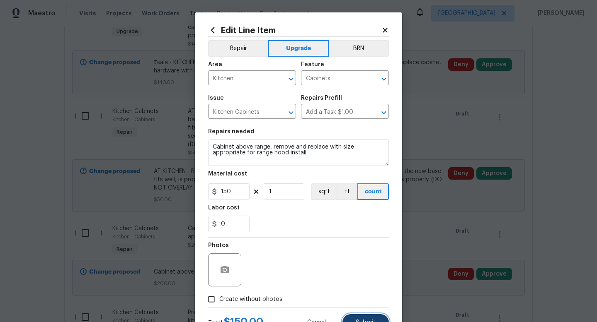
click at [365, 319] on button "Submit" at bounding box center [365, 323] width 46 height 17
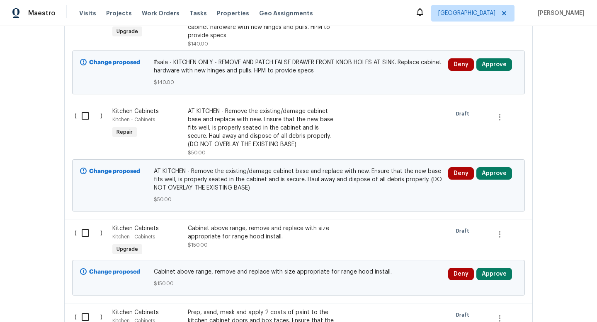
click at [240, 236] on div "Cabinet above range, remove and replace with size appropriate for range hood in…" at bounding box center [261, 233] width 146 height 17
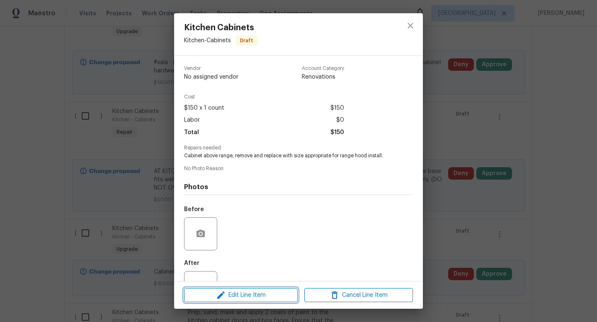
click at [258, 294] on span "Edit Line Item" at bounding box center [240, 296] width 109 height 10
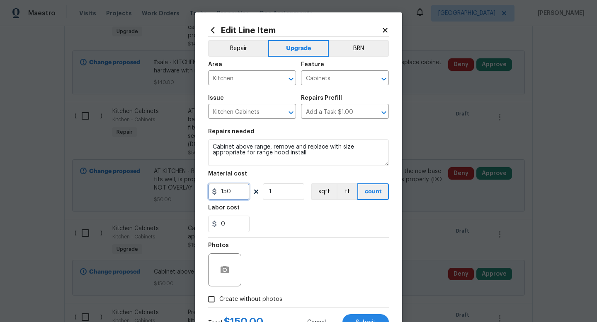
drag, startPoint x: 237, startPoint y: 192, endPoint x: 177, endPoint y: 184, distance: 61.1
click at [177, 184] on div "Edit Line Item Repair Upgrade BRN Area Kitchen ​ Feature Cabinets ​ Issue Kitch…" at bounding box center [298, 161] width 597 height 322
type input "200"
click at [229, 294] on label "Create without photos" at bounding box center [242, 300] width 79 height 16
click at [219, 294] on input "Create without photos" at bounding box center [211, 300] width 16 height 16
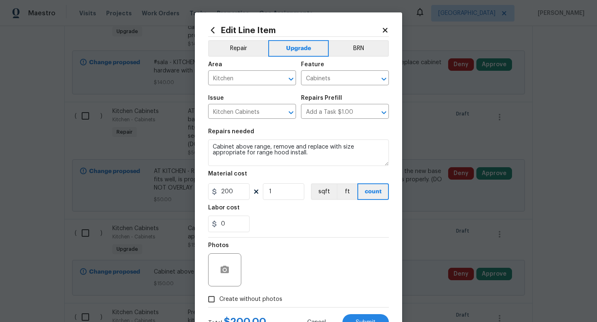
checkbox input "true"
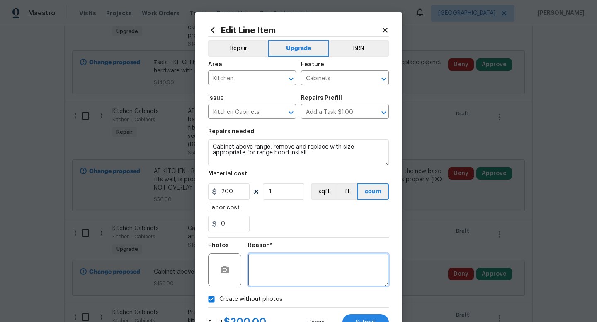
click at [293, 272] on textarea at bounding box center [318, 270] width 141 height 33
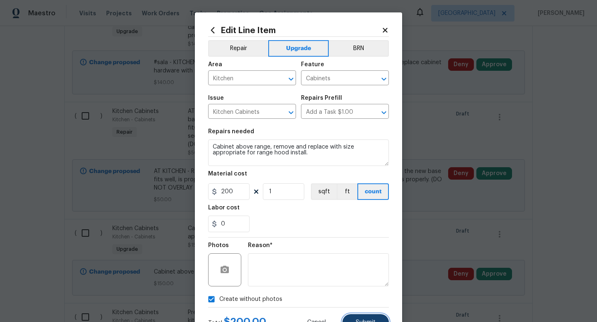
click at [370, 315] on button "Submit" at bounding box center [365, 323] width 46 height 17
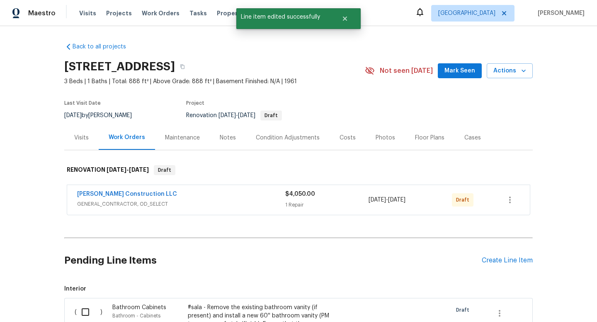
scroll to position [0, 0]
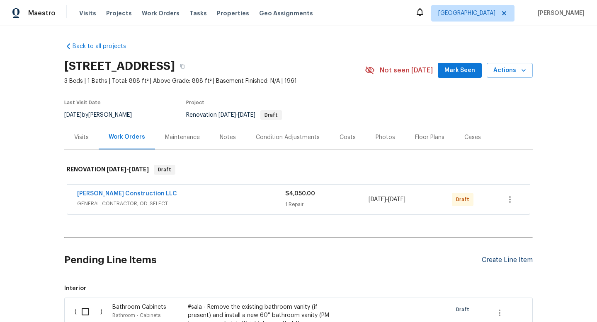
click at [493, 263] on div "Create Line Item" at bounding box center [507, 261] width 51 height 8
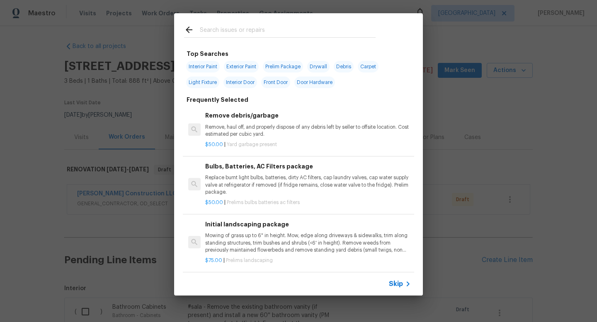
click at [211, 21] on div at bounding box center [279, 29] width 211 height 33
click at [208, 27] on input "text" at bounding box center [288, 31] width 176 height 12
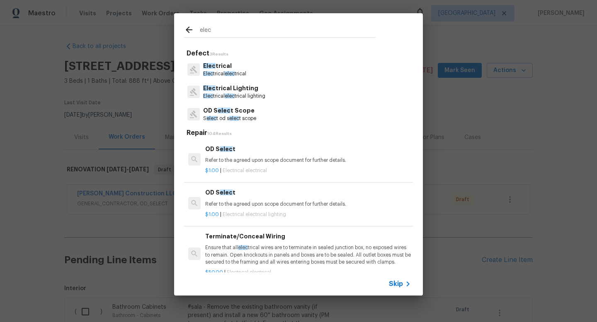
type input "elec"
click at [255, 73] on div "Elec trical Elec trical elec trical" at bounding box center [298, 69] width 229 height 22
click at [239, 72] on p "Elec trical elec trical" at bounding box center [224, 73] width 43 height 7
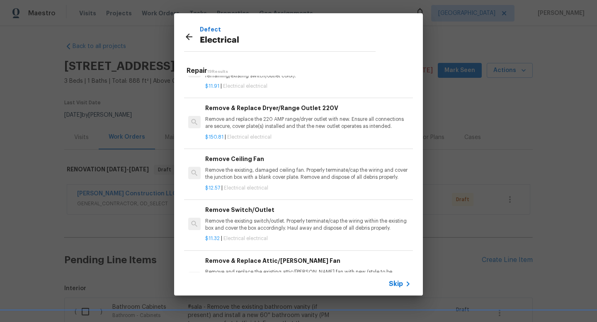
scroll to position [457, 0]
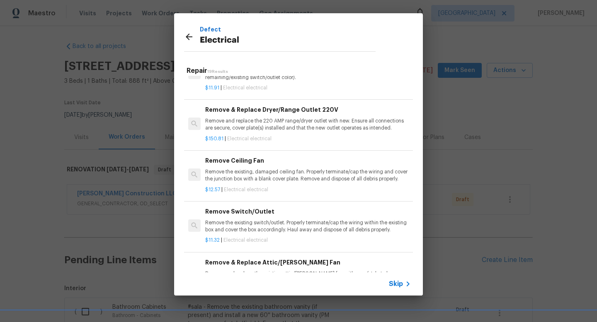
click at [272, 211] on h6 "Remove Switch/Outlet" at bounding box center [308, 211] width 206 height 9
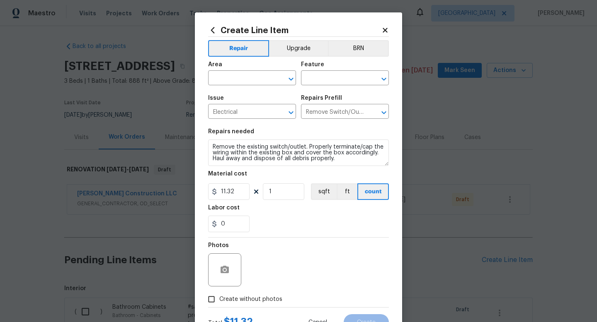
click at [256, 88] on span "Area ​" at bounding box center [252, 74] width 88 height 34
click at [256, 75] on input "text" at bounding box center [240, 79] width 65 height 13
click at [246, 98] on li "Kitchen" at bounding box center [252, 98] width 88 height 14
type input "Kitchen"
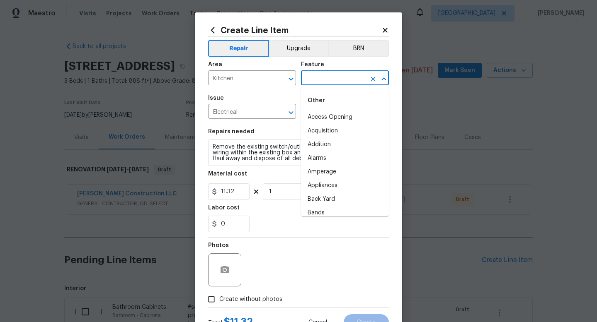
click at [323, 80] on input "text" at bounding box center [333, 79] width 65 height 13
type input "e"
type input "s"
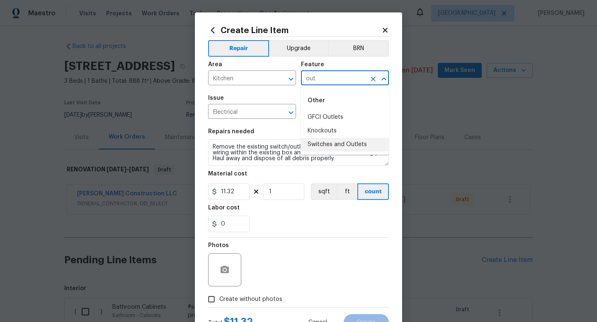
click at [333, 147] on li "Switches and Outlets" at bounding box center [345, 145] width 88 height 14
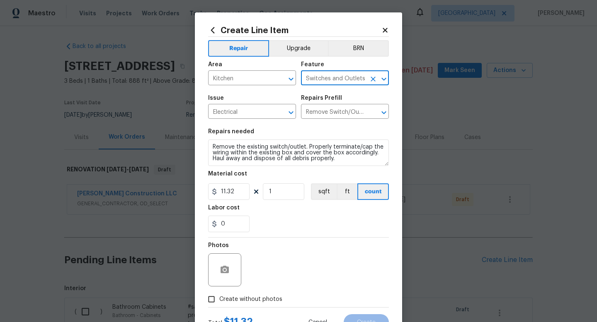
type input "Switches and Outlets"
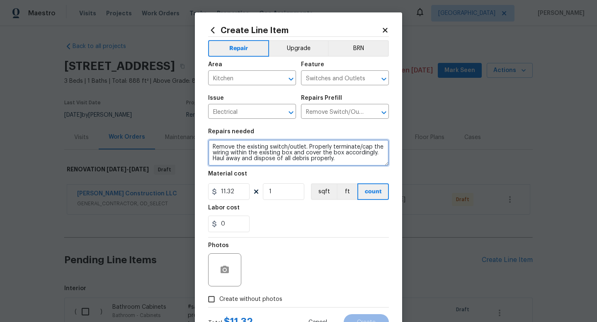
drag, startPoint x: 338, startPoint y: 162, endPoint x: 187, endPoint y: 126, distance: 155.0
click at [187, 126] on div "Create Line Item Repair Upgrade BRN Area Kitchen ​ Feature Switches and Outlets…" at bounding box center [298, 161] width 597 height 322
click at [280, 149] on textarea "Install new outlet for venthood above range as needed." at bounding box center [298, 153] width 181 height 27
type textarea "Install new outlet for vent hood above range as needed."
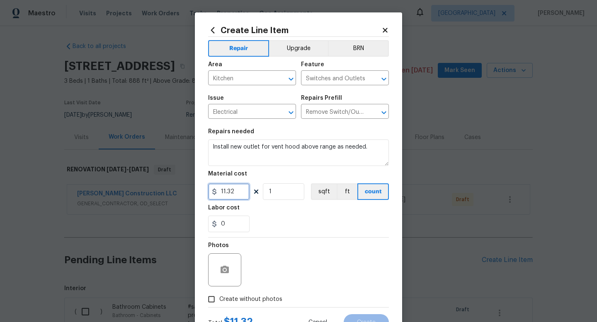
drag, startPoint x: 240, startPoint y: 195, endPoint x: 188, endPoint y: 183, distance: 52.7
click at [189, 183] on div "Create Line Item Repair Upgrade BRN Area Kitchen ​ Feature Switches and Outlets…" at bounding box center [298, 161] width 597 height 322
type input "50"
click at [288, 46] on button "Upgrade" at bounding box center [298, 48] width 59 height 17
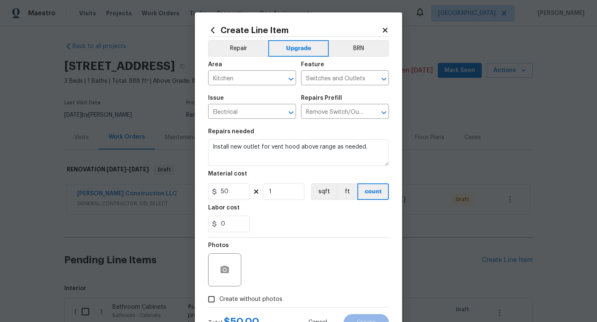
click at [208, 148] on div "Create Line Item Repair Upgrade BRN Area Kitchen ​ Feature Switches and Outlets…" at bounding box center [298, 178] width 207 height 332
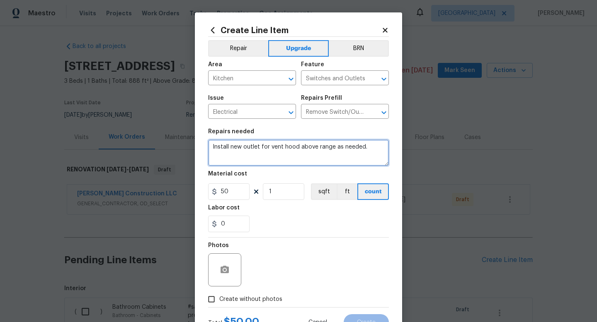
click at [213, 147] on textarea "Install new outlet for vent hood above range as needed." at bounding box center [298, 153] width 181 height 27
type textarea "#sala Install new outlet for vent hood above range as needed."
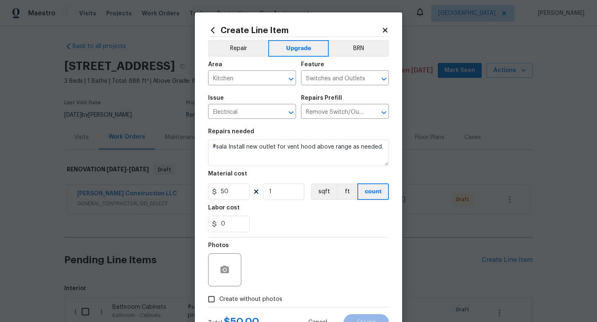
click at [224, 305] on label "Create without photos" at bounding box center [242, 300] width 79 height 16
click at [219, 305] on input "Create without photos" at bounding box center [211, 300] width 16 height 16
checkbox input "true"
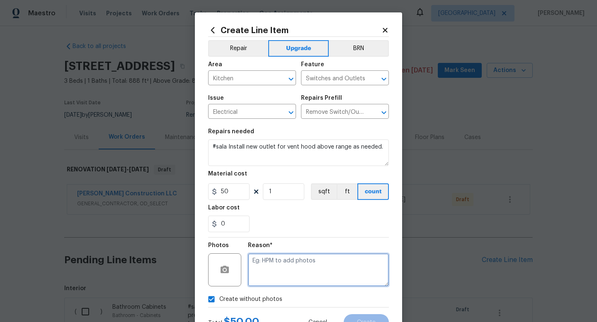
click at [299, 260] on textarea at bounding box center [318, 270] width 141 height 33
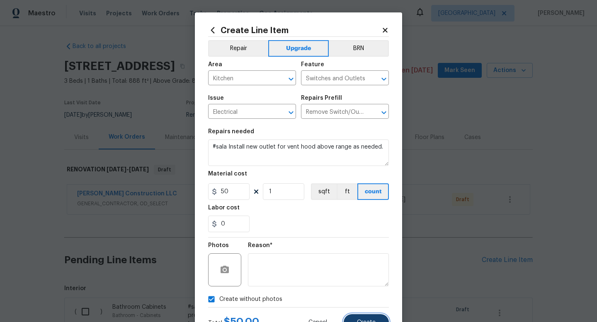
click at [375, 317] on button "Create" at bounding box center [366, 323] width 45 height 17
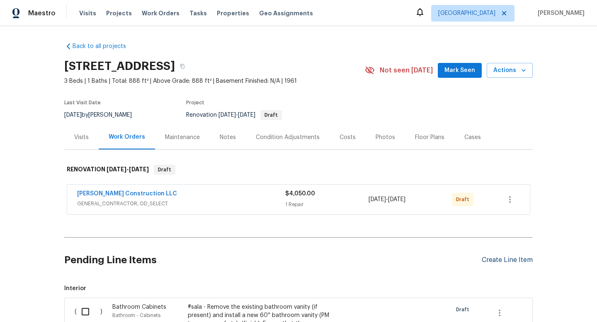
click at [521, 260] on div "Create Line Item" at bounding box center [507, 261] width 51 height 8
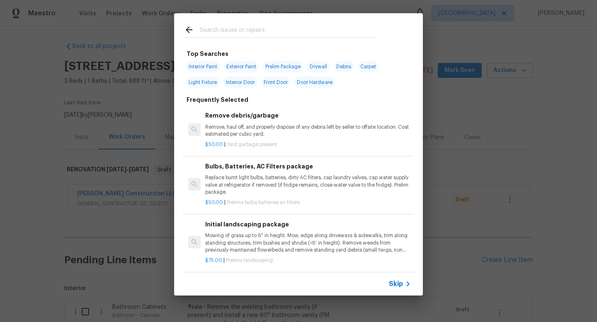
click at [215, 32] on input "text" at bounding box center [288, 31] width 176 height 12
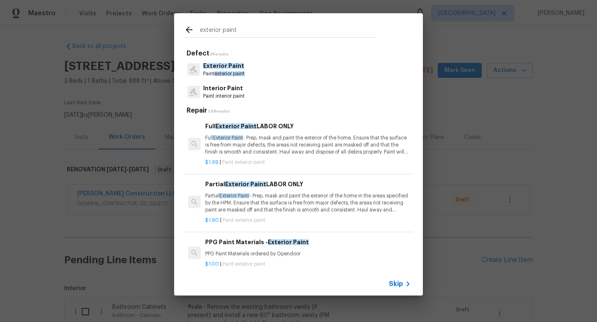
type input "exterior paint"
click at [237, 68] on span "Exterior Paint" at bounding box center [223, 66] width 41 height 6
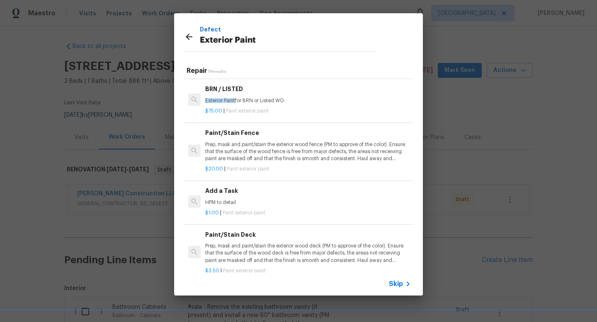
scroll to position [148, 0]
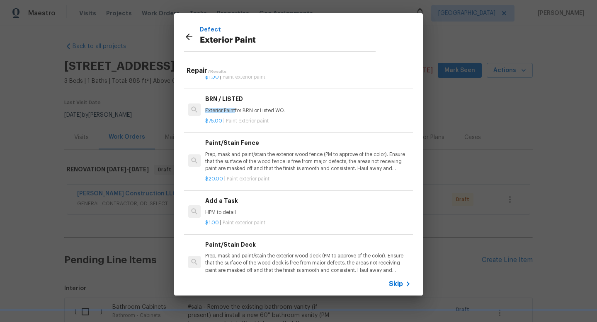
click at [245, 199] on h6 "Add a Task" at bounding box center [308, 200] width 206 height 9
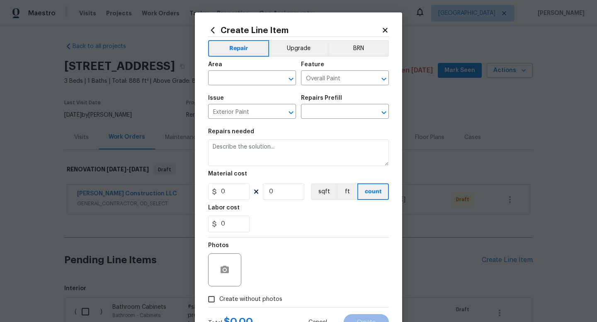
type input "Add a Task $1.00"
type textarea "HPM to detail"
type input "1"
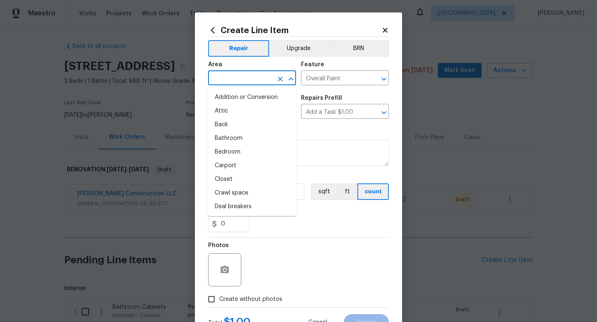
click at [265, 77] on input "text" at bounding box center [240, 79] width 65 height 13
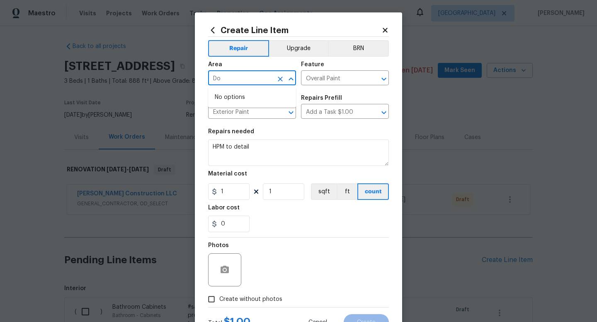
type input "D"
click at [249, 108] on li "Exterior Overall" at bounding box center [252, 111] width 88 height 14
type input "Exterior Overall"
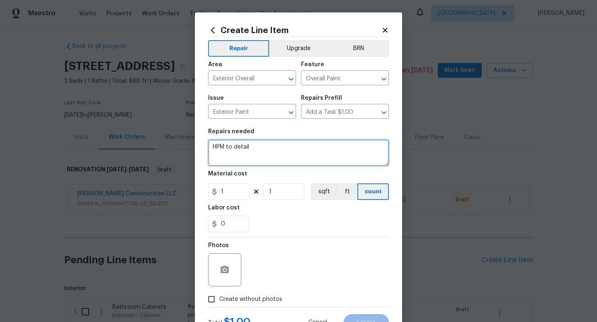
drag, startPoint x: 262, startPoint y: 144, endPoint x: 144, endPoint y: 133, distance: 118.6
click at [144, 135] on div "Create Line Item Repair Upgrade BRN Area Exterior Overall ​ Feature Overall Pai…" at bounding box center [298, 161] width 597 height 322
drag, startPoint x: 257, startPoint y: 153, endPoint x: 148, endPoint y: 136, distance: 109.9
click at [148, 136] on div "Create Line Item Repair Upgrade BRN Area Exterior Overall ​ Feature Overall Pai…" at bounding box center [298, 161] width 597 height 322
type textarea "Paint front and back doors and frames to match existing colors."
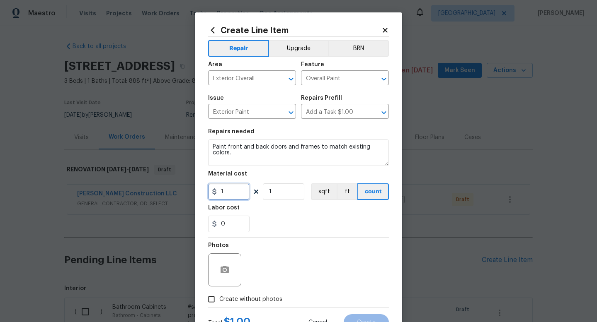
click at [230, 192] on input "1" at bounding box center [228, 192] width 41 height 17
type input "125"
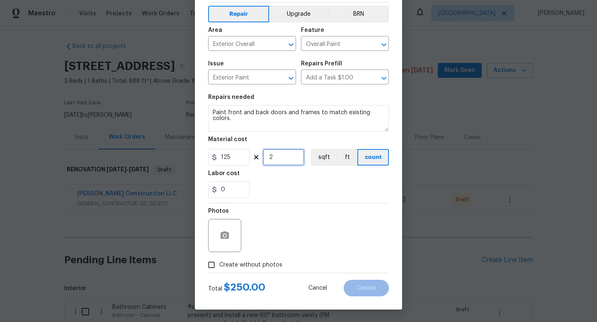
type input "2"
click at [217, 267] on input "Create without photos" at bounding box center [211, 265] width 16 height 16
checkbox input "true"
click at [287, 252] on div "Reason*" at bounding box center [318, 230] width 141 height 54
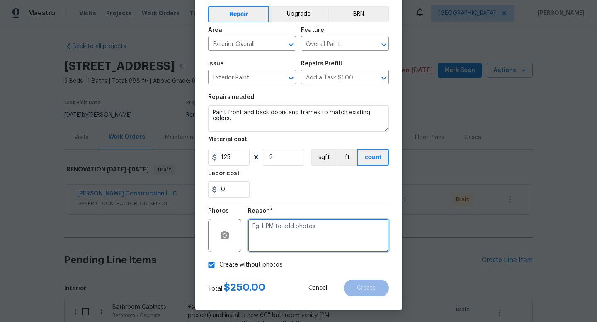
click at [300, 245] on textarea at bounding box center [318, 235] width 141 height 33
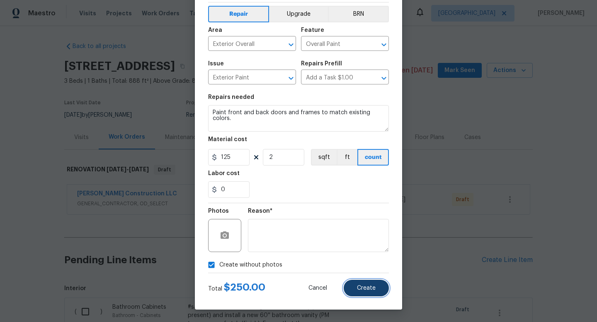
click at [371, 281] on button "Create" at bounding box center [366, 288] width 45 height 17
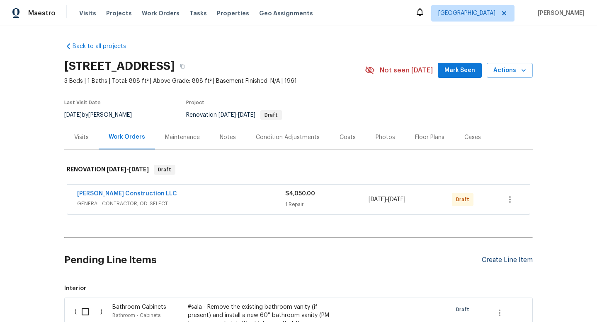
click at [510, 259] on div "Create Line Item" at bounding box center [507, 261] width 51 height 8
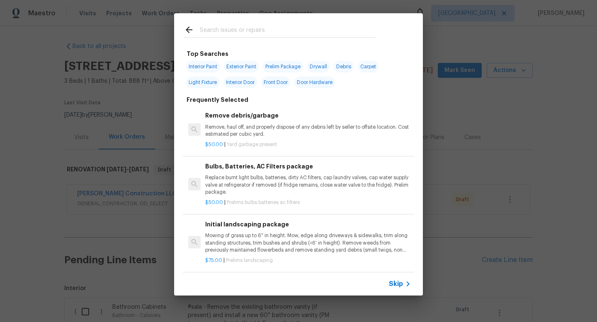
click at [238, 35] on input "text" at bounding box center [288, 31] width 176 height 12
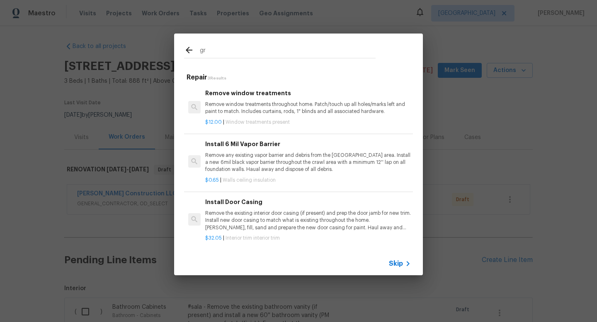
type input "g"
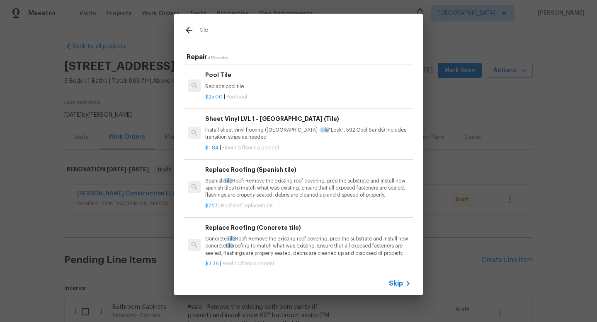
scroll to position [0, 0]
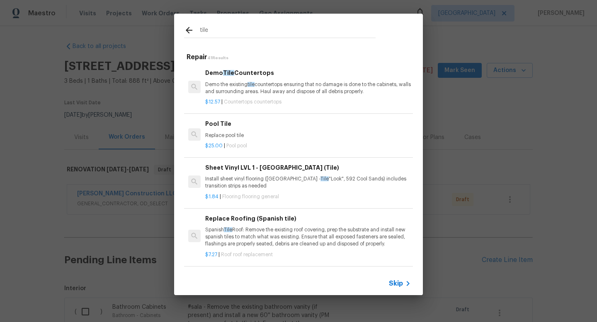
drag, startPoint x: 217, startPoint y: 37, endPoint x: 187, endPoint y: 33, distance: 30.5
click at [187, 33] on div "tile" at bounding box center [279, 31] width 191 height 12
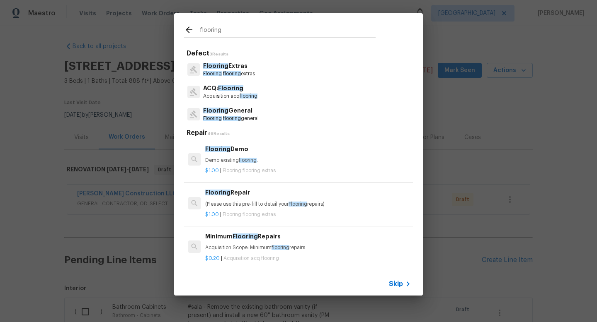
type input "flooring"
click at [254, 68] on p "Flooring Extras" at bounding box center [229, 66] width 52 height 9
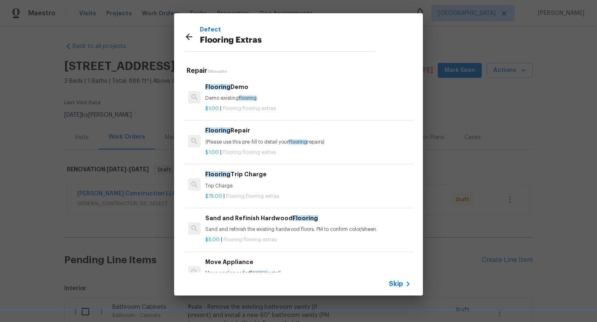
scroll to position [11, 0]
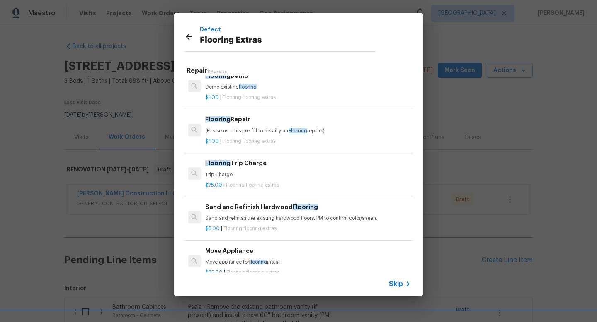
click at [277, 119] on h6 "Flooring Repair" at bounding box center [308, 119] width 206 height 9
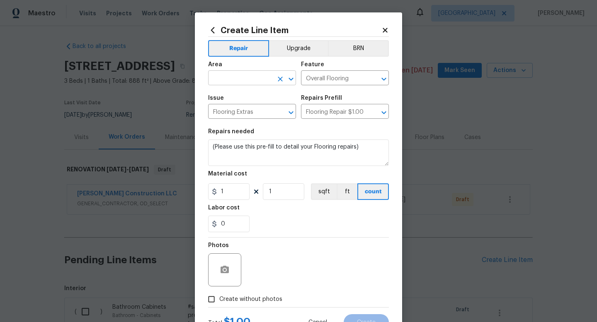
click at [254, 77] on input "text" at bounding box center [240, 79] width 65 height 13
click at [243, 111] on li "Interior Overall" at bounding box center [252, 111] width 88 height 14
type input "Interior Overall"
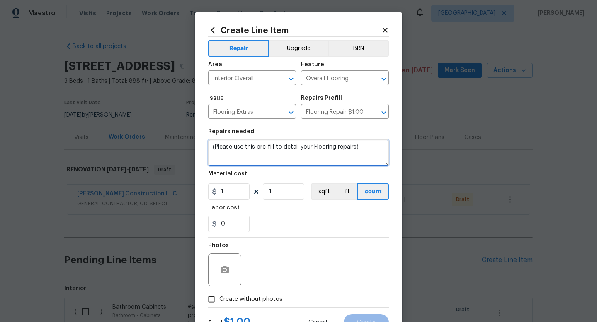
drag, startPoint x: 365, startPoint y: 148, endPoint x: 167, endPoint y: 141, distance: 198.2
click at [167, 142] on div "Create Line Item Repair Upgrade BRN Area Interior Overall ​ Feature Overall Flo…" at bounding box center [298, 161] width 597 height 322
type textarea "Tile in kitchen, dining, laundry, and barhroom please scrape loose areas and re…"
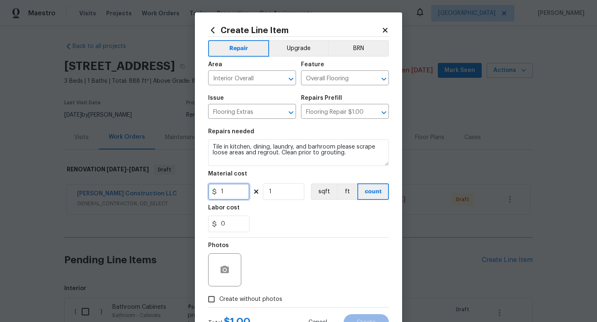
click at [243, 194] on input "1" at bounding box center [228, 192] width 41 height 17
type input "350"
click at [218, 298] on input "Create without photos" at bounding box center [211, 300] width 16 height 16
checkbox input "true"
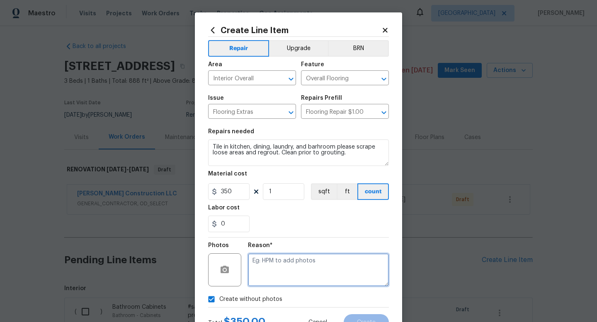
click at [288, 265] on textarea at bounding box center [318, 270] width 141 height 33
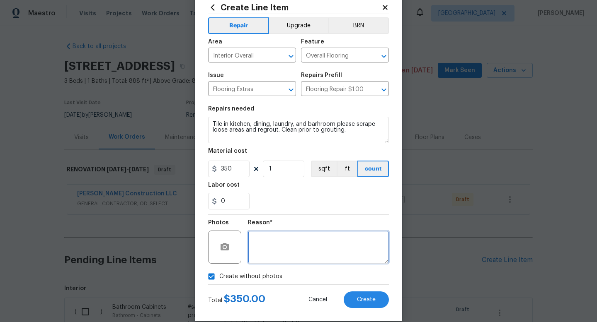
scroll to position [35, 0]
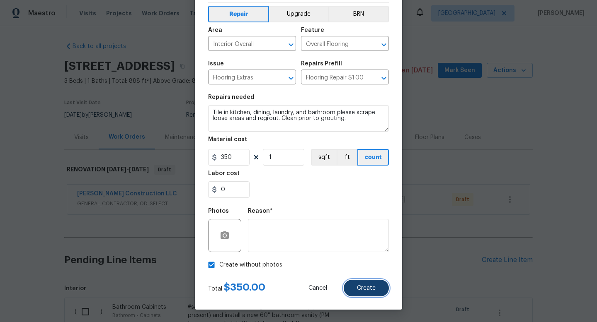
click at [373, 284] on button "Create" at bounding box center [366, 288] width 45 height 17
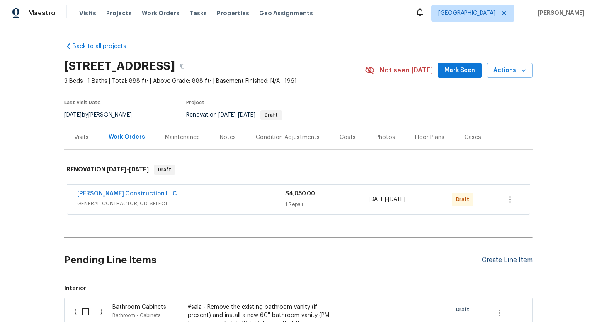
click at [503, 260] on div "Create Line Item" at bounding box center [507, 261] width 51 height 8
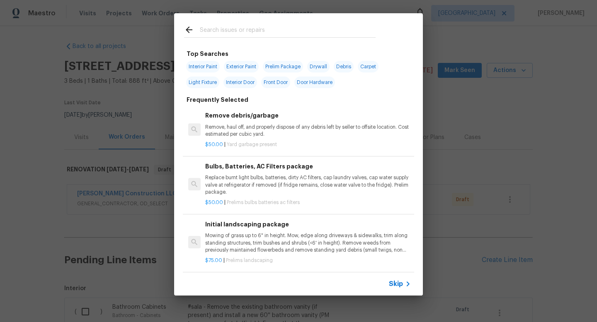
click at [240, 32] on input "text" at bounding box center [288, 31] width 176 height 12
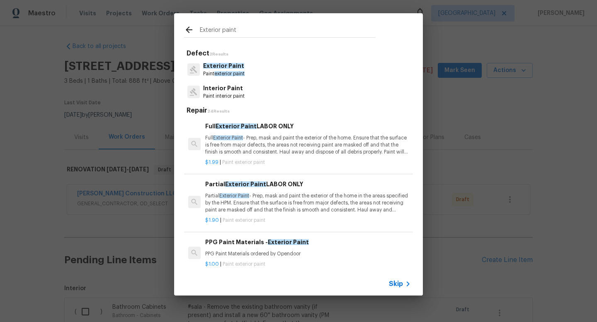
type input "Exterior paint"
click at [245, 73] on span "exterior paint" at bounding box center [229, 73] width 30 height 5
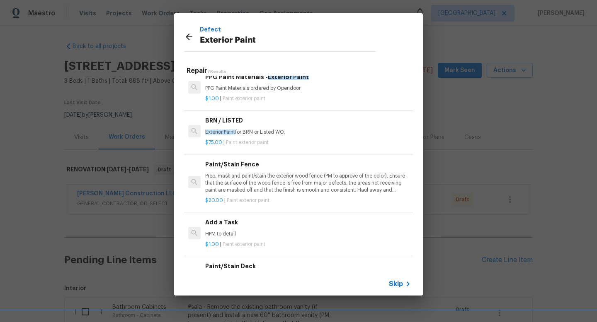
scroll to position [157, 0]
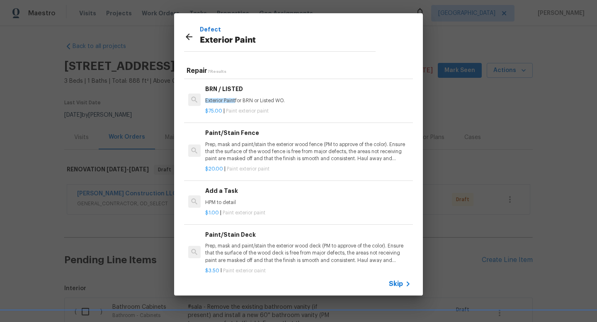
click at [238, 196] on div "Add a Task HPM to detail" at bounding box center [308, 196] width 206 height 20
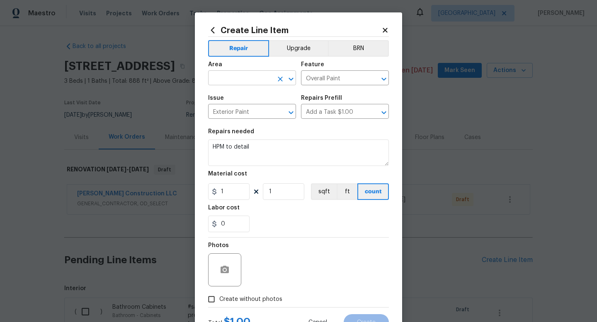
click at [258, 80] on input "text" at bounding box center [240, 79] width 65 height 13
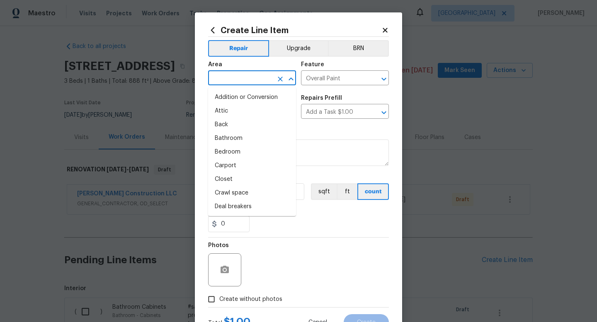
type input "F"
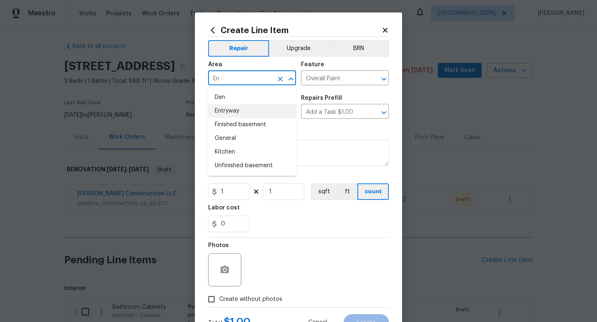
click at [249, 110] on li "Entryway" at bounding box center [252, 111] width 88 height 14
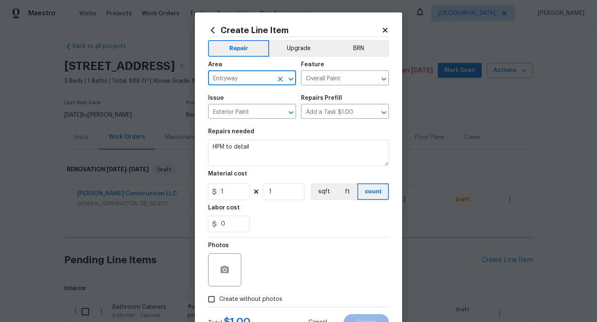
type input "Entryway"
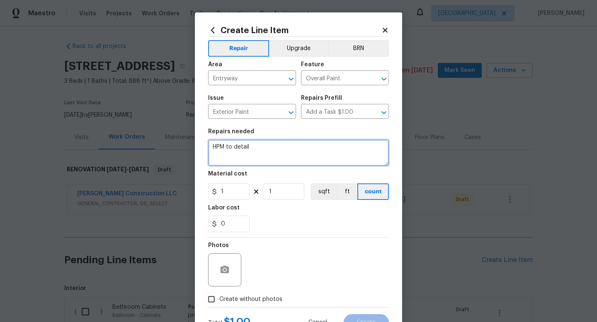
drag, startPoint x: 260, startPoint y: 150, endPoint x: 179, endPoint y: 138, distance: 81.7
click at [179, 138] on div "Create Line Item Repair Upgrade BRN Area Entryway ​ Feature Overall Paint ​ Iss…" at bounding box center [298, 161] width 597 height 322
type textarea "At front of home, epoxy front step to color discussed."
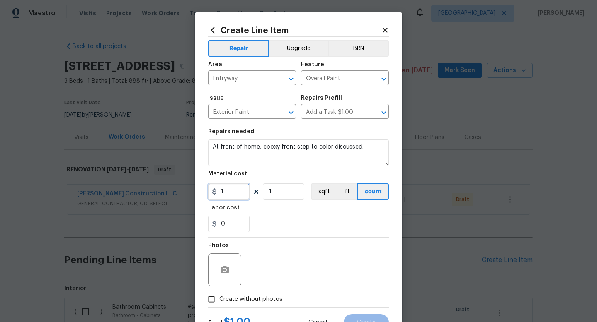
click at [227, 191] on input "1" at bounding box center [228, 192] width 41 height 17
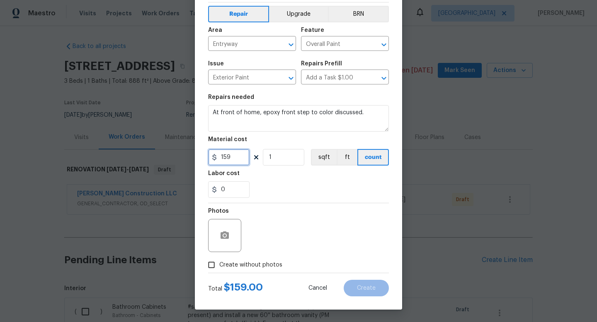
click at [235, 165] on input "159" at bounding box center [228, 157] width 41 height 17
type input "150"
click at [225, 266] on span "Create without photos" at bounding box center [250, 265] width 63 height 9
click at [219, 266] on input "Create without photos" at bounding box center [211, 265] width 16 height 16
checkbox input "true"
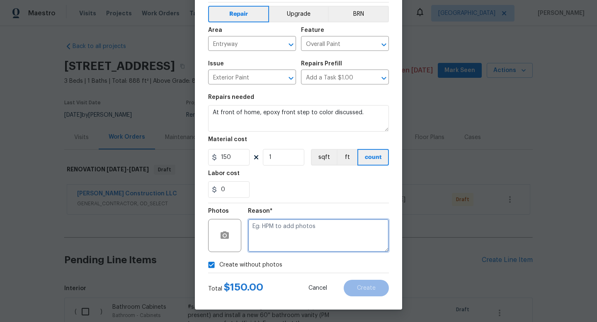
click at [283, 247] on textarea at bounding box center [318, 235] width 141 height 33
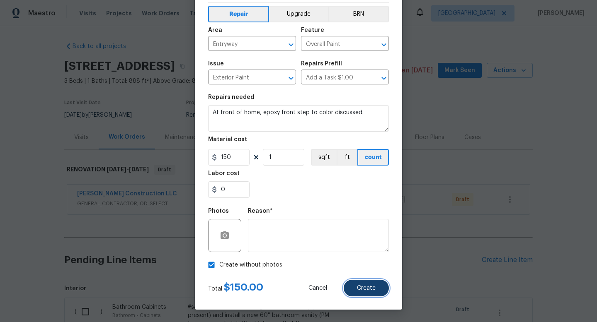
click at [360, 289] on span "Create" at bounding box center [366, 289] width 19 height 6
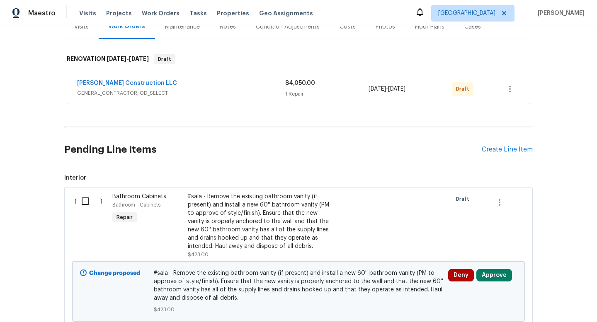
scroll to position [125, 0]
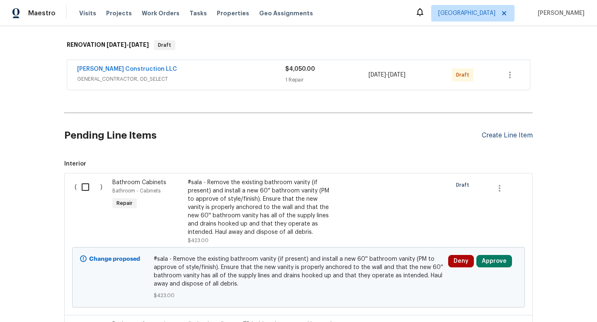
click at [498, 136] on div "Create Line Item" at bounding box center [507, 136] width 51 height 8
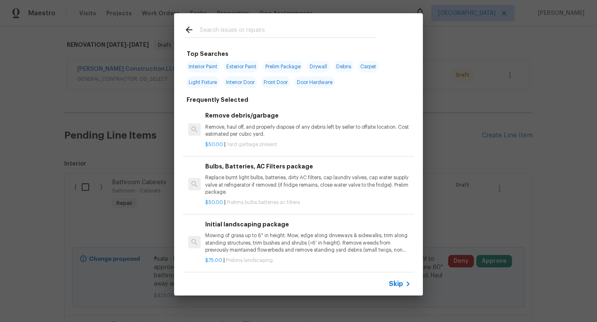
click at [243, 34] on input "text" at bounding box center [288, 31] width 176 height 12
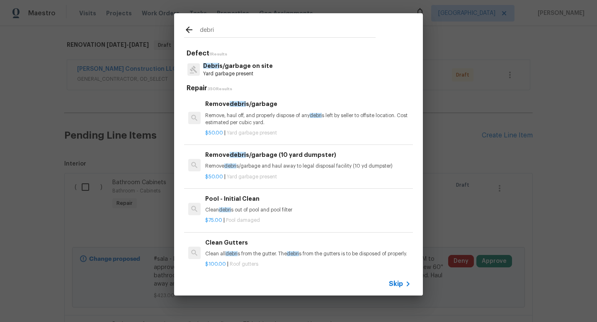
type input "debri"
click at [264, 70] on p "Yard garbage present" at bounding box center [238, 73] width 70 height 7
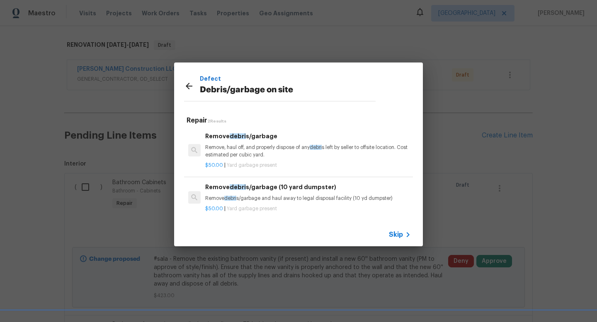
click at [257, 159] on div "$50.00 | Yard garbage present" at bounding box center [308, 164] width 206 height 10
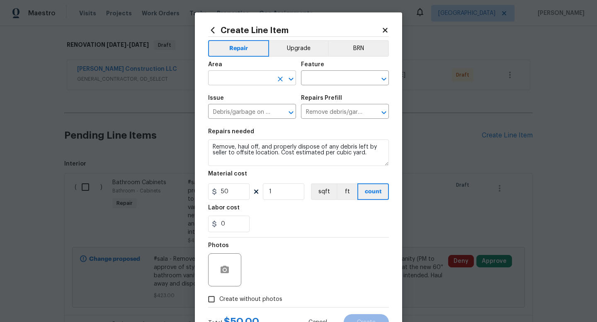
click at [253, 78] on input "text" at bounding box center [240, 79] width 65 height 13
click at [260, 108] on li "Exterior Overall" at bounding box center [252, 111] width 88 height 14
type input "Exterior Overall"
click at [338, 75] on input "text" at bounding box center [333, 79] width 65 height 13
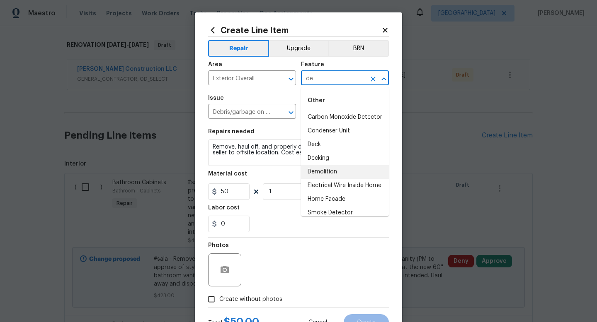
click at [330, 169] on li "Demolition" at bounding box center [345, 172] width 88 height 14
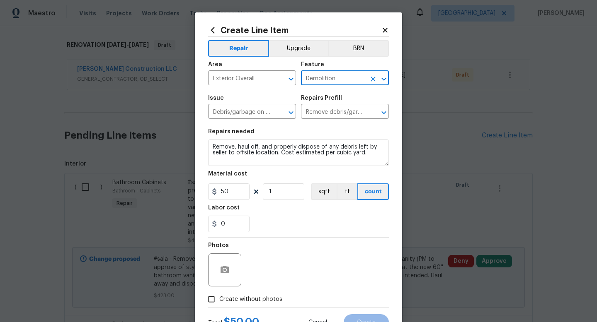
type input "Demolition"
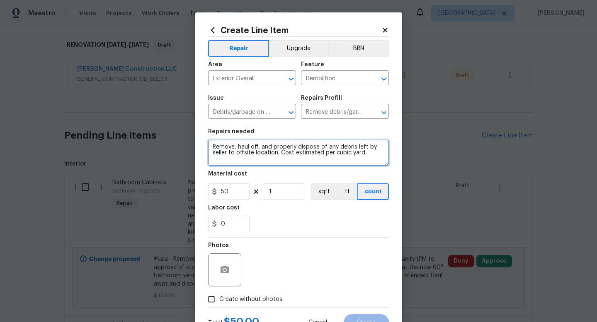
drag, startPoint x: 381, startPoint y: 153, endPoint x: 164, endPoint y: 127, distance: 218.4
click at [164, 127] on div "Create Line Item Repair Upgrade BRN Area Exterior Overall ​ Feature Demolition …" at bounding box center [298, 161] width 597 height 322
drag, startPoint x: 320, startPoint y: 147, endPoint x: 149, endPoint y: 143, distance: 171.6
click at [149, 143] on div "Create Line Item Repair Upgrade BRN Area Exterior Overall ​ Feature Demolition …" at bounding box center [298, 161] width 597 height 322
click at [209, 150] on textarea "Large trailer in back of home, remove" at bounding box center [298, 153] width 181 height 27
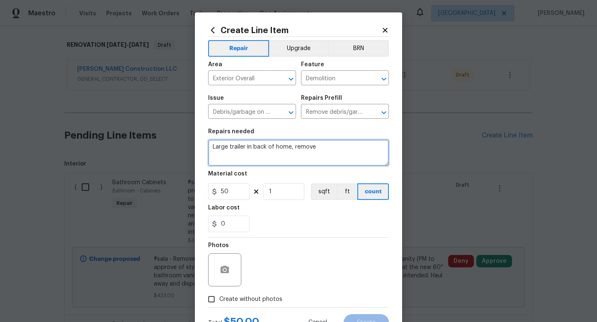
click at [214, 150] on textarea "Large trailer in back of home, remove" at bounding box center [298, 153] width 181 height 27
click at [216, 150] on textarea "Large trailer in back of home, remove" at bounding box center [298, 153] width 181 height 27
click at [340, 151] on textarea "Remove large trailer in back of home, remove" at bounding box center [298, 153] width 181 height 27
click at [313, 155] on textarea "Remove large trailer in back of home, decking, and storage shed. Price to be up…" at bounding box center [298, 153] width 181 height 27
click at [260, 161] on textarea "Remove large trailer in back of home, decking, and storage shed. Price to be up…" at bounding box center [298, 153] width 181 height 27
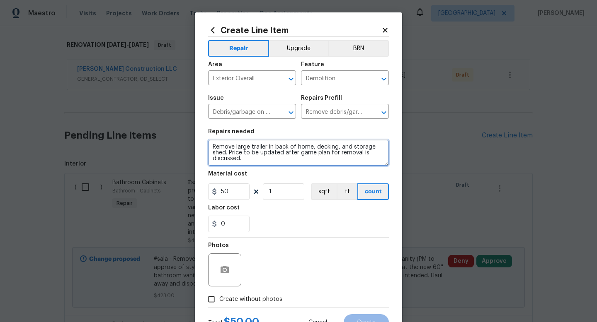
type textarea "Remove large trailer in back of home, decking, and storage shed. Price to be up…"
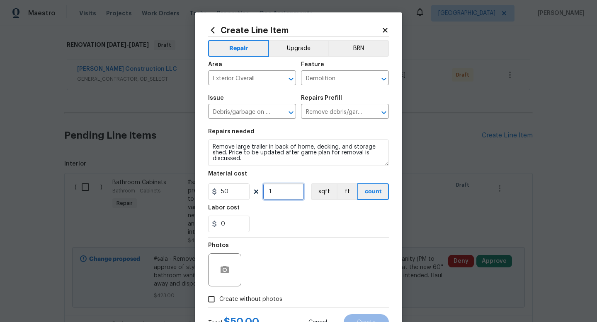
click at [297, 198] on input "1" at bounding box center [283, 192] width 41 height 17
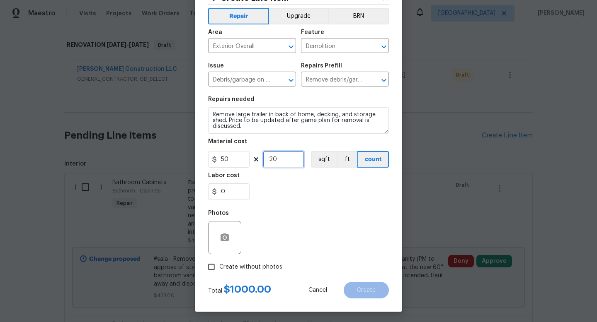
scroll to position [35, 0]
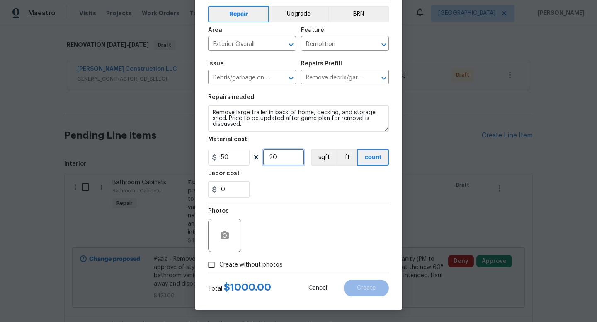
type input "20"
click at [229, 266] on span "Create without photos" at bounding box center [250, 265] width 63 height 9
click at [219, 266] on input "Create without photos" at bounding box center [211, 265] width 16 height 16
checkbox input "true"
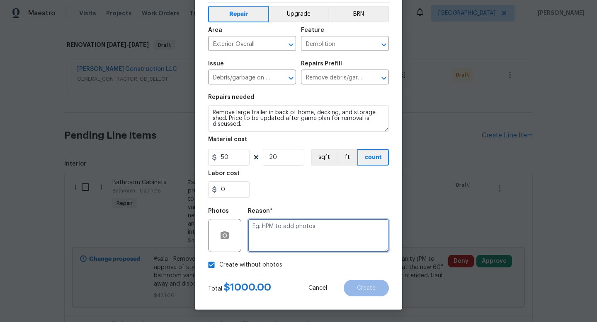
click at [275, 243] on textarea at bounding box center [318, 235] width 141 height 33
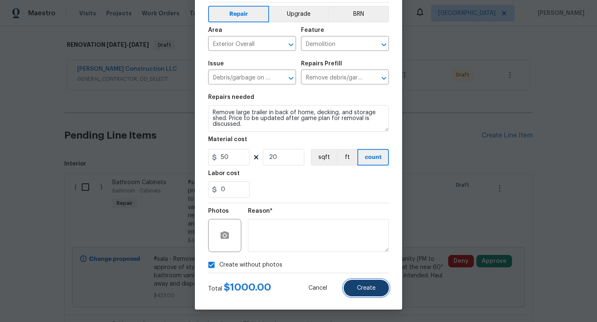
click at [372, 293] on button "Create" at bounding box center [366, 288] width 45 height 17
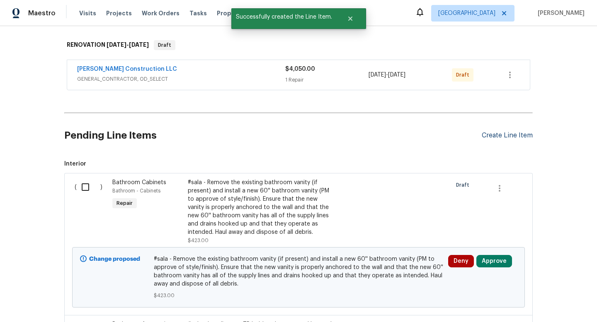
click at [499, 135] on div "Create Line Item" at bounding box center [507, 136] width 51 height 8
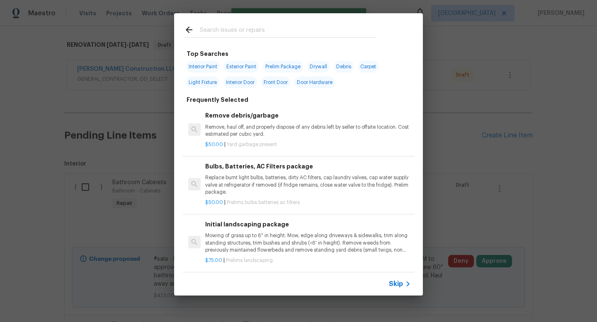
click at [250, 27] on input "text" at bounding box center [288, 31] width 176 height 12
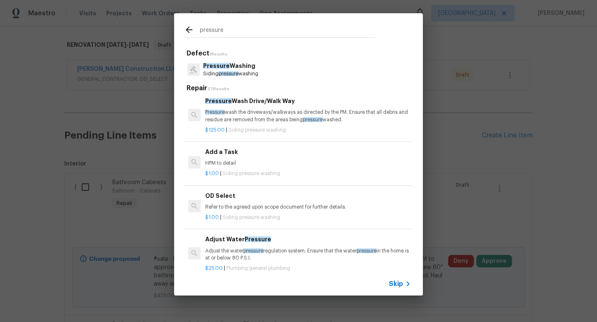
scroll to position [194, 0]
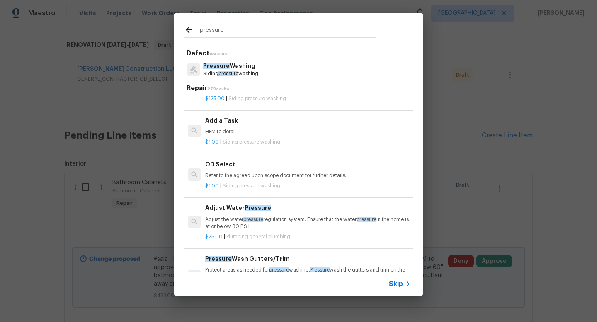
type input "pressure"
click at [258, 126] on div "Add a Task HPM to detail" at bounding box center [308, 126] width 206 height 20
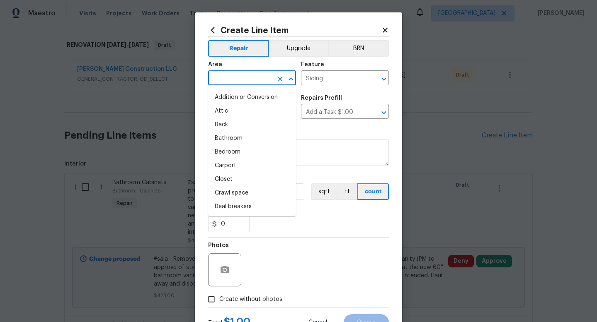
click at [240, 81] on input "text" at bounding box center [240, 79] width 65 height 13
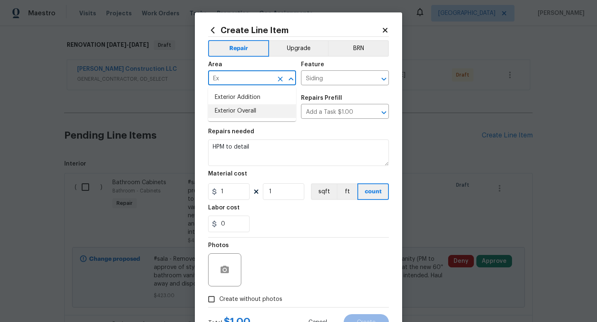
click at [242, 109] on li "Exterior Overall" at bounding box center [252, 111] width 88 height 14
type input "Exterior Overall"
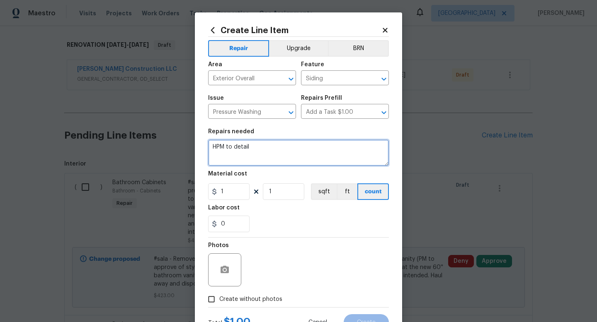
drag, startPoint x: 262, startPoint y: 154, endPoint x: 172, endPoint y: 138, distance: 90.4
click at [173, 139] on div "Create Line Item Repair Upgrade BRN Area Exterior Overall ​ Feature Siding ​ Is…" at bounding box center [298, 161] width 597 height 322
type textarea "Pressure wash vinyl fencing at home."
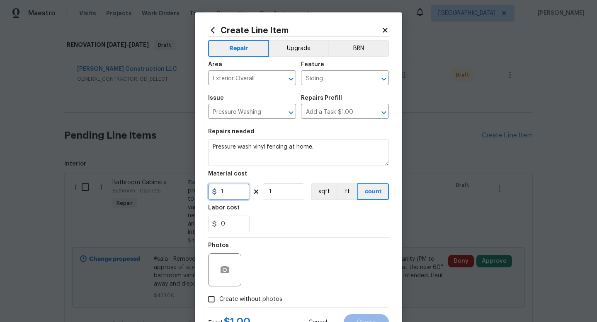
click at [233, 193] on input "1" at bounding box center [228, 192] width 41 height 17
type input "250"
click at [210, 303] on input "Create without photos" at bounding box center [211, 300] width 16 height 16
checkbox input "true"
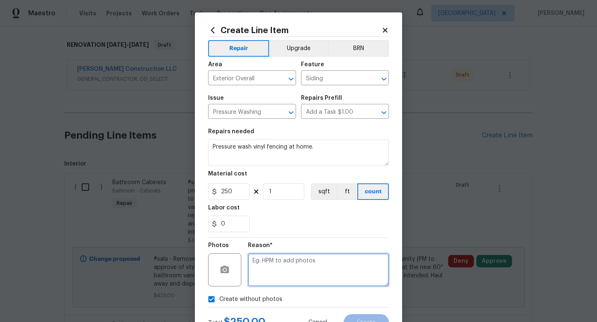
click at [283, 263] on textarea at bounding box center [318, 270] width 141 height 33
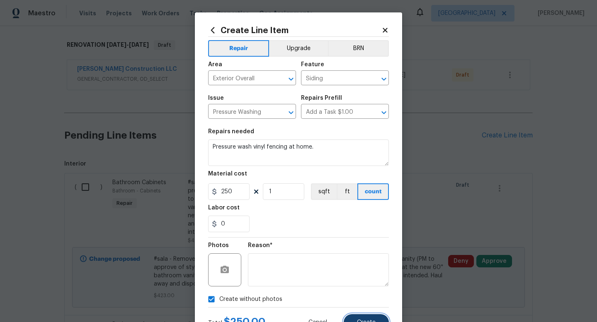
click at [379, 321] on button "Create" at bounding box center [366, 323] width 45 height 17
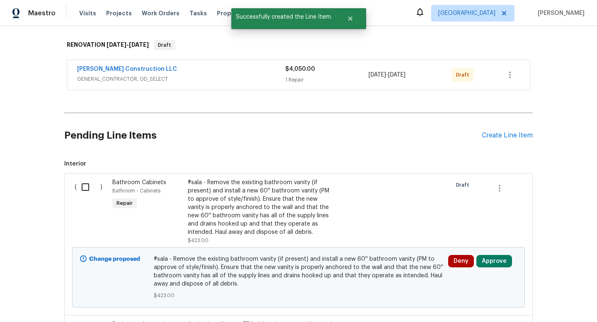
scroll to position [2645, 0]
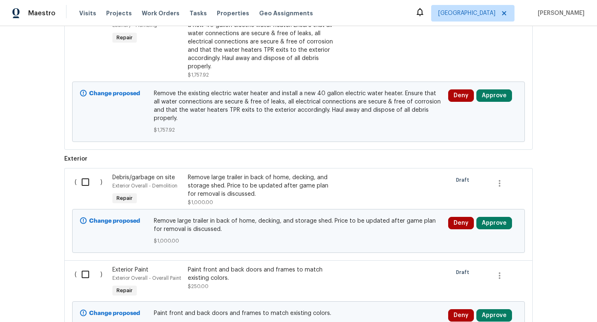
click at [252, 185] on div "Remove large trailer in back of home, decking, and storage shed. Price to be up…" at bounding box center [261, 186] width 146 height 25
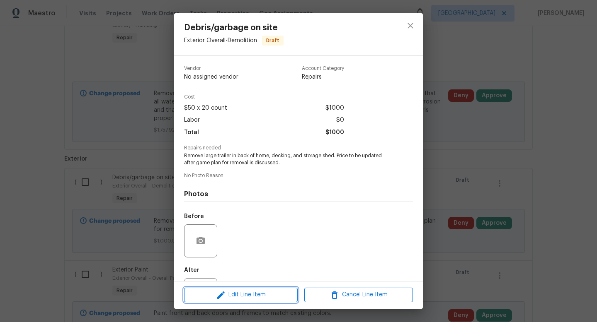
click at [238, 293] on span "Edit Line Item" at bounding box center [240, 295] width 109 height 10
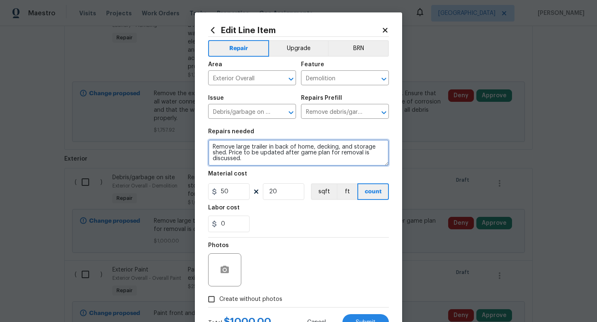
click at [225, 155] on textarea "Remove large trailer in back of home, decking, and storage shed. Price to be up…" at bounding box center [298, 153] width 181 height 27
click at [354, 148] on textarea "Remove large trailer in back of home, decking, and storage shed. Price to be up…" at bounding box center [298, 153] width 181 height 27
click at [228, 154] on textarea "Remove large trailer in back of home, decking, and storage shed. Price to be up…" at bounding box center [298, 153] width 181 height 27
type textarea "Remove large trailer in back of home, decking, and storage shed. Remove white p…"
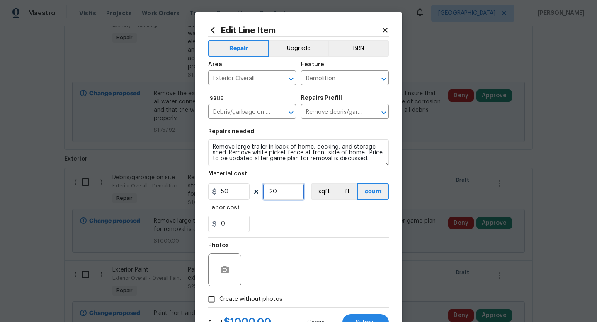
click at [280, 195] on input "20" at bounding box center [283, 192] width 41 height 17
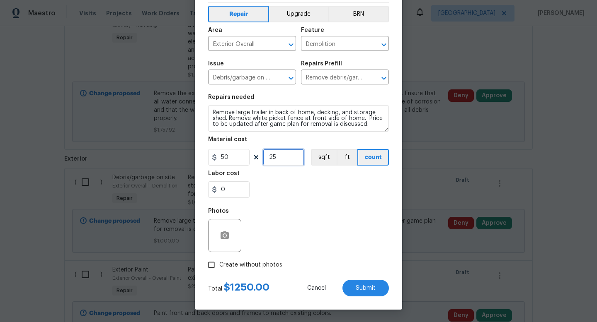
type input "25"
click at [214, 263] on input "Create without photos" at bounding box center [211, 265] width 16 height 16
checkbox input "true"
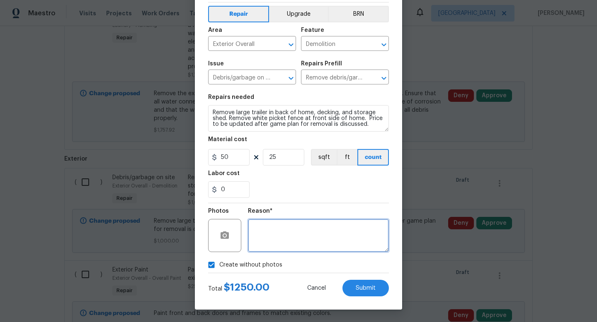
click at [323, 235] on textarea at bounding box center [318, 235] width 141 height 33
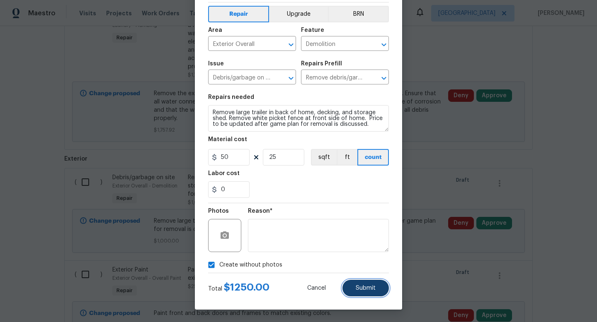
click at [376, 287] on button "Submit" at bounding box center [365, 288] width 46 height 17
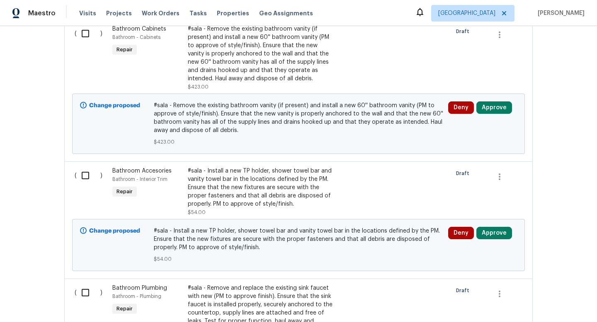
scroll to position [65, 0]
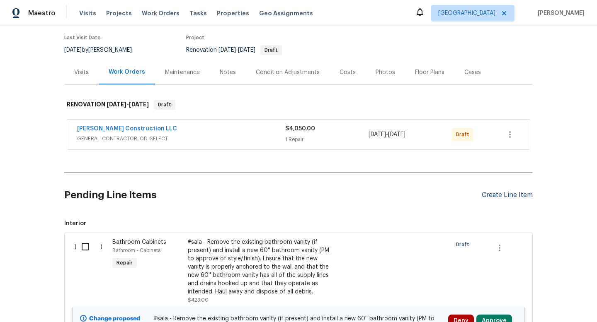
click at [504, 194] on div "Create Line Item" at bounding box center [507, 195] width 51 height 8
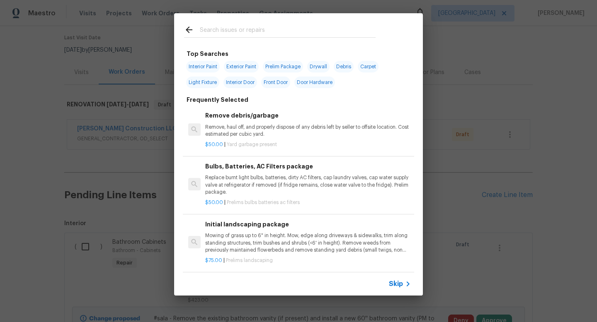
click at [249, 38] on div at bounding box center [279, 37] width 191 height 0
click at [251, 27] on input "text" at bounding box center [288, 31] width 176 height 12
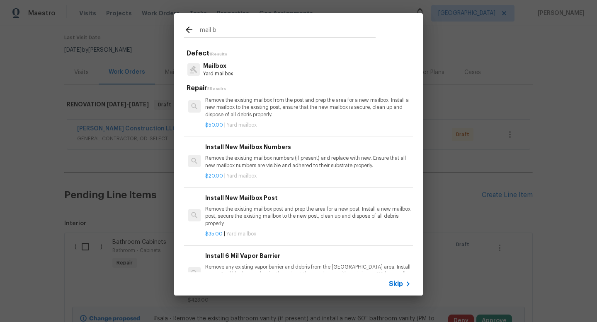
scroll to position [60, 0]
type input "mail b"
click at [248, 211] on p "Remove the existing mailbox post and prep the area for a new post. Install a ne…" at bounding box center [308, 215] width 206 height 21
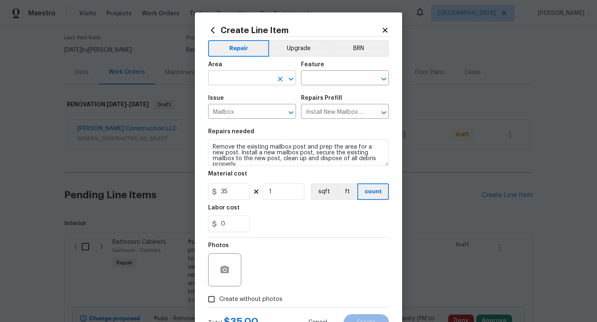
click at [241, 78] on input "text" at bounding box center [240, 79] width 65 height 13
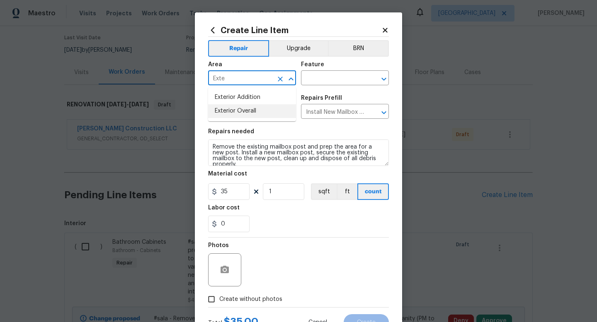
click at [234, 108] on li "Exterior Overall" at bounding box center [252, 111] width 88 height 14
type input "Exterior Overall"
click at [324, 78] on input "text" at bounding box center [333, 79] width 65 height 13
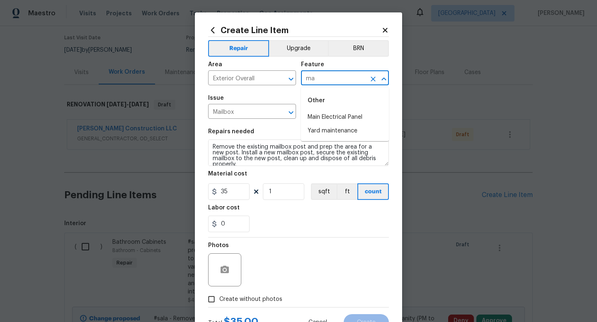
type input "m"
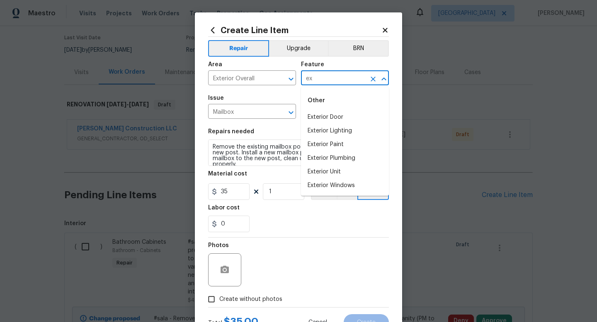
type input "e"
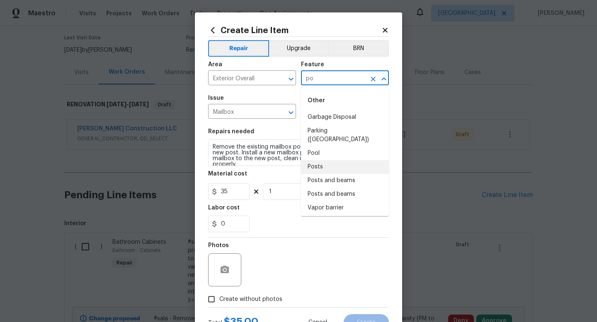
click at [319, 160] on li "Posts" at bounding box center [345, 167] width 88 height 14
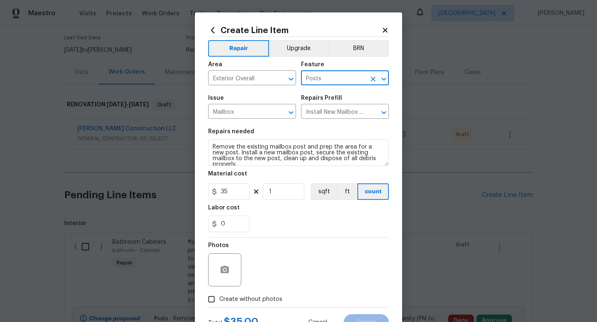
type input "Posts"
click at [232, 220] on input "0" at bounding box center [228, 224] width 41 height 17
type input "45"
click at [208, 303] on input "Create without photos" at bounding box center [211, 300] width 16 height 16
checkbox input "true"
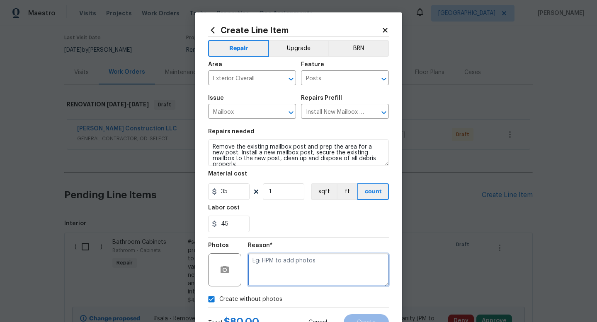
click at [327, 254] on textarea at bounding box center [318, 270] width 141 height 33
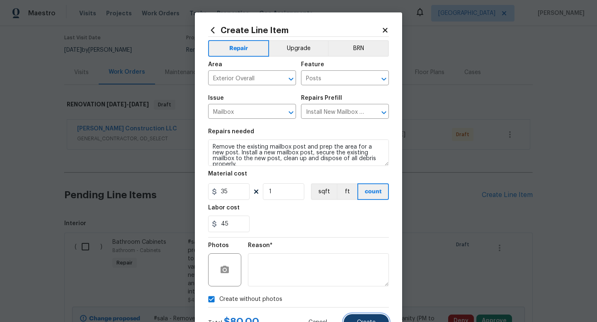
click at [360, 318] on button "Create" at bounding box center [366, 323] width 45 height 17
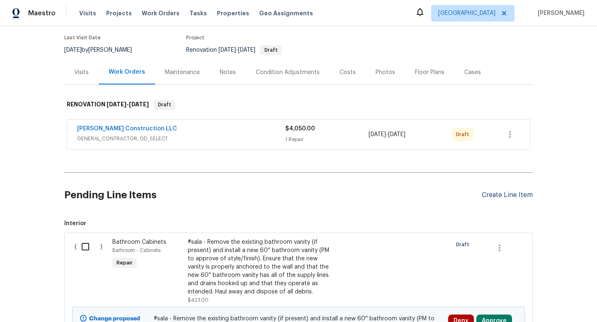
click at [508, 194] on div "Create Line Item" at bounding box center [507, 195] width 51 height 8
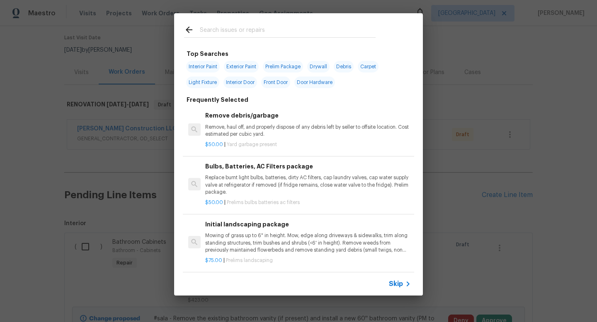
click at [218, 26] on input "text" at bounding box center [288, 31] width 176 height 12
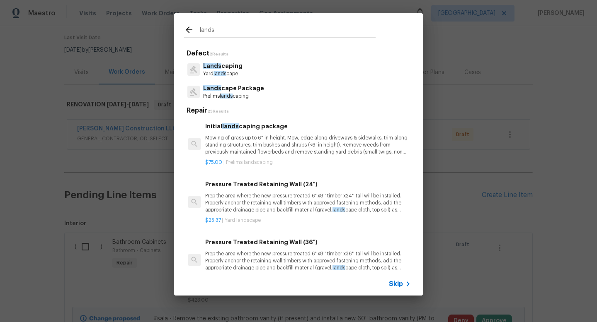
type input "lands"
click at [248, 91] on p "Lands cape Package" at bounding box center [233, 88] width 61 height 9
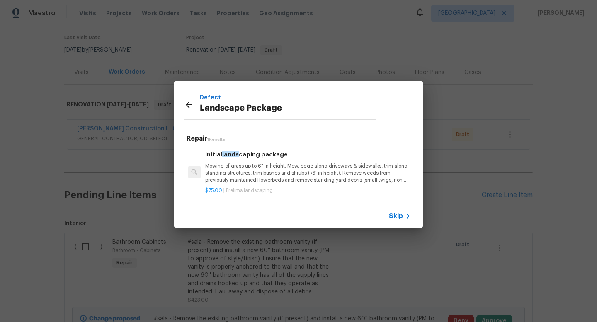
click at [246, 176] on p "Mowing of grass up to 6" in height. Mow, edge along driveways & sidewalks, trim…" at bounding box center [308, 173] width 206 height 21
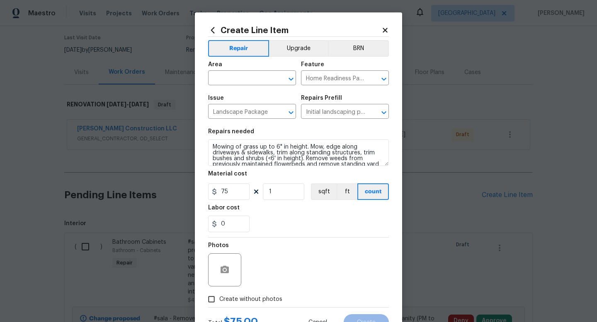
click at [383, 28] on icon at bounding box center [385, 30] width 5 height 5
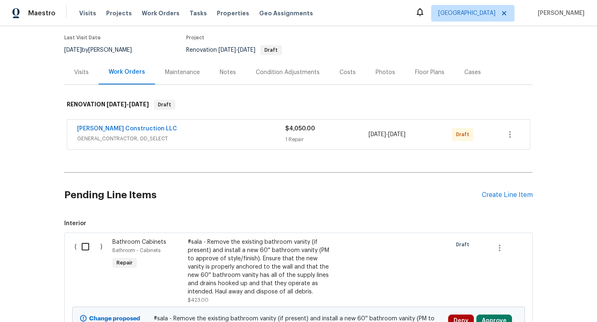
click at [296, 77] on div "Condition Adjustments" at bounding box center [288, 72] width 84 height 24
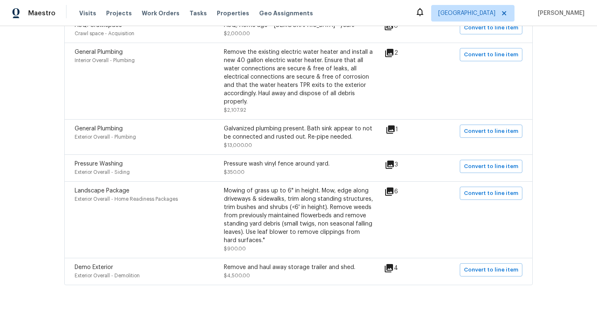
scroll to position [421, 0]
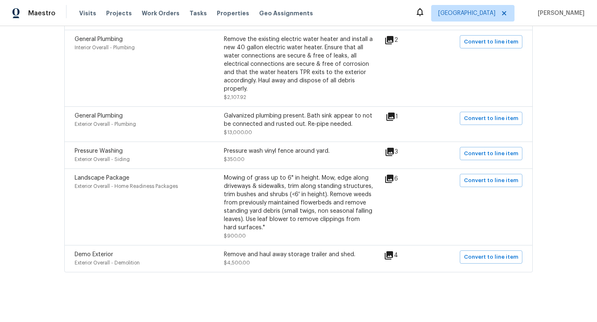
click at [272, 199] on div "Mowing of grass up to 6" in height. Mow, edge along driveways & sidewalks, trim…" at bounding box center [298, 203] width 149 height 58
click at [477, 181] on span "Convert to line item" at bounding box center [491, 181] width 54 height 10
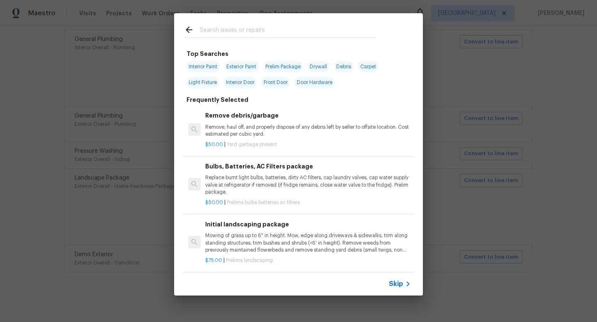
click at [241, 25] on input "text" at bounding box center [288, 31] width 176 height 12
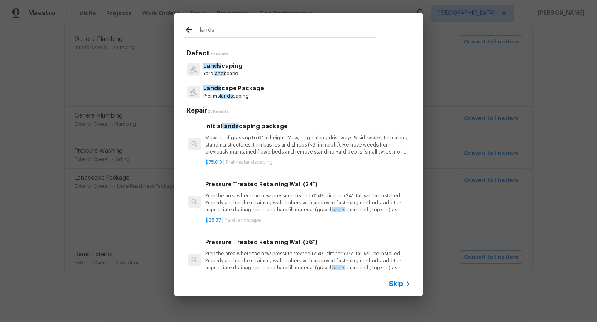
type input "lands"
click at [238, 94] on p "Prelims lands caping" at bounding box center [233, 96] width 61 height 7
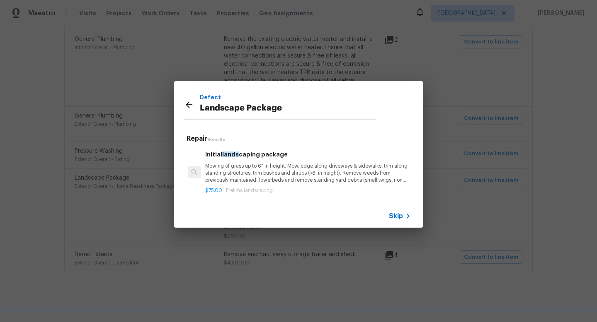
click at [249, 189] on span "Prelims landscaping" at bounding box center [249, 190] width 47 height 5
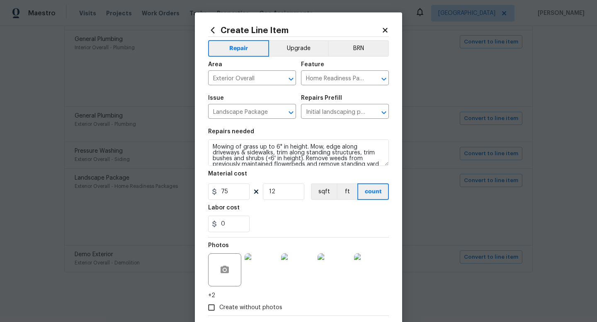
click at [260, 273] on img at bounding box center [261, 270] width 33 height 33
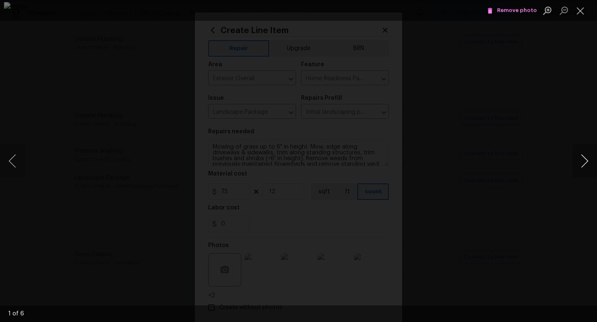
click at [581, 160] on button "Next image" at bounding box center [584, 161] width 25 height 33
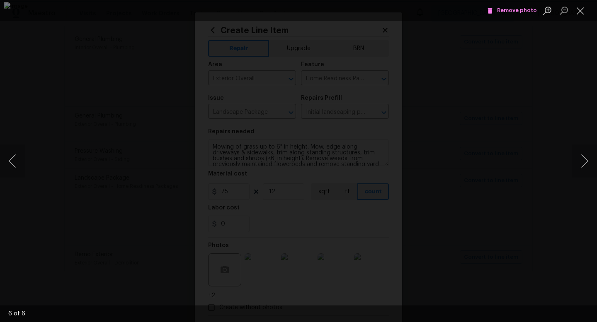
click at [524, 191] on div "Lightbox" at bounding box center [298, 161] width 597 height 322
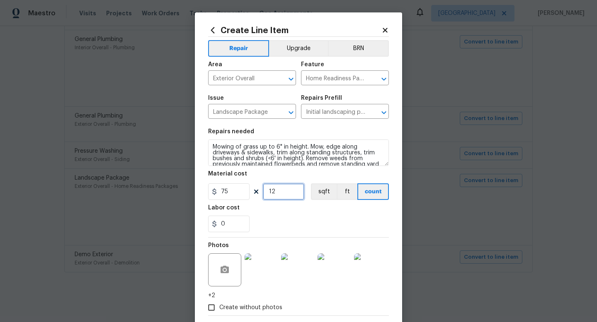
click at [286, 192] on input "12" at bounding box center [283, 192] width 41 height 17
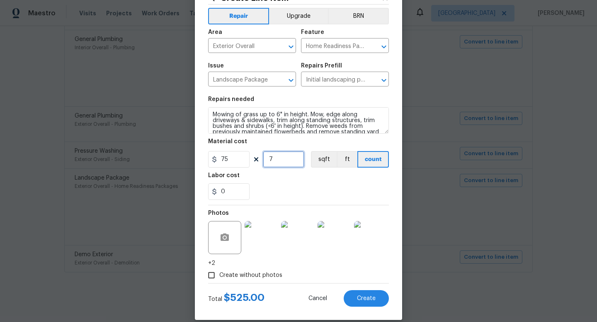
scroll to position [43, 0]
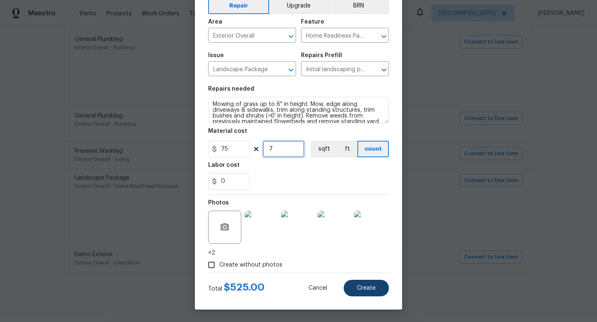
type input "7"
click at [366, 287] on span "Create" at bounding box center [366, 289] width 19 height 6
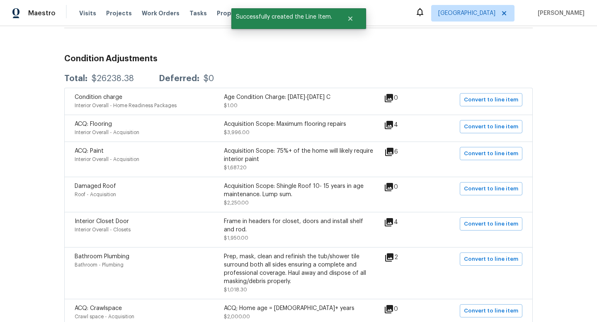
scroll to position [0, 0]
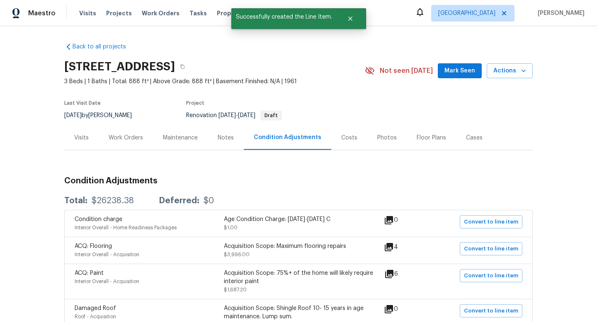
click at [127, 140] on div "Work Orders" at bounding box center [126, 138] width 34 height 8
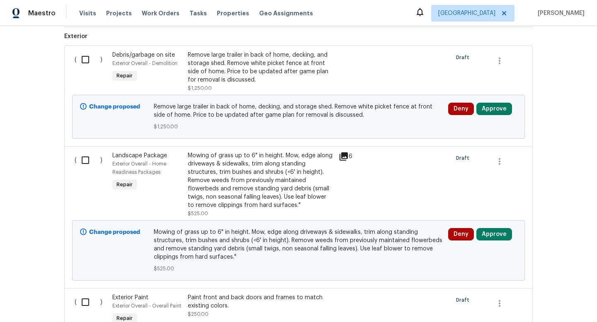
scroll to position [2787, 0]
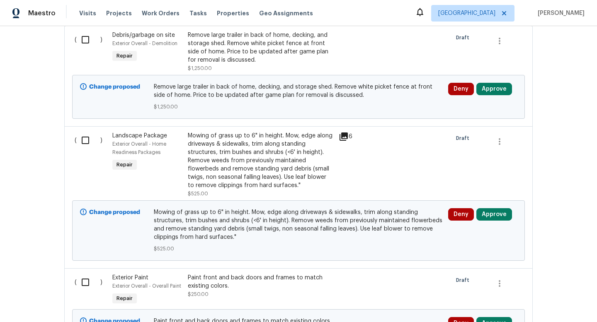
click at [84, 142] on input "checkbox" at bounding box center [89, 140] width 24 height 17
checkbox input "true"
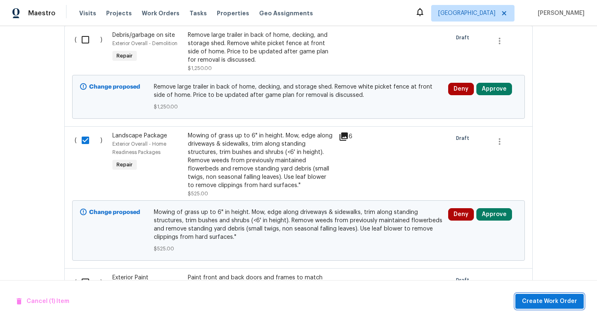
click at [531, 300] on span "Create Work Order" at bounding box center [549, 302] width 55 height 10
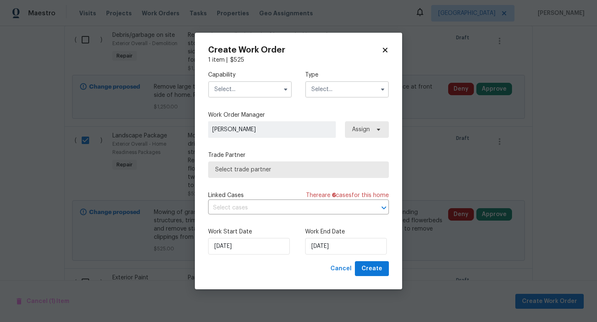
click at [248, 87] on input "text" at bounding box center [250, 89] width 84 height 17
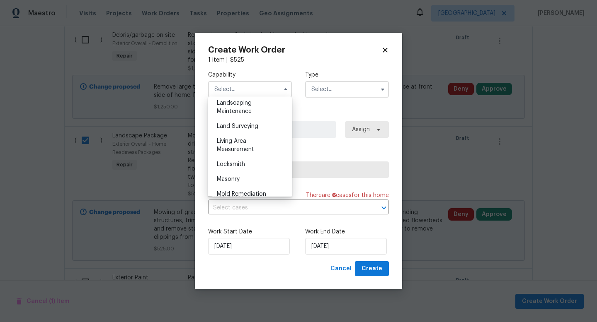
scroll to position [507, 0]
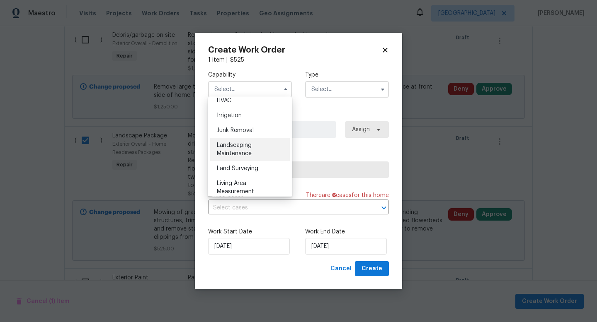
click at [247, 146] on span "Landscaping Maintenance" at bounding box center [234, 150] width 35 height 14
type input "Landscaping Maintenance"
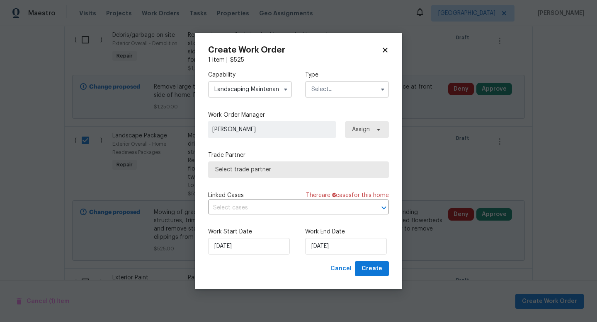
click at [343, 98] on div "Capability Landscaping Maintenance Type" at bounding box center [298, 84] width 181 height 40
click at [343, 86] on input "text" at bounding box center [347, 89] width 84 height 17
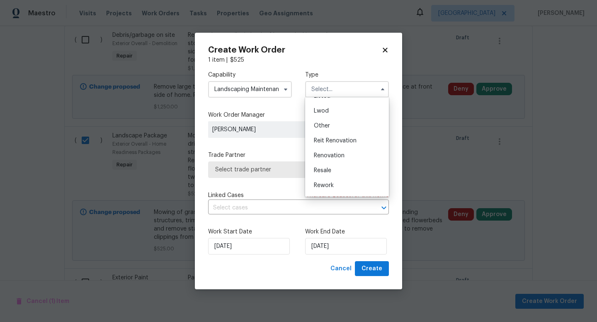
scroll to position [99, 0]
click at [339, 140] on span "Renovation" at bounding box center [329, 143] width 31 height 6
type input "Renovation"
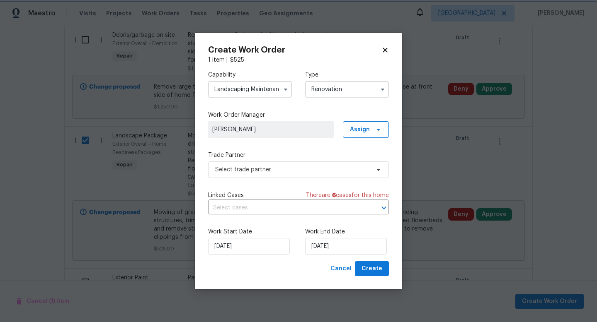
scroll to position [0, 0]
click at [260, 175] on span "Select trade partner" at bounding box center [298, 170] width 181 height 17
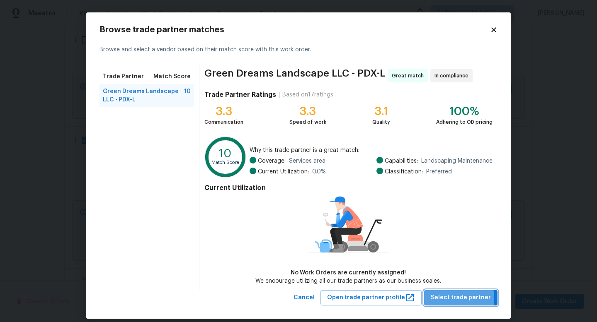
click at [443, 298] on span "Select trade partner" at bounding box center [461, 298] width 60 height 10
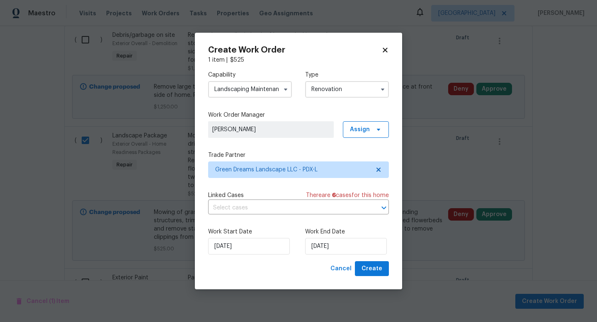
click at [327, 255] on div "Work Start Date 9/23/2025 Work End Date 9/23/2025" at bounding box center [298, 241] width 181 height 40
click at [268, 242] on input "9/23/2025" at bounding box center [249, 246] width 82 height 17
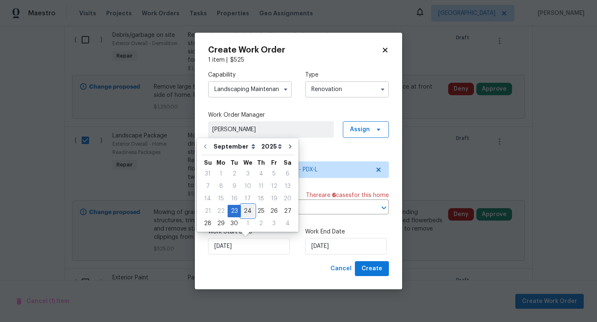
click at [247, 208] on div "24" at bounding box center [248, 212] width 14 height 12
type input "9/24/2025"
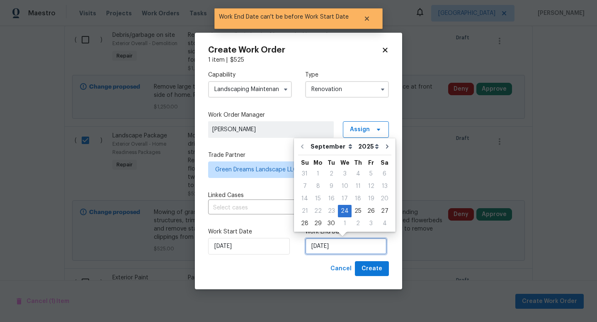
click at [335, 247] on input "9/24/2025" at bounding box center [346, 246] width 82 height 17
click at [366, 223] on div "3" at bounding box center [370, 224] width 13 height 12
type input "10/3/2025"
select select "9"
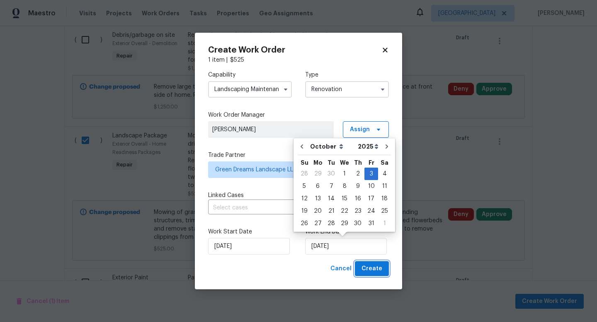
click at [380, 271] on span "Create" at bounding box center [371, 269] width 21 height 10
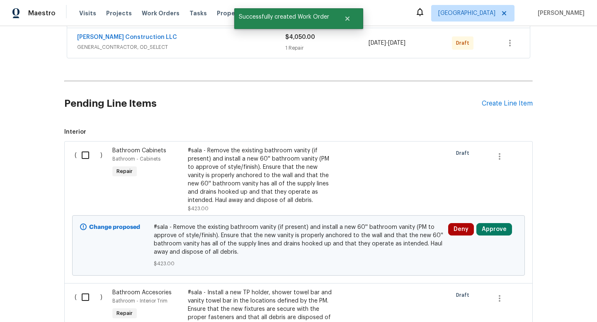
scroll to position [186, 0]
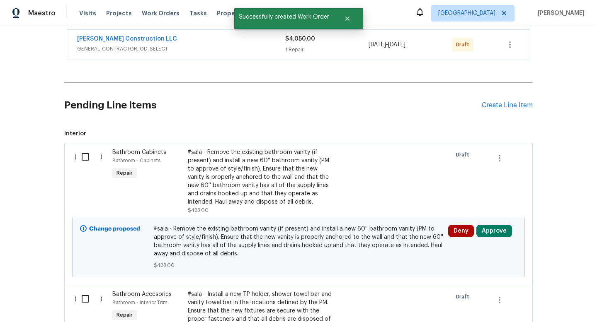
click at [89, 147] on div "( )" at bounding box center [91, 181] width 38 height 71
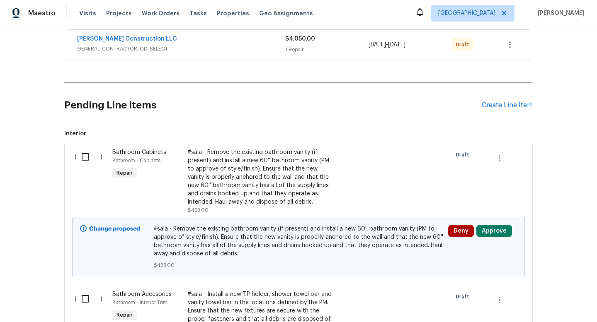
click at [87, 164] on input "checkbox" at bounding box center [89, 156] width 24 height 17
checkbox input "true"
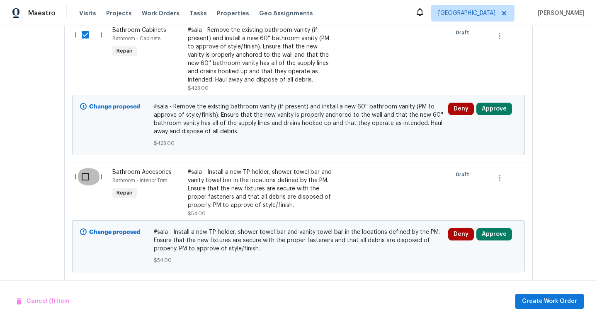
click at [87, 176] on input "checkbox" at bounding box center [89, 176] width 24 height 17
checkbox input "true"
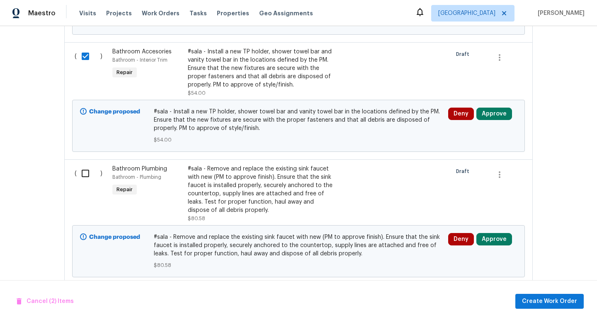
scroll to position [431, 0]
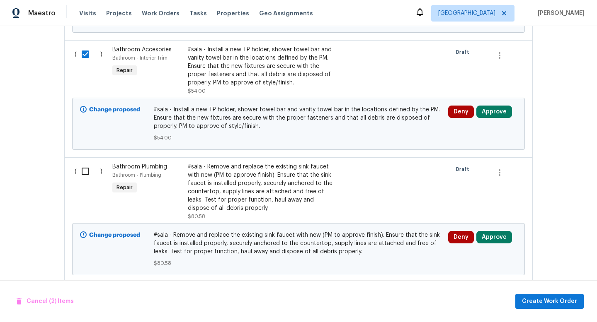
click at [89, 174] on input "checkbox" at bounding box center [89, 171] width 24 height 17
checkbox input "true"
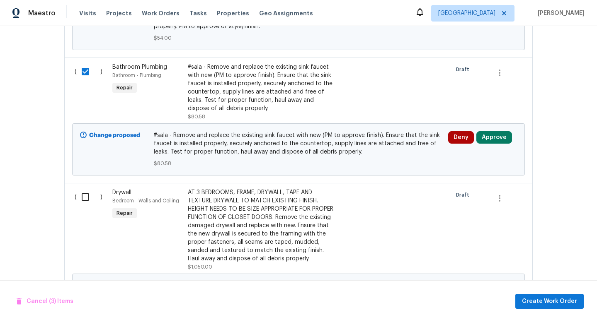
click at [88, 191] on input "checkbox" at bounding box center [89, 197] width 24 height 17
checkbox input "true"
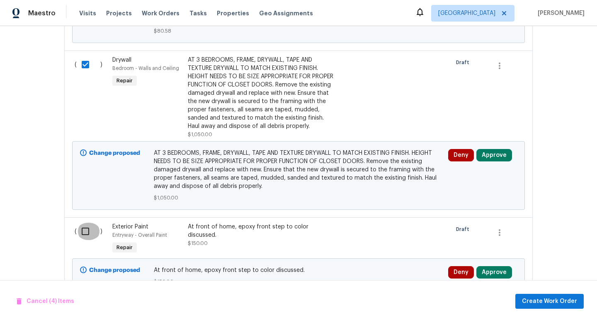
click at [88, 230] on input "checkbox" at bounding box center [89, 231] width 24 height 17
checkbox input "true"
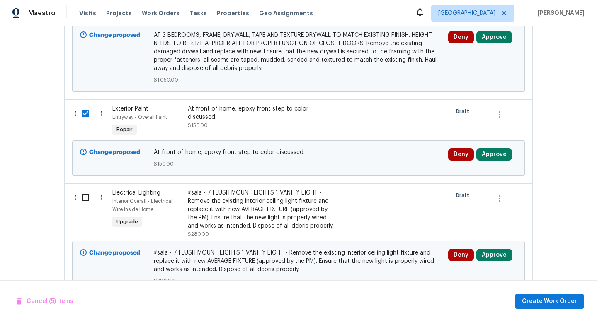
click at [87, 203] on input "checkbox" at bounding box center [89, 197] width 24 height 17
checkbox input "true"
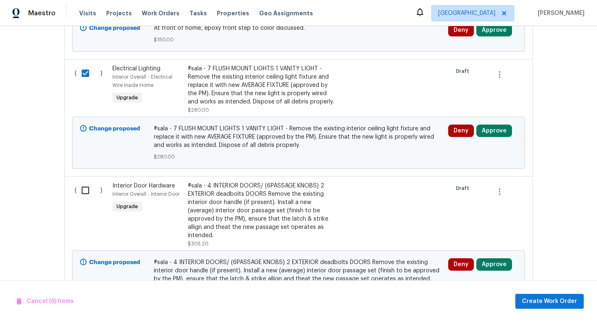
click at [89, 196] on input "checkbox" at bounding box center [89, 190] width 24 height 17
checkbox input "true"
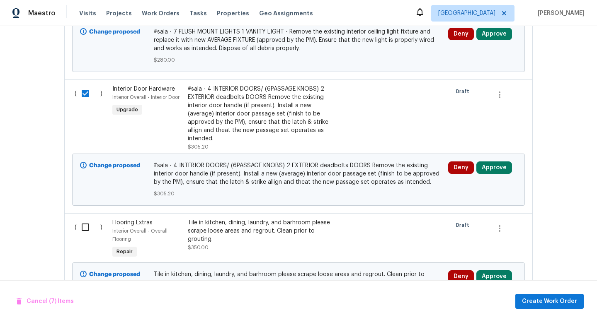
click at [87, 228] on input "checkbox" at bounding box center [89, 227] width 24 height 17
checkbox input "true"
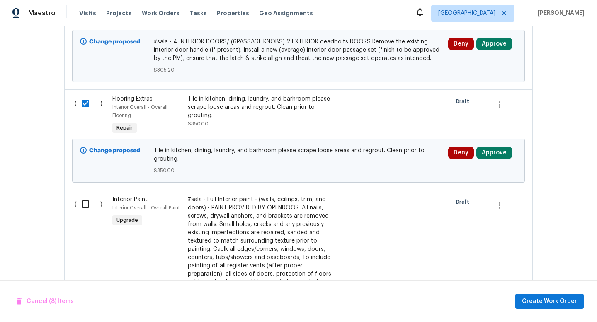
click at [85, 208] on input "checkbox" at bounding box center [89, 204] width 24 height 17
checkbox input "true"
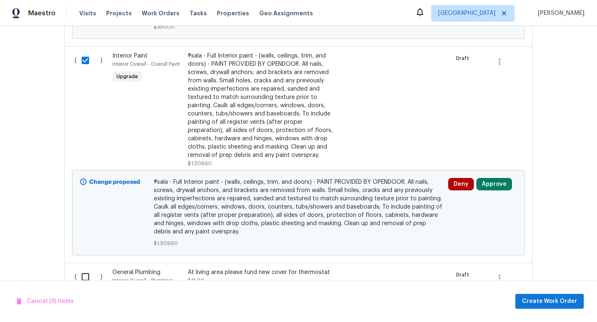
scroll to position [1286, 0]
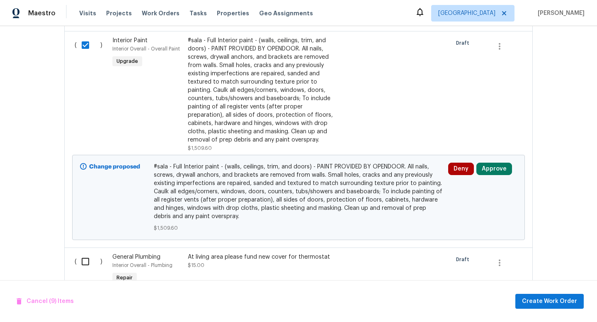
click at [88, 257] on input "checkbox" at bounding box center [89, 261] width 24 height 17
checkbox input "true"
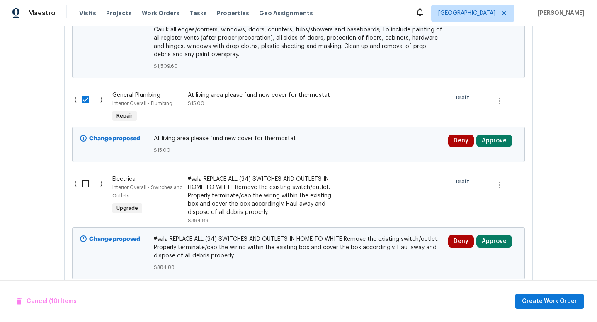
click at [90, 180] on input "checkbox" at bounding box center [89, 183] width 24 height 17
checkbox input "true"
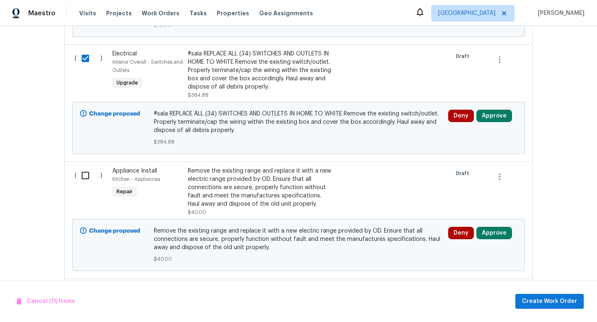
scroll to position [1600, 0]
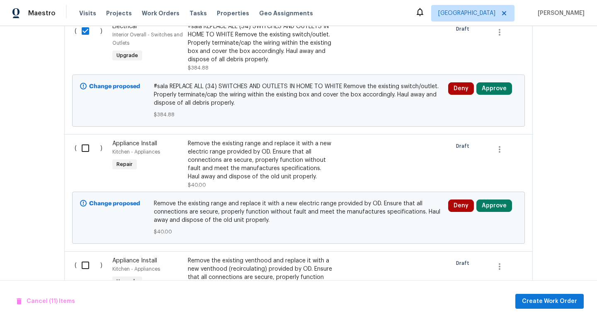
click at [86, 144] on input "checkbox" at bounding box center [89, 148] width 24 height 17
checkbox input "true"
click at [85, 268] on input "checkbox" at bounding box center [89, 265] width 24 height 17
checkbox input "true"
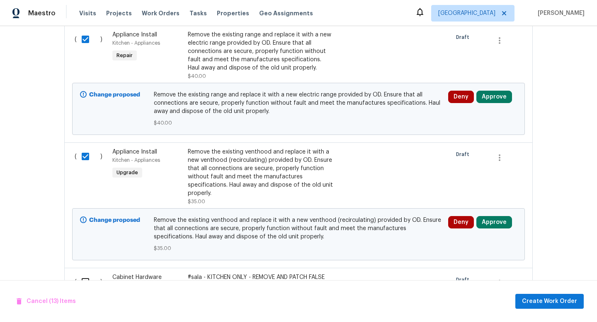
scroll to position [1781, 0]
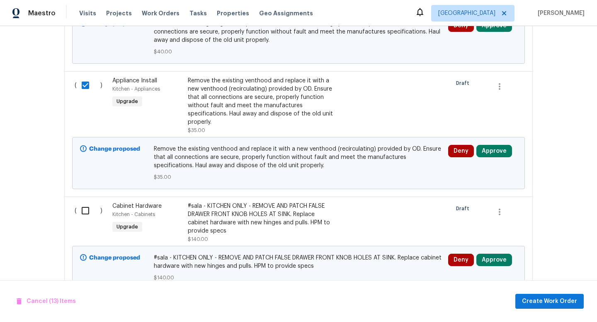
click at [81, 214] on input "checkbox" at bounding box center [89, 210] width 24 height 17
checkbox input "true"
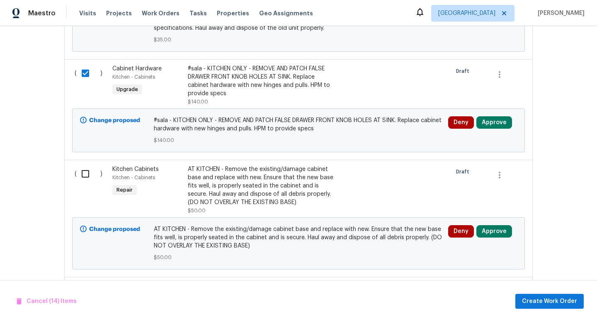
click at [89, 181] on input "checkbox" at bounding box center [89, 173] width 24 height 17
checkbox input "true"
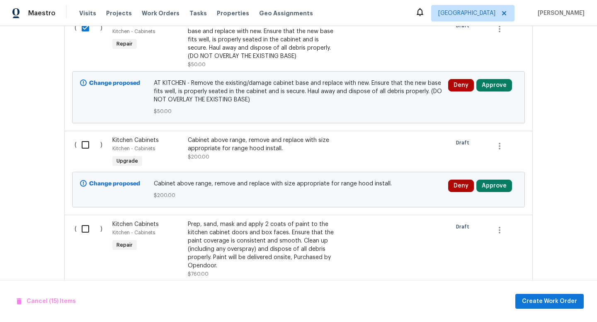
scroll to position [2098, 0]
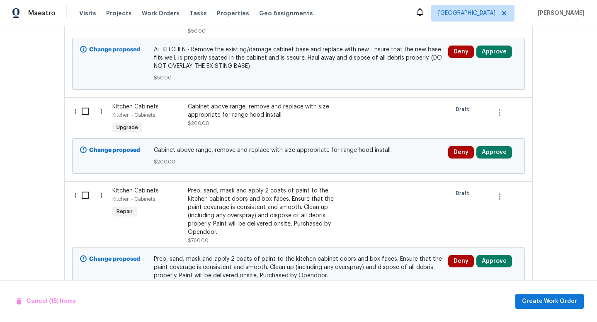
click at [86, 116] on input "checkbox" at bounding box center [89, 111] width 24 height 17
checkbox input "true"
click at [82, 203] on input "checkbox" at bounding box center [89, 195] width 24 height 17
checkbox input "true"
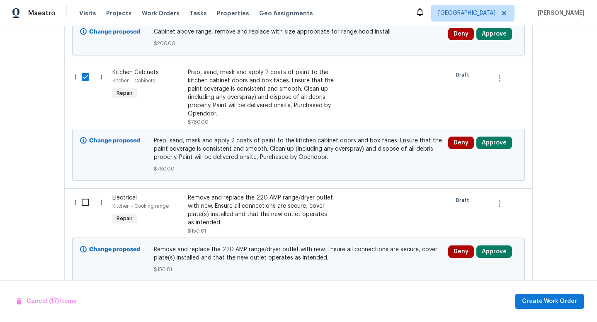
scroll to position [2244, 0]
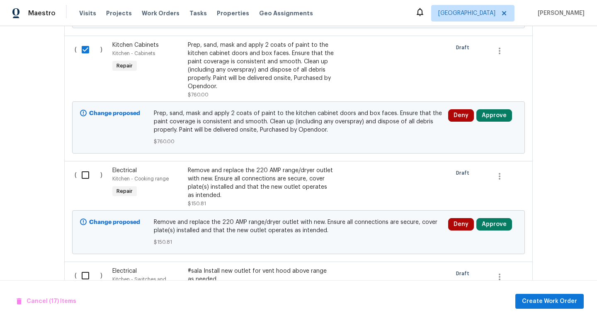
click at [89, 191] on div "( )" at bounding box center [91, 187] width 38 height 46
click at [89, 183] on input "checkbox" at bounding box center [89, 175] width 24 height 17
checkbox input "true"
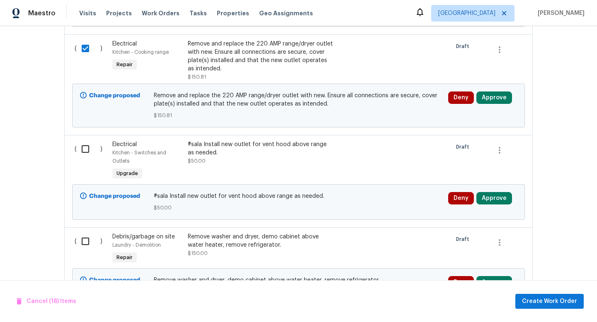
click at [85, 155] on input "checkbox" at bounding box center [89, 148] width 24 height 17
checkbox input "true"
click at [86, 245] on input "checkbox" at bounding box center [89, 241] width 24 height 17
checkbox input "true"
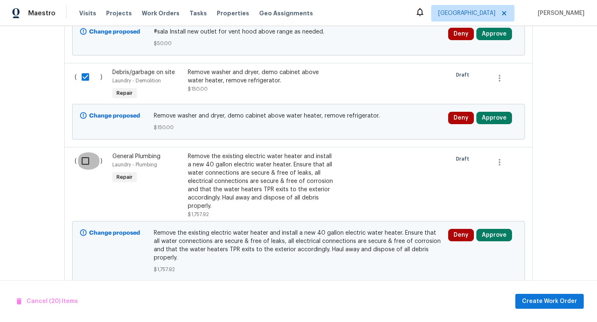
click at [85, 164] on input "checkbox" at bounding box center [89, 161] width 24 height 17
checkbox input "true"
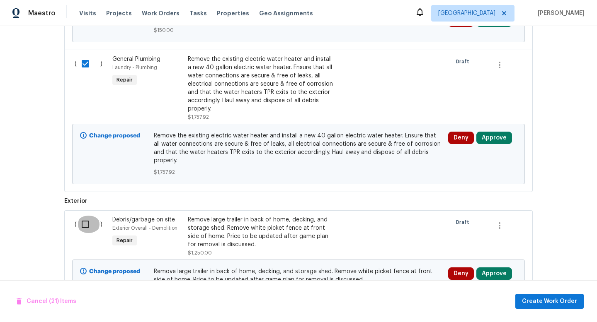
click at [90, 217] on input "checkbox" at bounding box center [89, 224] width 24 height 17
checkbox input "true"
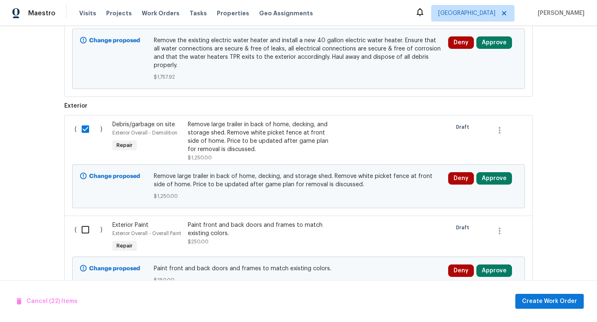
click at [85, 228] on input "checkbox" at bounding box center [89, 229] width 24 height 17
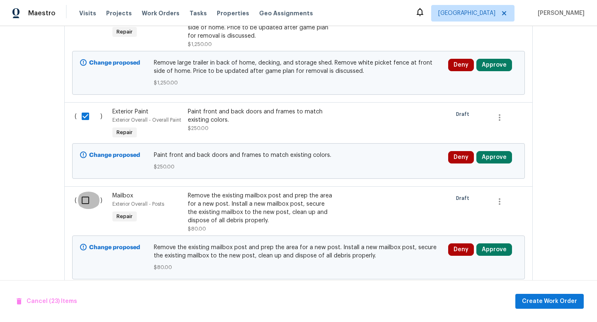
click at [87, 199] on input "checkbox" at bounding box center [89, 200] width 24 height 17
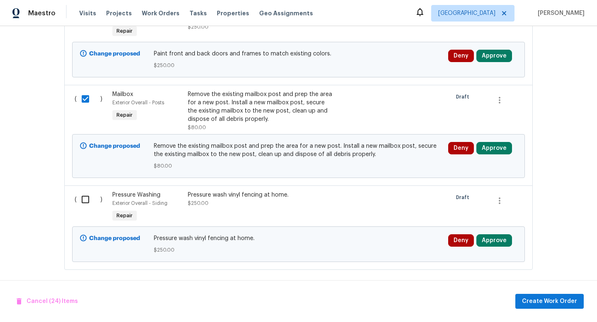
scroll to position [2944, 0]
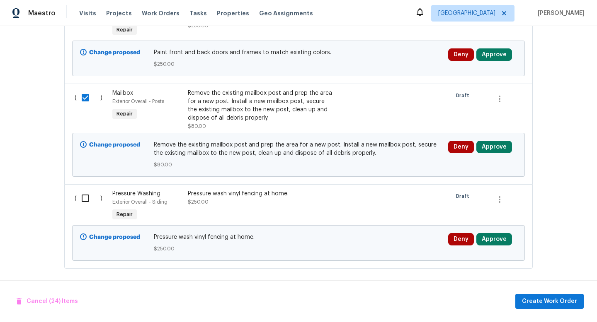
click at [87, 198] on input "checkbox" at bounding box center [89, 198] width 24 height 17
click at [567, 292] on div "Cancel (25) Items Create Work Order" at bounding box center [298, 302] width 597 height 42
click at [567, 307] on button "Create Work Order" at bounding box center [549, 301] width 68 height 15
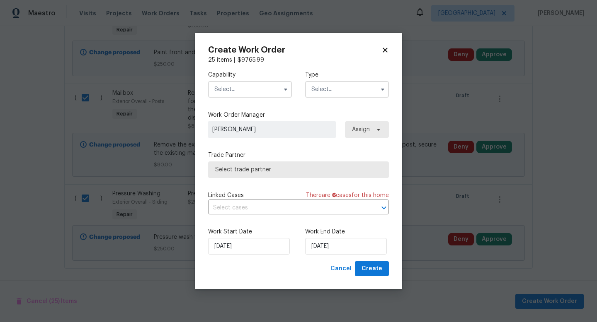
click at [250, 89] on input "text" at bounding box center [250, 89] width 84 height 17
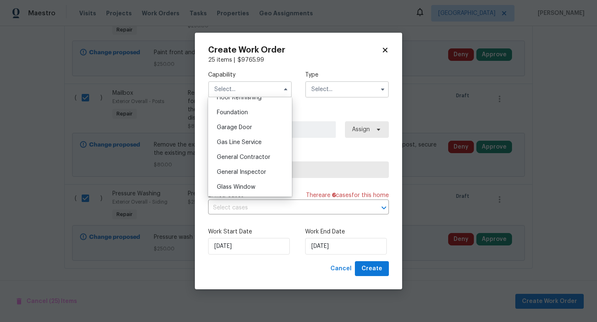
scroll to position [359, 0]
click at [264, 148] on div "General Contractor" at bounding box center [250, 144] width 80 height 15
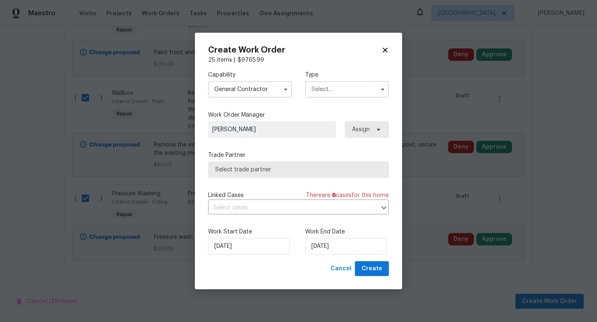
click at [338, 90] on input "text" at bounding box center [347, 89] width 84 height 17
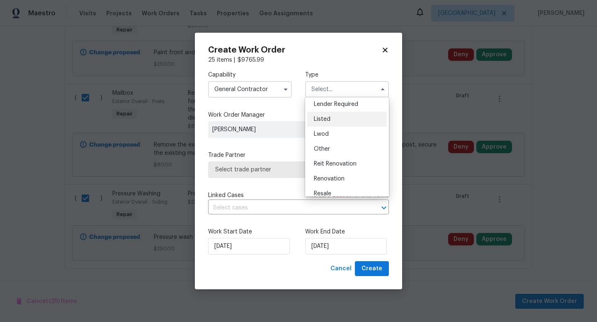
scroll to position [99, 0]
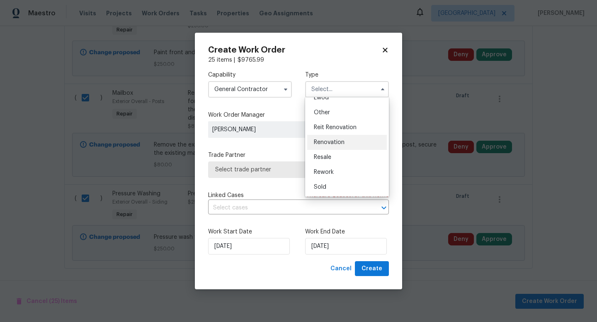
click at [352, 143] on div "Renovation" at bounding box center [347, 142] width 80 height 15
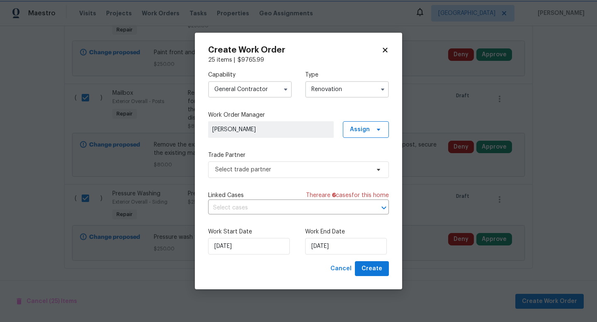
scroll to position [0, 0]
click at [344, 247] on input "9/23/2025" at bounding box center [346, 246] width 82 height 17
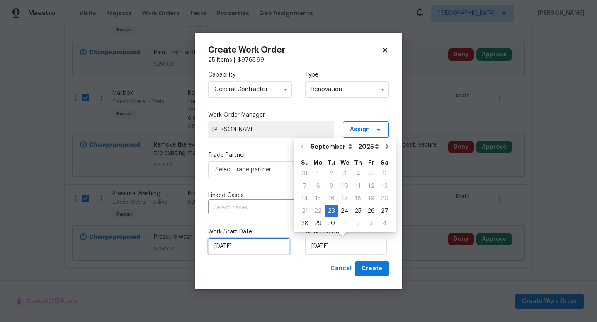
click at [262, 240] on input "9/23/2025" at bounding box center [249, 246] width 82 height 17
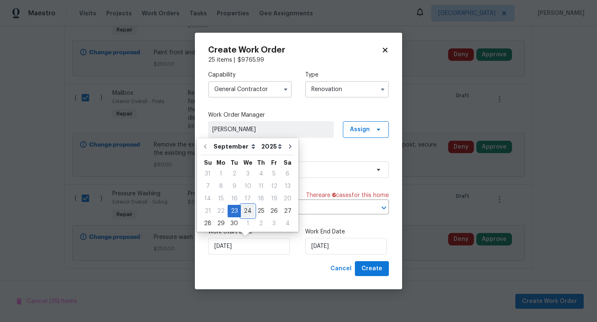
click at [245, 206] on div "24" at bounding box center [248, 212] width 14 height 12
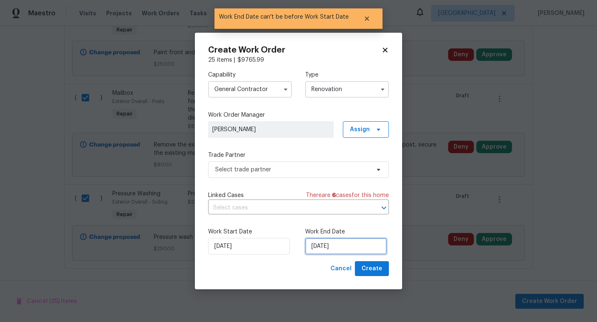
click at [332, 244] on input "9/24/2025" at bounding box center [346, 246] width 82 height 17
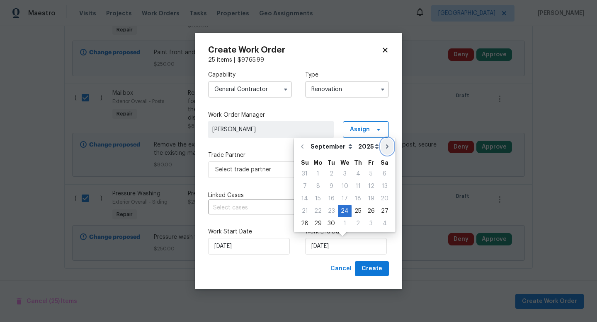
click at [386, 148] on icon "Go to next month" at bounding box center [387, 147] width 2 height 4
click at [338, 188] on div "8" at bounding box center [344, 187] width 13 height 12
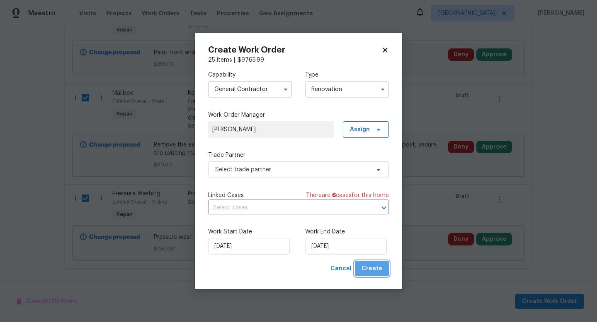
click at [380, 271] on span "Create" at bounding box center [371, 269] width 21 height 10
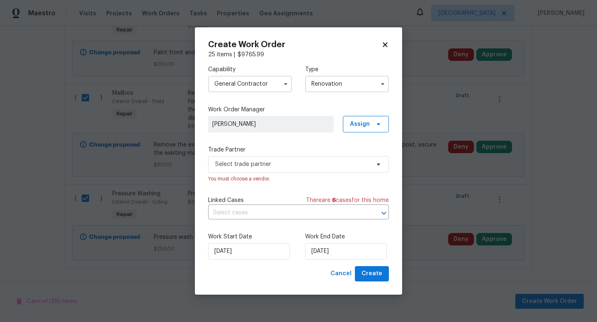
click at [273, 175] on div "You must choose a vendor." at bounding box center [298, 179] width 181 height 8
click at [276, 169] on span "Select trade partner" at bounding box center [298, 164] width 181 height 17
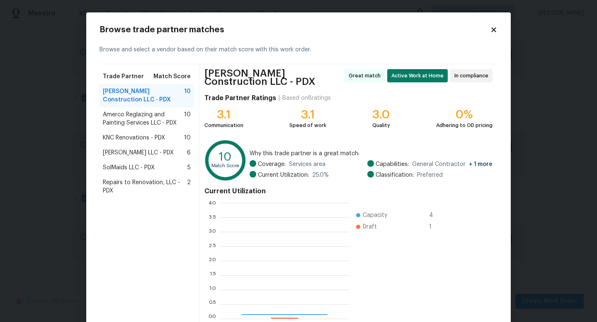
scroll to position [116, 129]
click at [146, 120] on span "Amerco Reglazing and Painting Services LLC - PDX" at bounding box center [143, 119] width 81 height 17
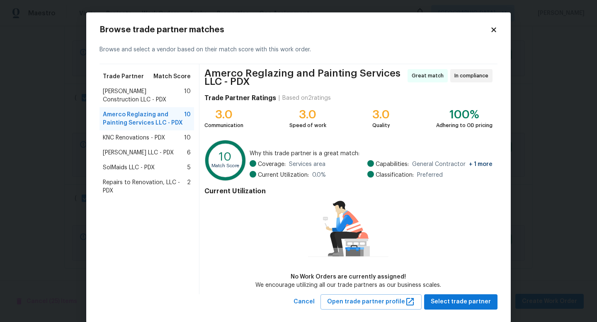
click at [137, 168] on span "SolMaids LLC - PDX" at bounding box center [129, 168] width 52 height 8
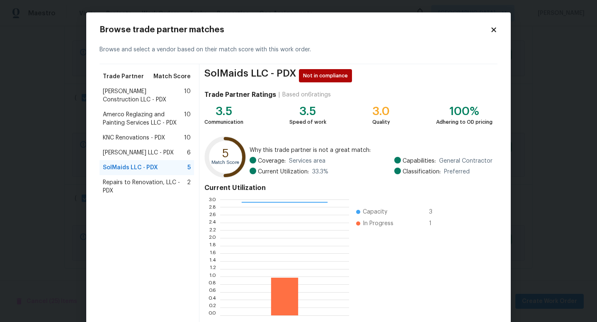
scroll to position [43, 0]
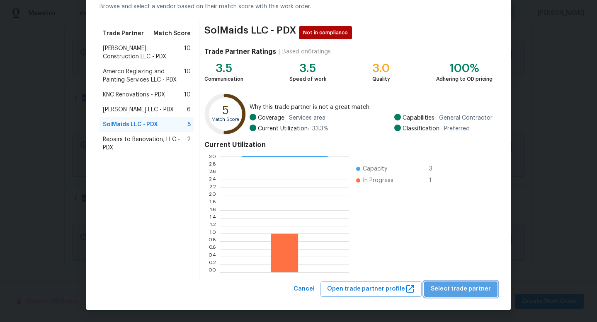
click at [478, 291] on span "Select trade partner" at bounding box center [461, 289] width 60 height 10
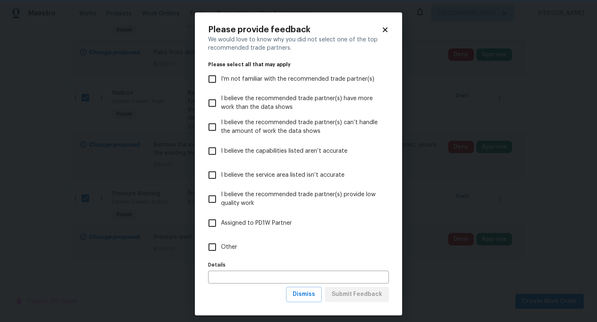
scroll to position [0, 0]
click at [295, 298] on button "Dismiss" at bounding box center [304, 294] width 36 height 15
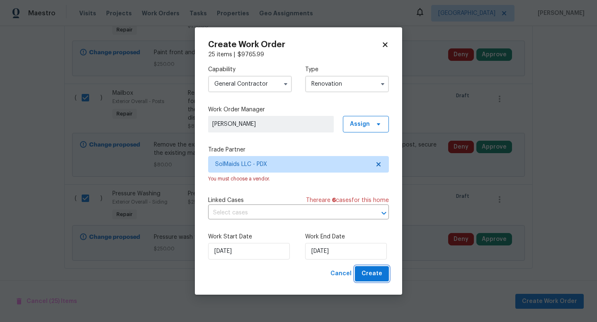
click at [371, 277] on span "Create" at bounding box center [371, 274] width 21 height 10
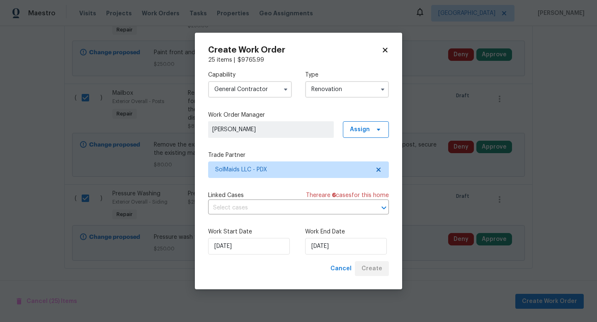
scroll to position [83, 0]
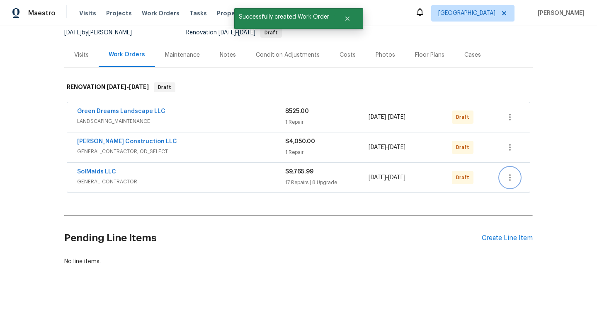
click at [513, 176] on icon "button" at bounding box center [510, 178] width 10 height 10
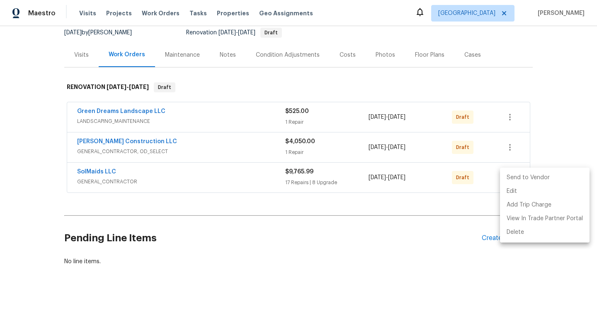
click at [523, 175] on li "Send to Vendor" at bounding box center [545, 178] width 90 height 14
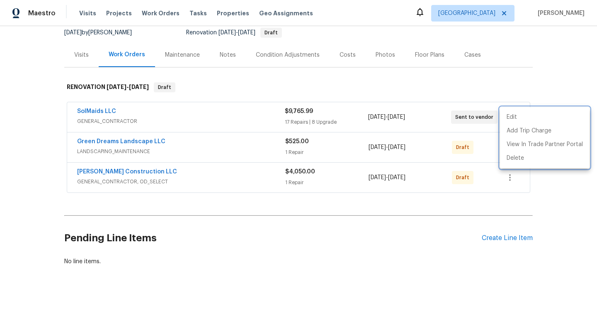
click at [508, 204] on div at bounding box center [298, 161] width 597 height 322
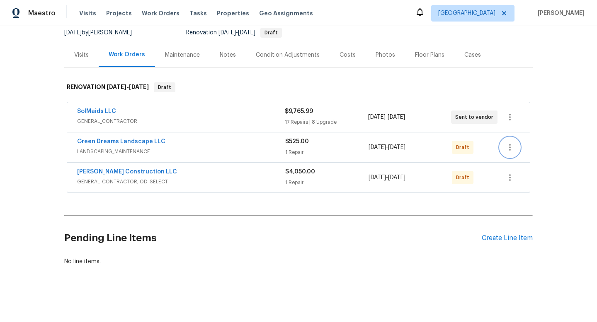
click at [508, 149] on icon "button" at bounding box center [510, 148] width 10 height 10
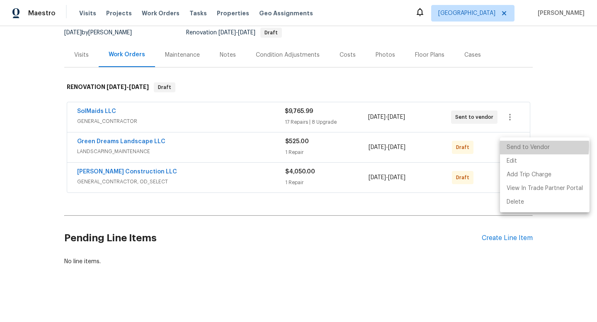
click at [516, 146] on li "Send to Vendor" at bounding box center [545, 148] width 90 height 14
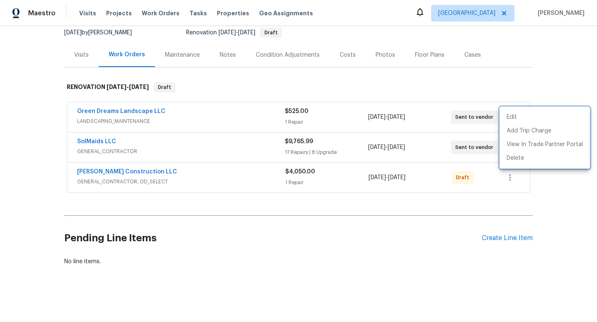
click at [503, 175] on div at bounding box center [298, 161] width 597 height 322
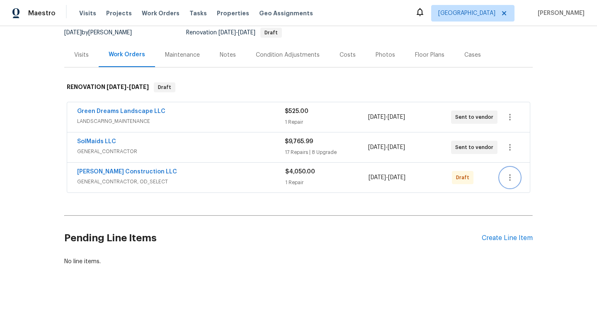
click at [506, 177] on icon "button" at bounding box center [510, 178] width 10 height 10
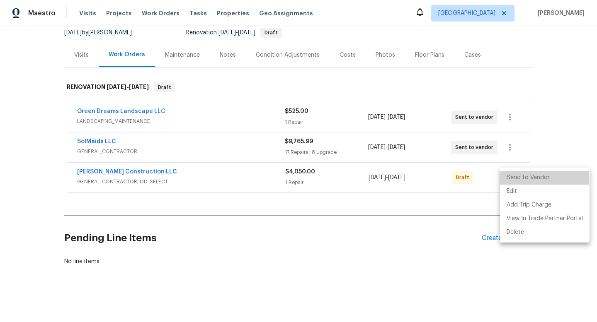
click at [513, 177] on li "Send to Vendor" at bounding box center [545, 178] width 90 height 14
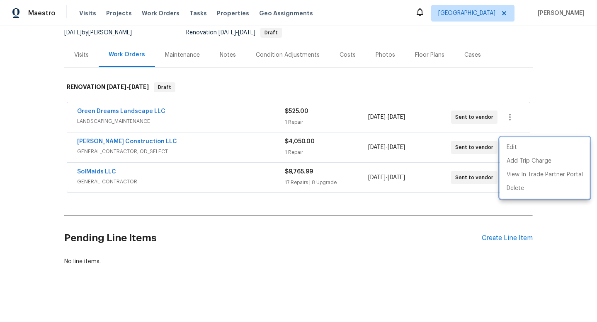
click at [349, 249] on div at bounding box center [298, 161] width 597 height 322
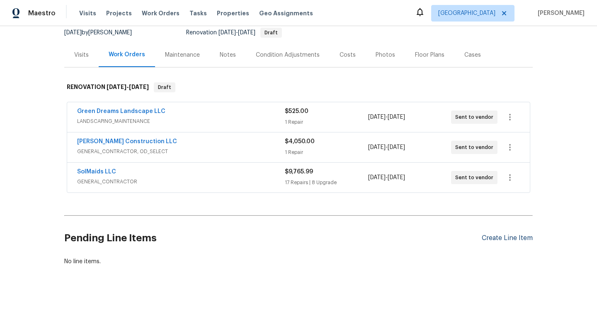
click at [508, 239] on div "Create Line Item" at bounding box center [507, 239] width 51 height 8
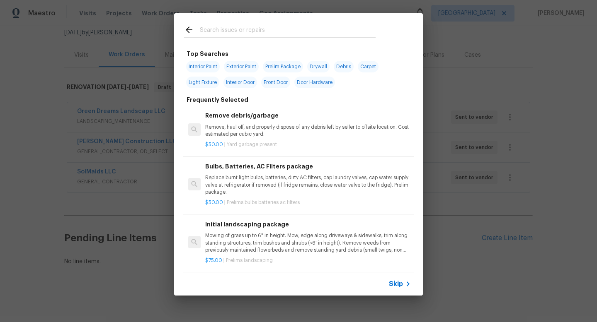
click at [237, 25] on input "text" at bounding box center [288, 31] width 176 height 12
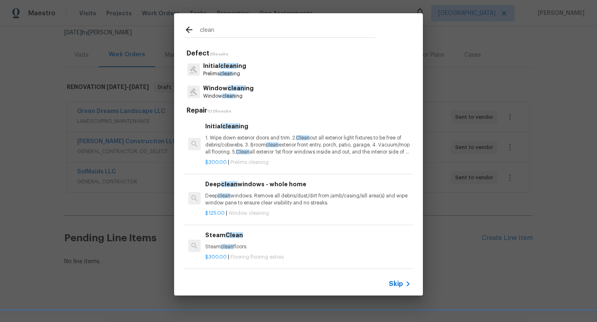
click at [232, 149] on p "1. Wipe down exterior doors and trim. 2. Clean out all exterior light fixtures …" at bounding box center [308, 145] width 206 height 21
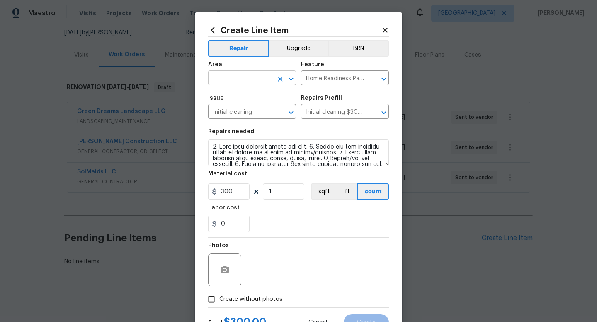
click at [240, 83] on input "text" at bounding box center [240, 79] width 65 height 13
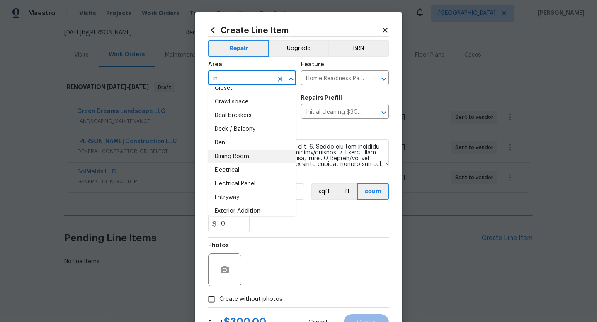
scroll to position [0, 0]
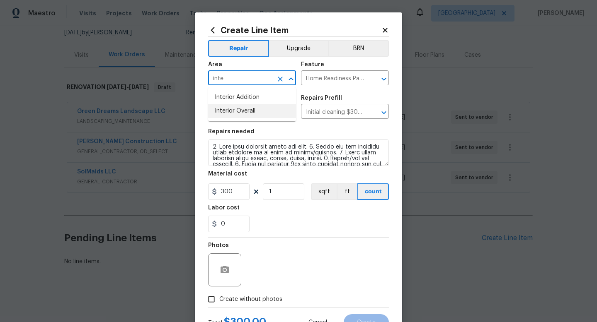
click at [244, 109] on li "Interior Overall" at bounding box center [252, 111] width 88 height 14
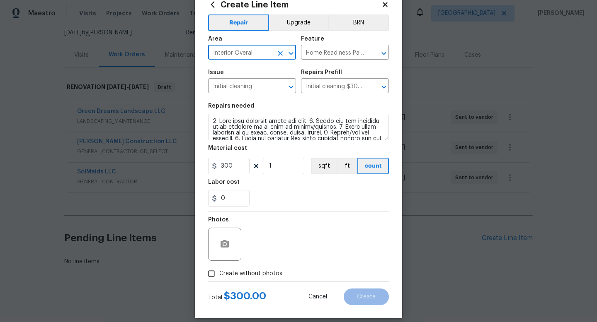
scroll to position [27, 0]
click at [252, 279] on label "Create without photos" at bounding box center [242, 273] width 79 height 16
click at [219, 279] on input "Create without photos" at bounding box center [211, 273] width 16 height 16
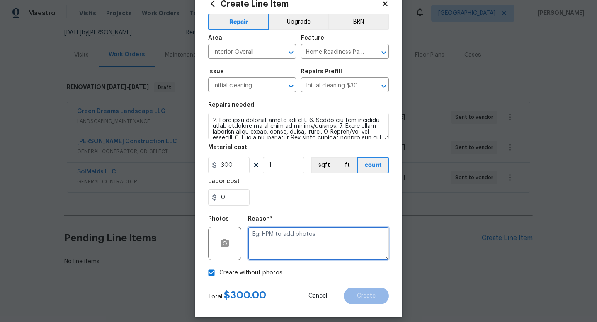
click at [305, 243] on textarea at bounding box center [318, 243] width 141 height 33
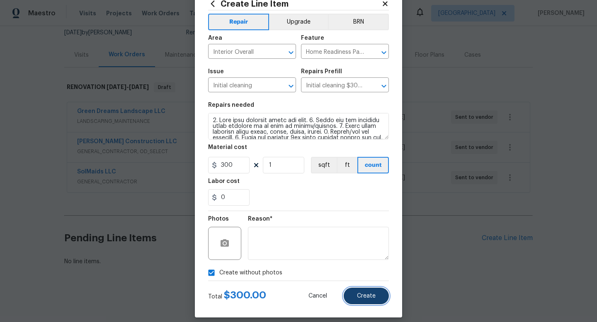
click at [380, 294] on button "Create" at bounding box center [366, 296] width 45 height 17
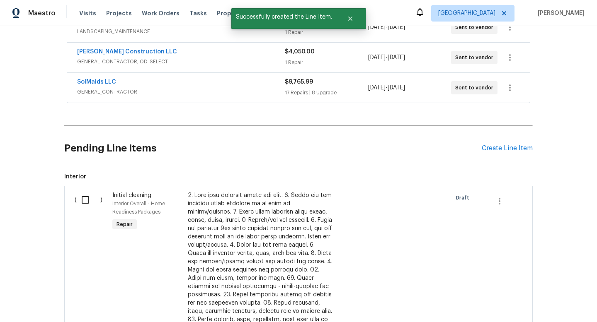
scroll to position [185, 0]
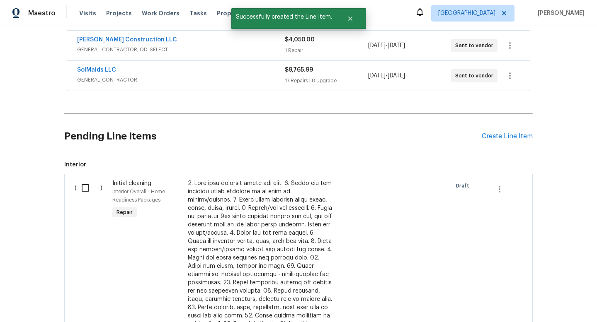
click at [85, 185] on input "checkbox" at bounding box center [89, 187] width 24 height 17
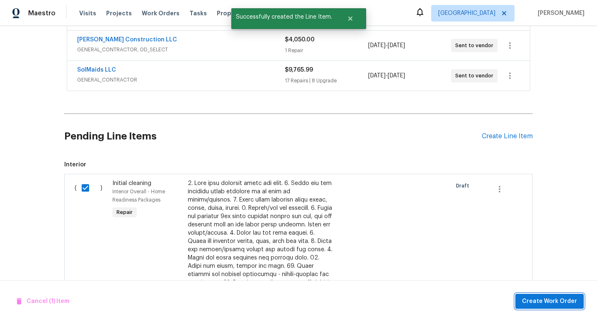
click at [547, 299] on span "Create Work Order" at bounding box center [549, 302] width 55 height 10
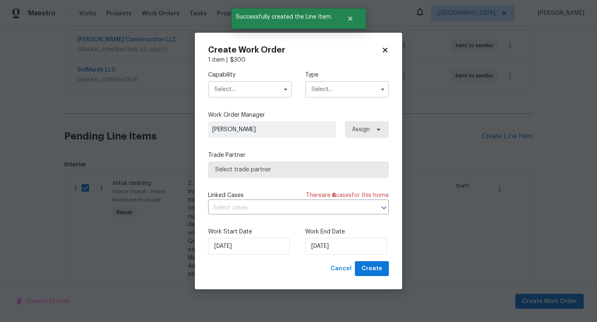
click at [236, 89] on input "text" at bounding box center [250, 89] width 84 height 17
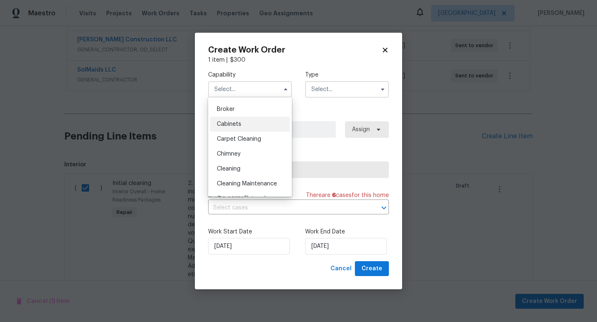
scroll to position [73, 0]
click at [246, 153] on div "Cleaning" at bounding box center [250, 152] width 80 height 15
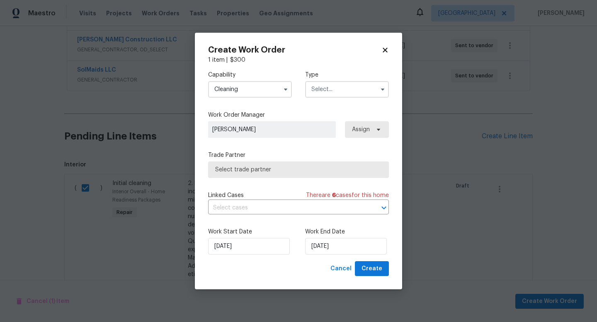
click at [349, 96] on input "text" at bounding box center [347, 89] width 84 height 17
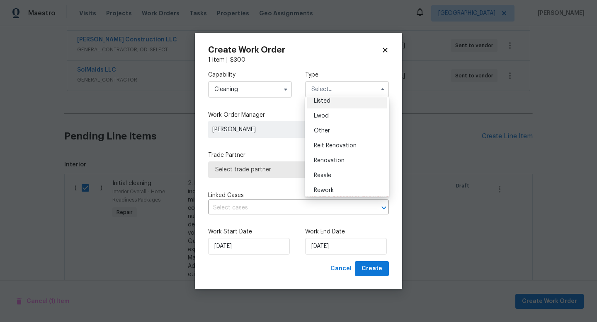
scroll to position [99, 0]
click at [362, 143] on div "Renovation" at bounding box center [347, 142] width 80 height 15
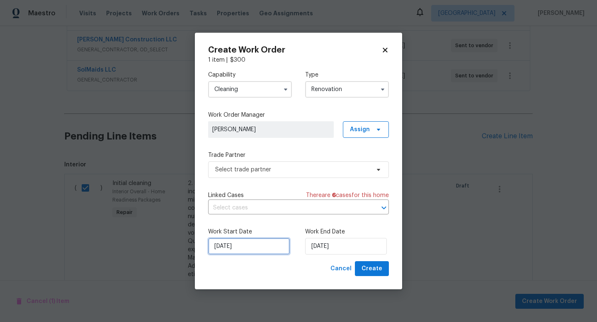
click at [246, 247] on input "9/23/2025" at bounding box center [249, 246] width 82 height 17
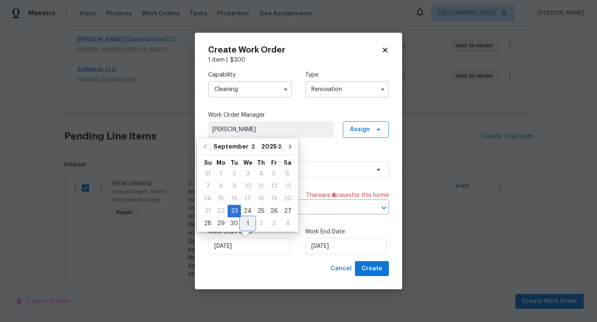
click at [249, 218] on div "1" at bounding box center [248, 224] width 14 height 12
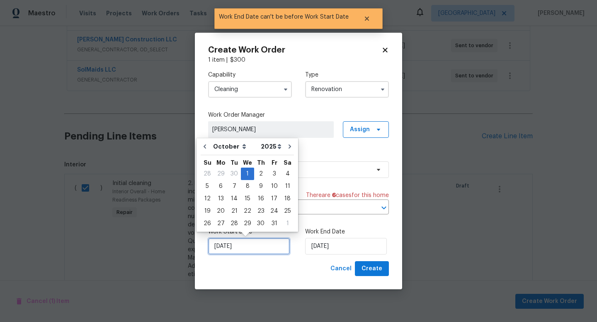
click at [241, 242] on input "10/1/2025" at bounding box center [249, 246] width 82 height 17
click at [208, 146] on button "Go to previous month" at bounding box center [205, 146] width 12 height 17
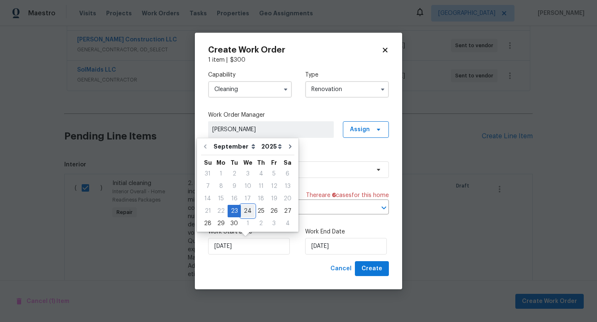
click at [249, 208] on div "24" at bounding box center [248, 212] width 14 height 12
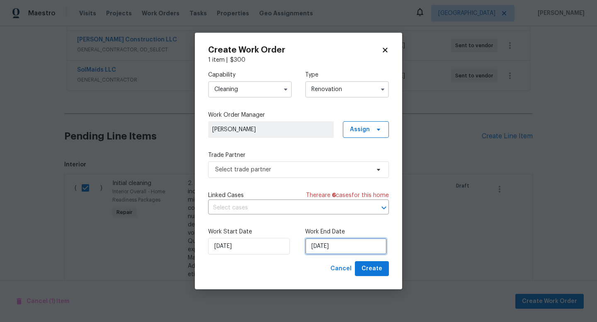
click at [327, 246] on input "10/1/2025" at bounding box center [346, 246] width 82 height 17
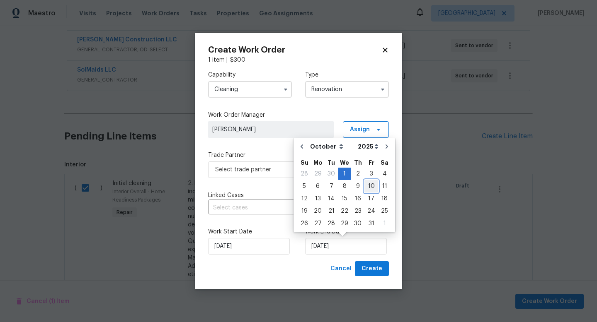
click at [365, 188] on div "10" at bounding box center [371, 187] width 14 height 12
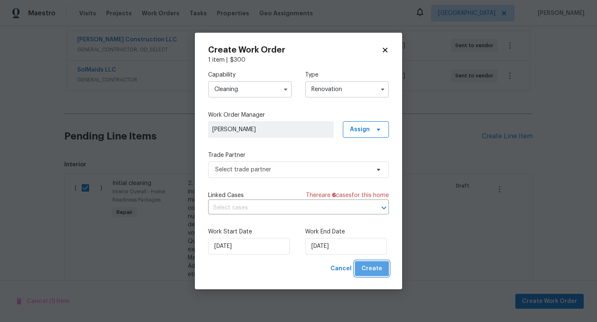
click at [371, 265] on span "Create" at bounding box center [371, 269] width 21 height 10
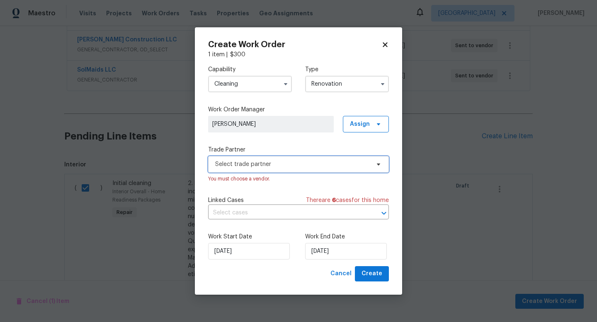
click at [267, 168] on span "Select trade partner" at bounding box center [292, 164] width 155 height 8
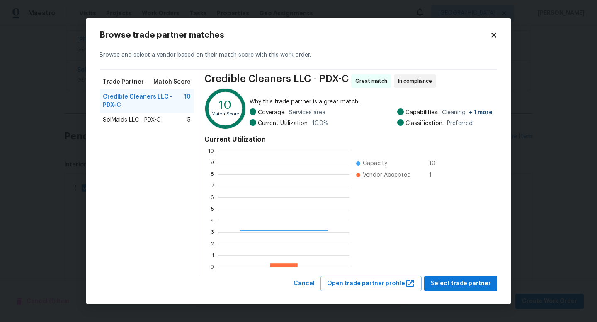
scroll to position [116, 131]
click at [463, 286] on span "Select trade partner" at bounding box center [461, 284] width 60 height 10
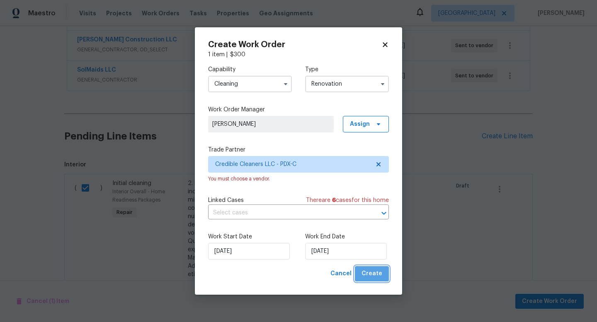
click at [375, 271] on span "Create" at bounding box center [371, 274] width 21 height 10
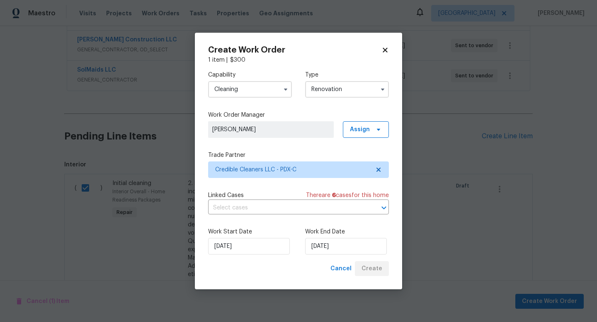
scroll to position [113, 0]
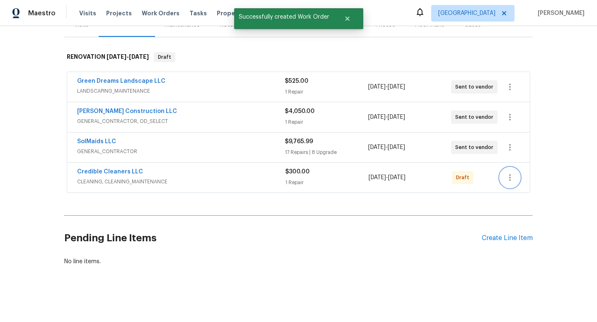
click at [515, 181] on button "button" at bounding box center [510, 178] width 20 height 20
click at [519, 179] on li "Send to Vendor" at bounding box center [545, 178] width 90 height 14
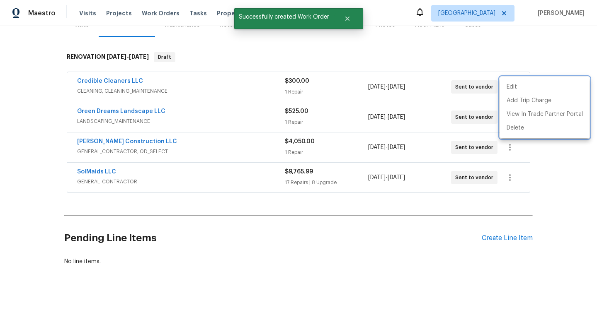
click at [56, 83] on div at bounding box center [298, 161] width 597 height 322
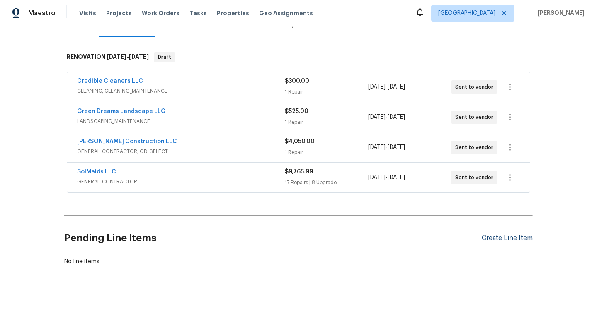
click at [510, 242] on div "Create Line Item" at bounding box center [507, 239] width 51 height 8
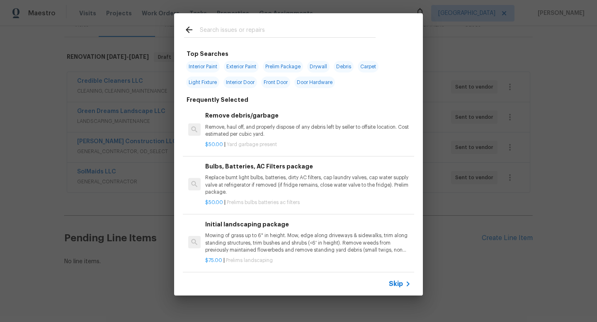
click at [240, 31] on input "text" at bounding box center [288, 31] width 176 height 12
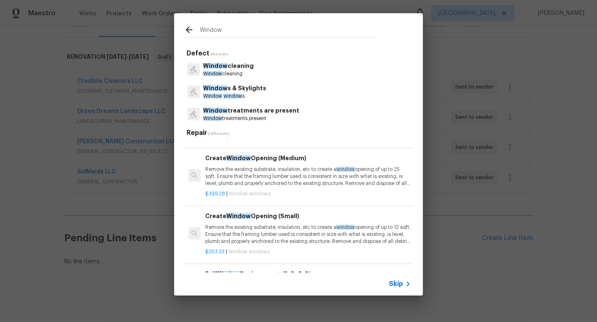
scroll to position [0, 0]
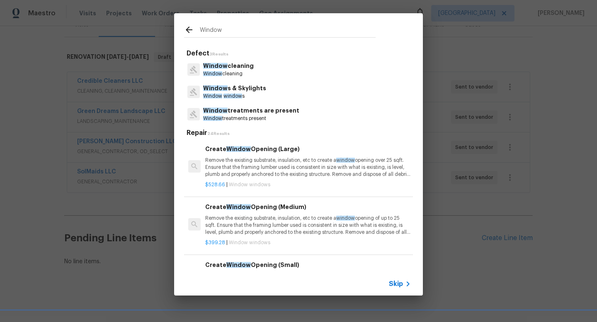
click at [242, 94] on p "Window window s" at bounding box center [234, 96] width 63 height 7
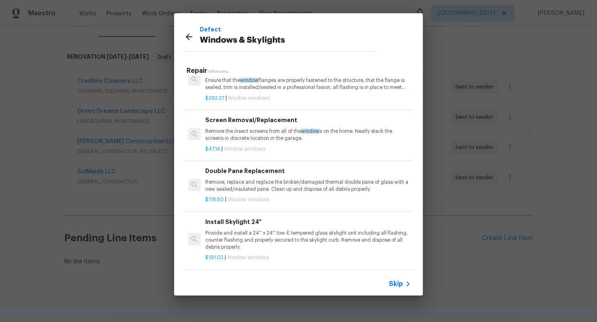
scroll to position [203, 0]
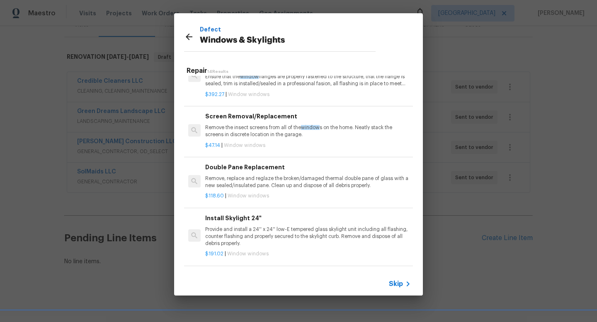
click at [271, 178] on p "Remove, replace and reglaze the broken/damaged thermal double pane of glass wit…" at bounding box center [308, 182] width 206 height 14
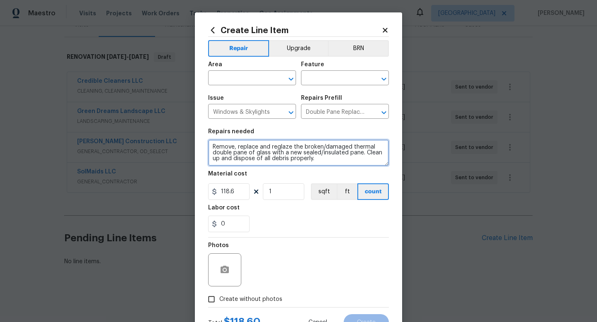
drag, startPoint x: 213, startPoint y: 145, endPoint x: 353, endPoint y: 170, distance: 142.3
click at [353, 170] on section "Repairs needed Remove, replace and reglaze the broken/damaged thermal double pa…" at bounding box center [298, 181] width 181 height 114
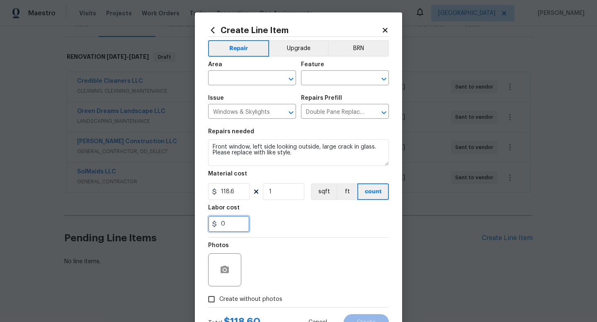
click at [226, 224] on input "0" at bounding box center [228, 224] width 41 height 17
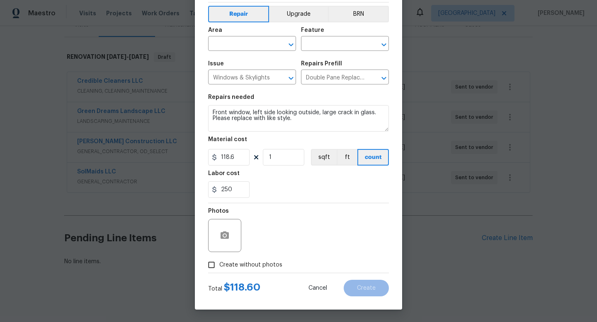
click at [225, 264] on span "Create without photos" at bounding box center [250, 265] width 63 height 9
click at [219, 264] on input "Create without photos" at bounding box center [211, 265] width 16 height 16
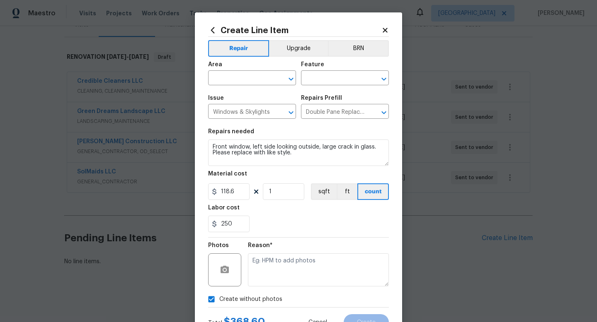
click at [232, 72] on div "Area" at bounding box center [252, 67] width 88 height 11
click at [232, 79] on input "text" at bounding box center [240, 79] width 65 height 13
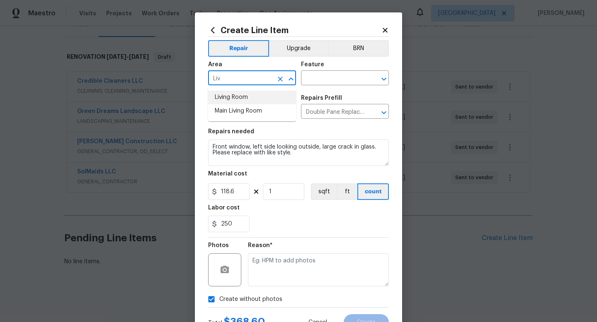
click at [237, 99] on li "Living Room" at bounding box center [252, 98] width 88 height 14
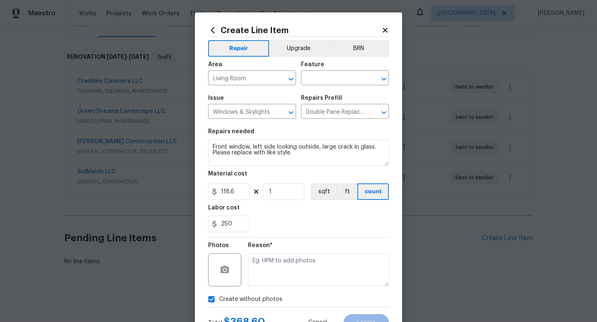
click at [342, 85] on div "Area Living Room ​ Feature ​" at bounding box center [298, 74] width 181 height 34
click at [346, 81] on input "text" at bounding box center [333, 79] width 65 height 13
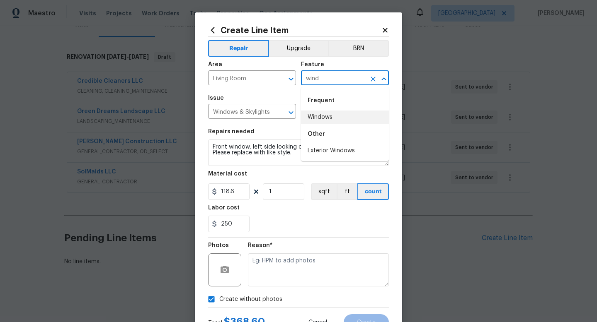
click at [340, 114] on li "Windows" at bounding box center [345, 118] width 88 height 14
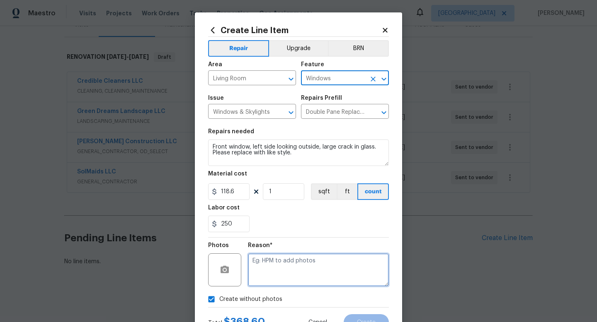
click at [272, 263] on textarea at bounding box center [318, 270] width 141 height 33
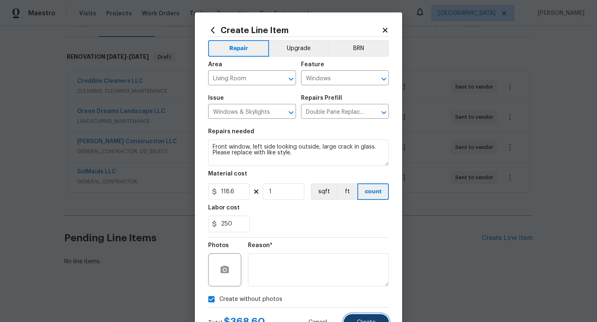
click at [366, 318] on button "Create" at bounding box center [366, 323] width 45 height 17
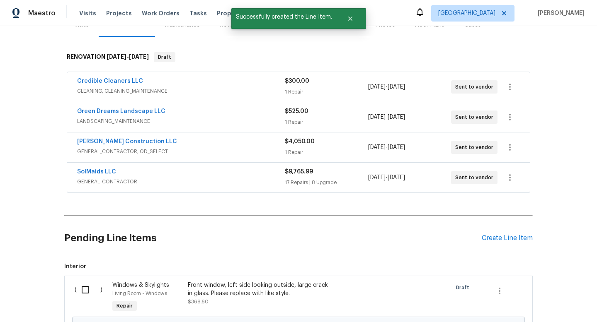
click at [94, 285] on input "checkbox" at bounding box center [89, 289] width 24 height 17
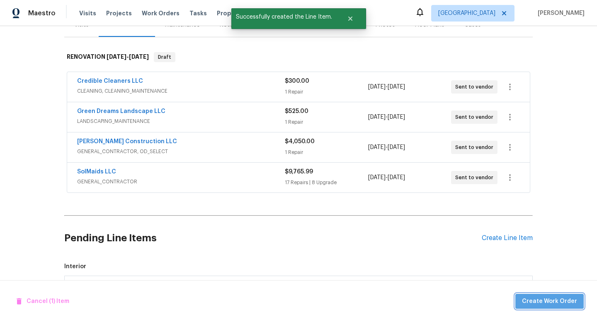
click at [569, 299] on span "Create Work Order" at bounding box center [549, 302] width 55 height 10
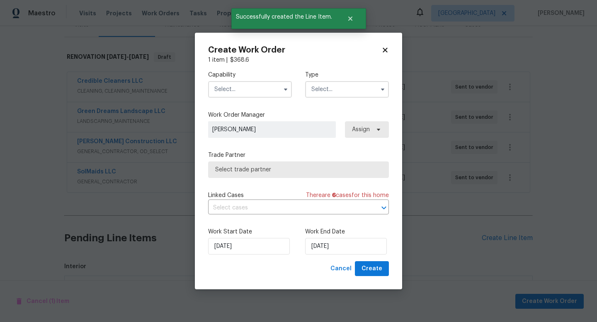
click at [232, 75] on label "Capability" at bounding box center [250, 75] width 84 height 8
click at [232, 86] on input "text" at bounding box center [250, 89] width 84 height 17
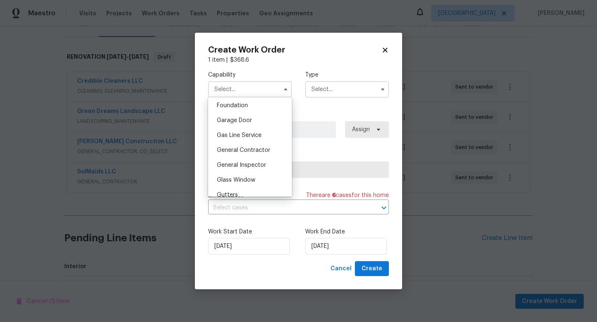
scroll to position [357, 0]
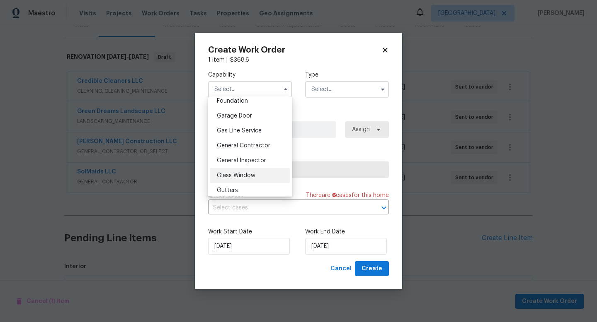
click at [242, 173] on span "Glass Window" at bounding box center [236, 176] width 39 height 6
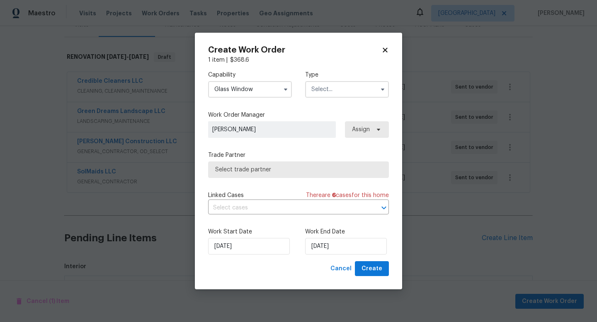
click at [348, 87] on input "text" at bounding box center [347, 89] width 84 height 17
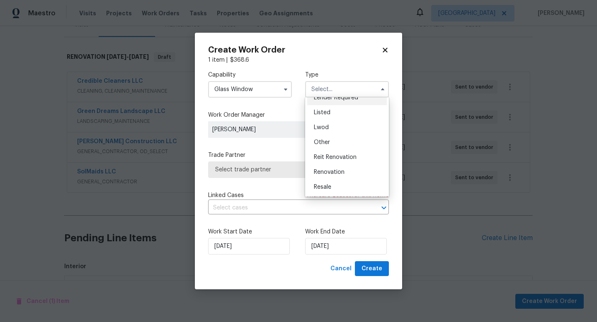
scroll to position [97, 0]
click at [341, 146] on span "Renovation" at bounding box center [329, 145] width 31 height 6
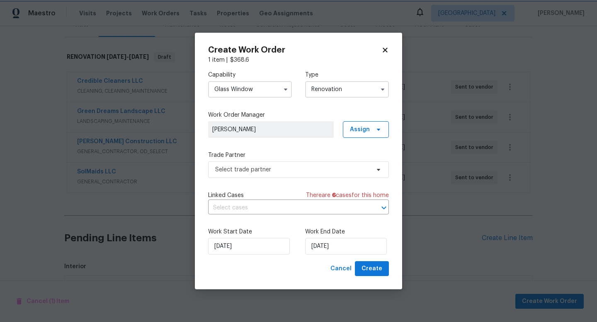
scroll to position [0, 0]
click at [253, 244] on input "9/23/2025" at bounding box center [249, 246] width 82 height 17
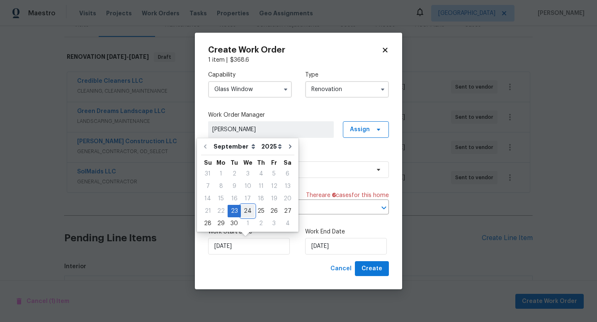
click at [249, 209] on div "24" at bounding box center [248, 212] width 14 height 12
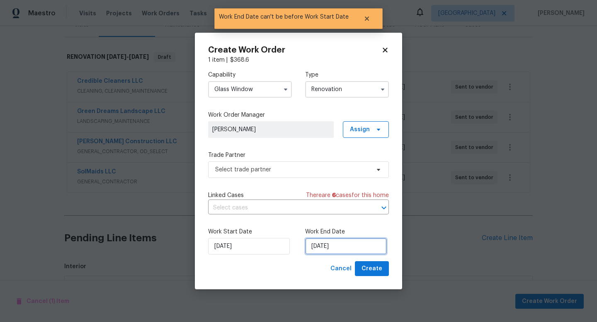
click at [337, 249] on input "9/24/2025" at bounding box center [346, 246] width 82 height 17
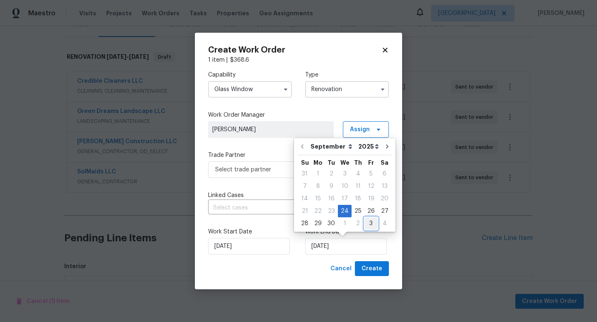
click at [370, 223] on div "3" at bounding box center [370, 224] width 13 height 12
click at [376, 265] on span "Create" at bounding box center [371, 269] width 21 height 10
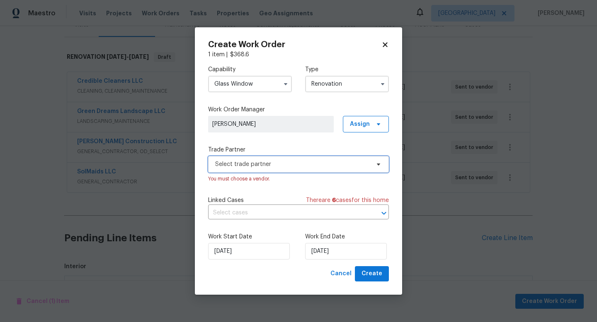
click at [285, 165] on span "Select trade partner" at bounding box center [292, 164] width 155 height 8
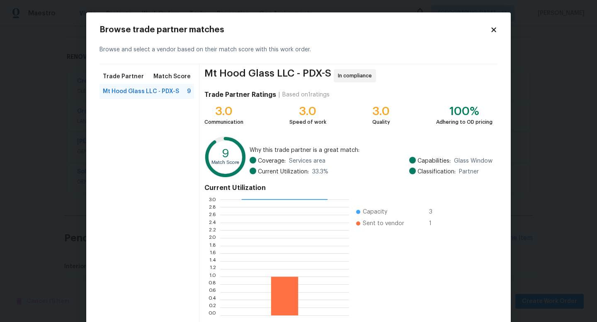
scroll to position [43, 0]
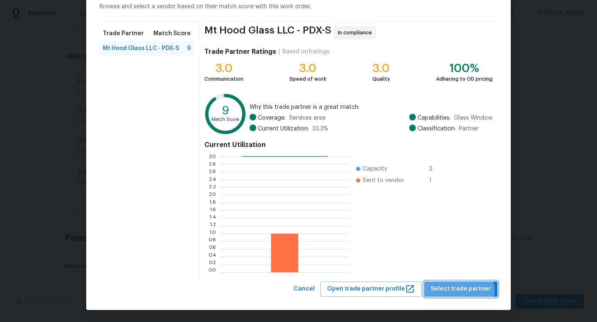
click at [460, 291] on span "Select trade partner" at bounding box center [461, 289] width 60 height 10
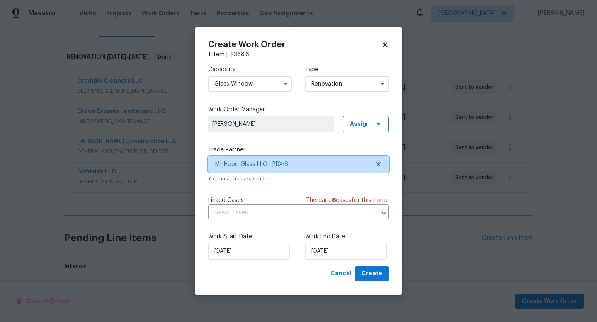
scroll to position [0, 0]
click at [377, 276] on span "Create" at bounding box center [371, 274] width 21 height 10
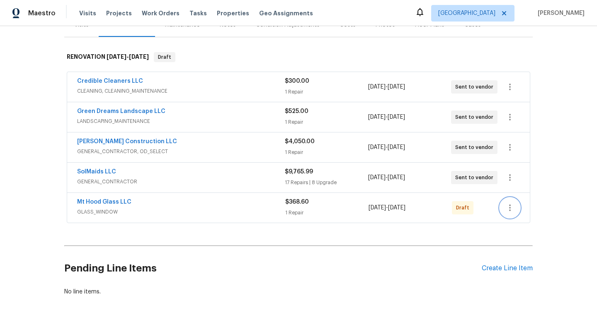
click at [508, 203] on icon "button" at bounding box center [510, 208] width 10 height 10
click at [521, 209] on li "Send to Vendor" at bounding box center [545, 208] width 90 height 14
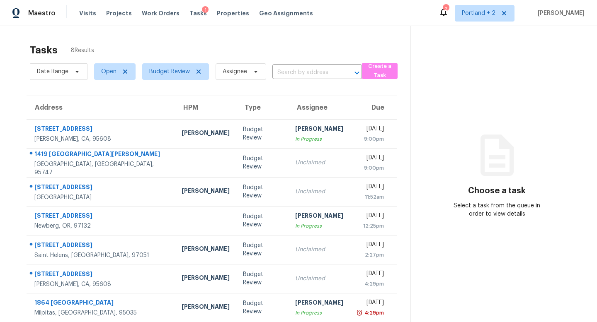
scroll to position [26, 0]
